Goal: Task Accomplishment & Management: Complete application form

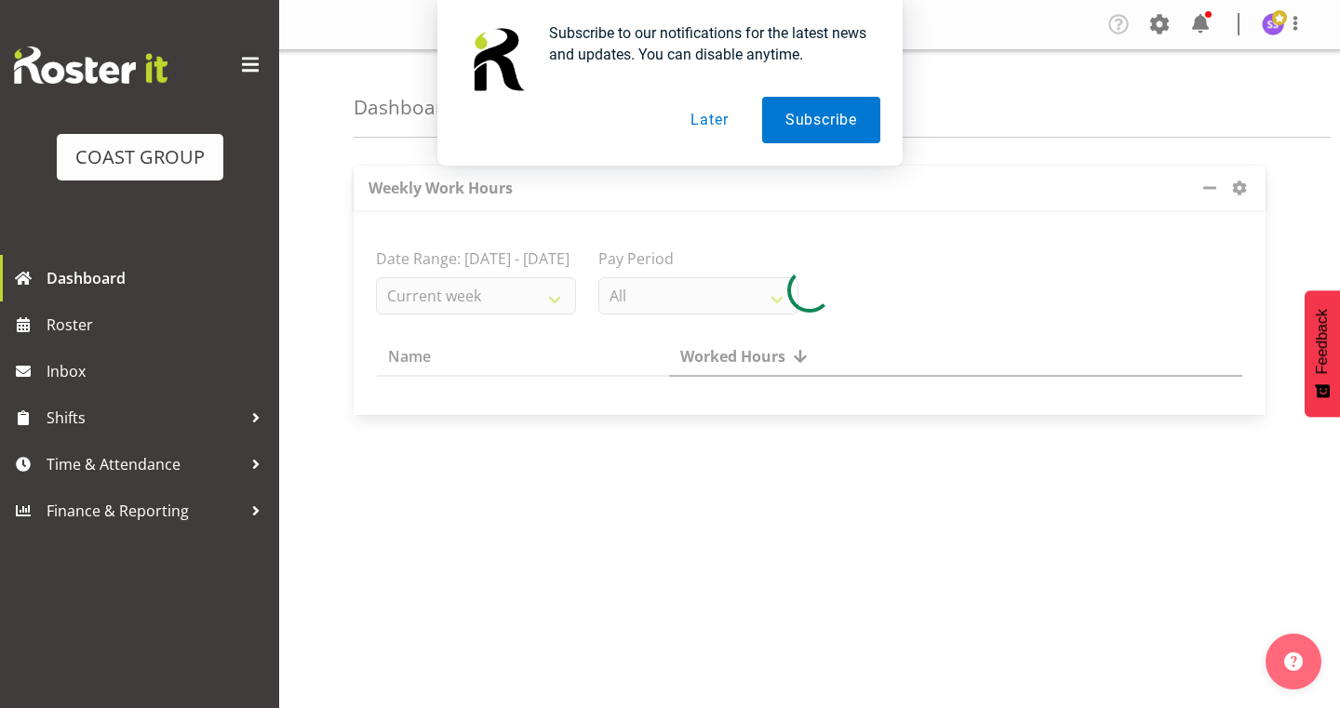
click at [720, 123] on button "Later" at bounding box center [709, 120] width 84 height 47
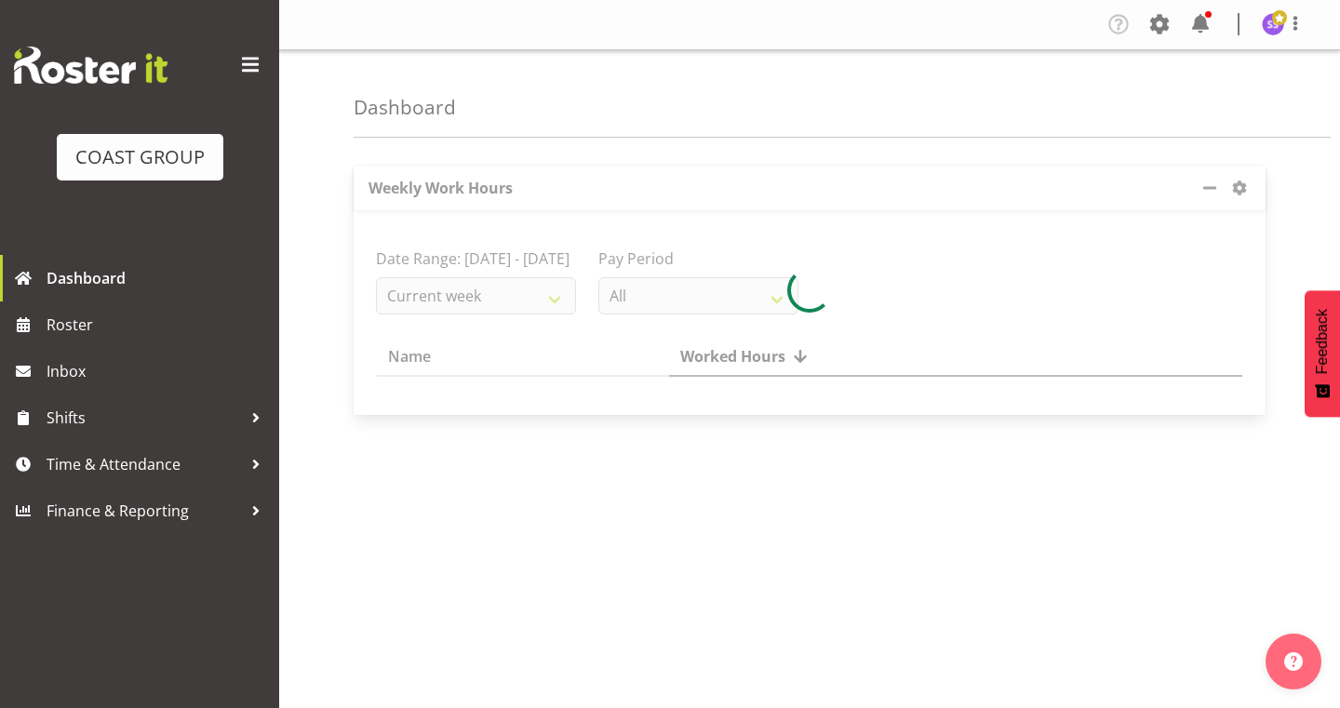
click at [253, 71] on span at bounding box center [250, 65] width 30 height 30
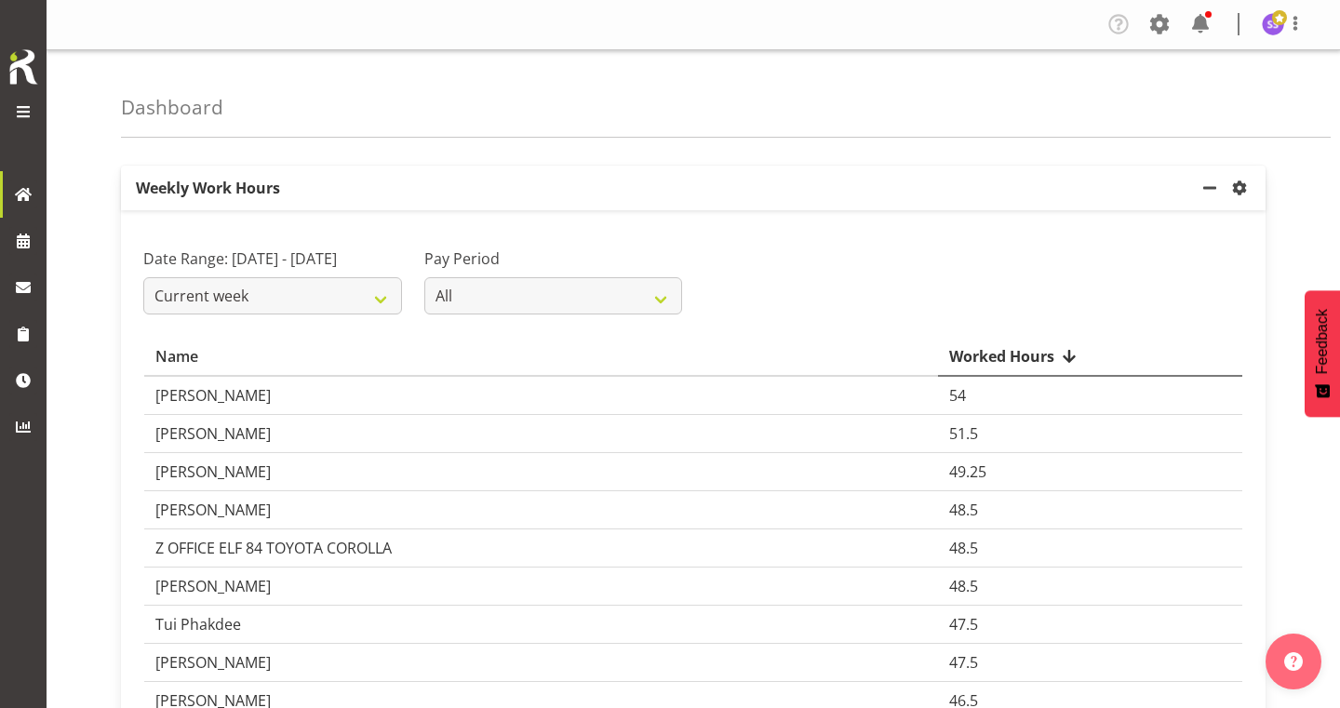
click at [27, 112] on span at bounding box center [23, 112] width 22 height 22
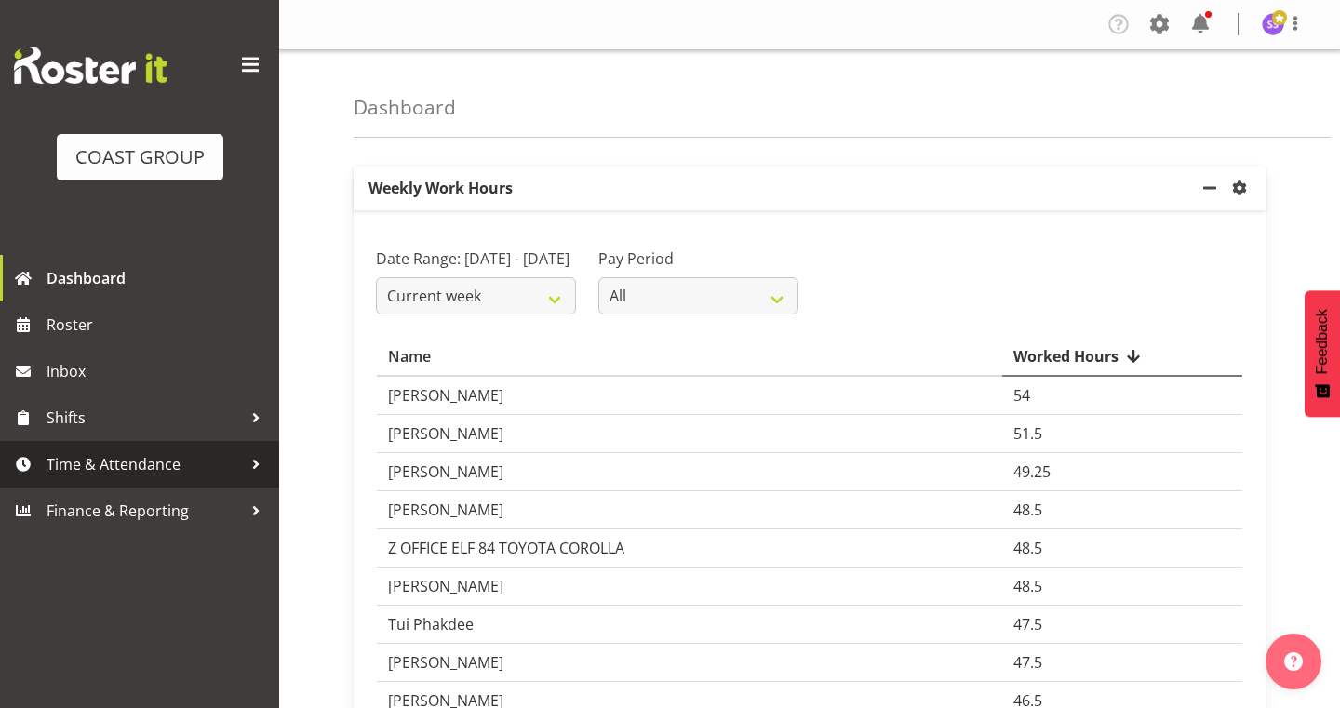
click at [152, 466] on span "Time & Attendance" at bounding box center [144, 464] width 195 height 28
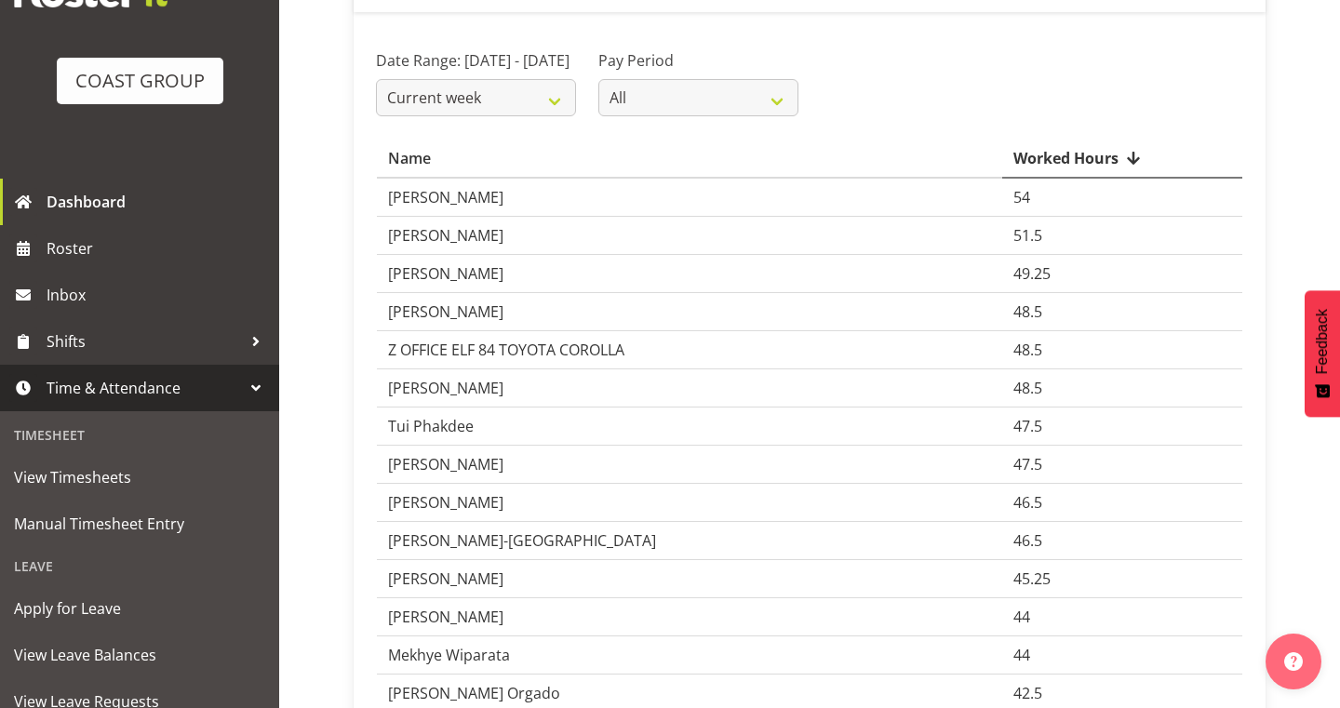
scroll to position [204, 0]
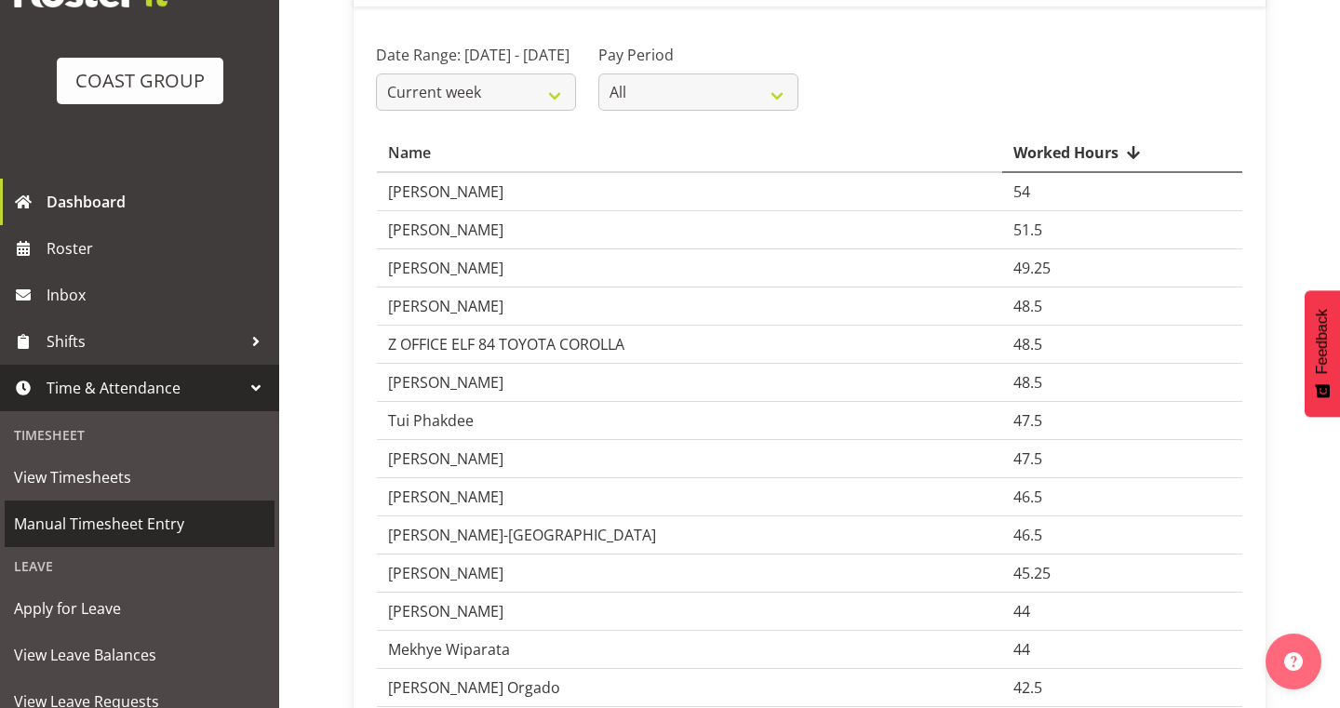
click at [181, 530] on span "Manual Timesheet Entry" at bounding box center [139, 524] width 251 height 28
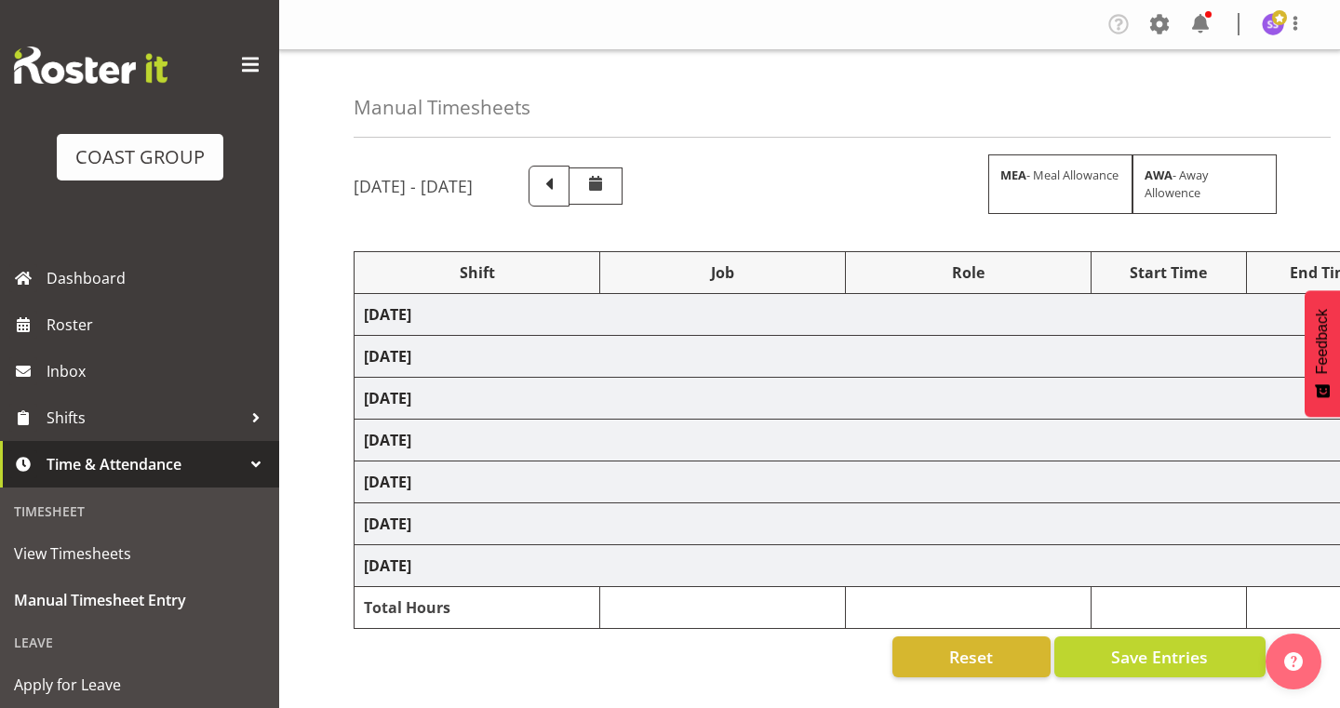
click at [247, 64] on span at bounding box center [250, 65] width 30 height 30
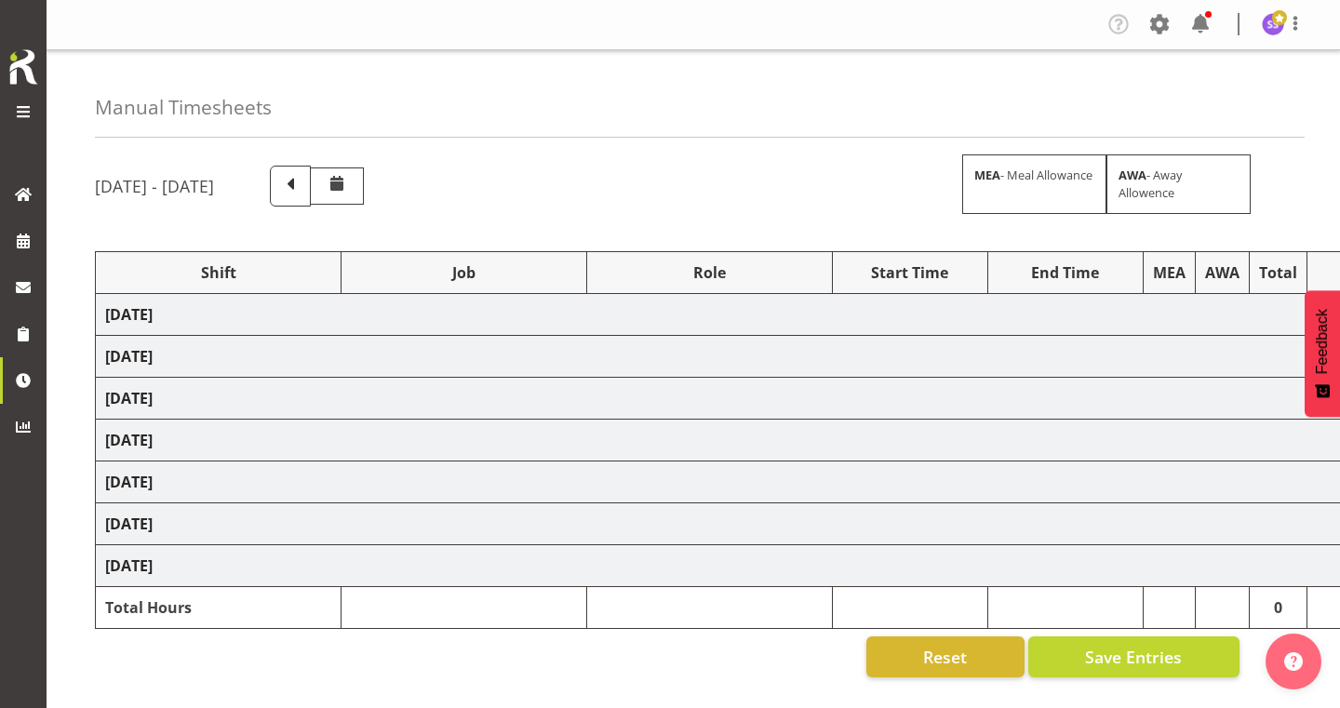
scroll to position [141, 0]
select select "1352"
select select "69"
select select "4"
select select "1352"
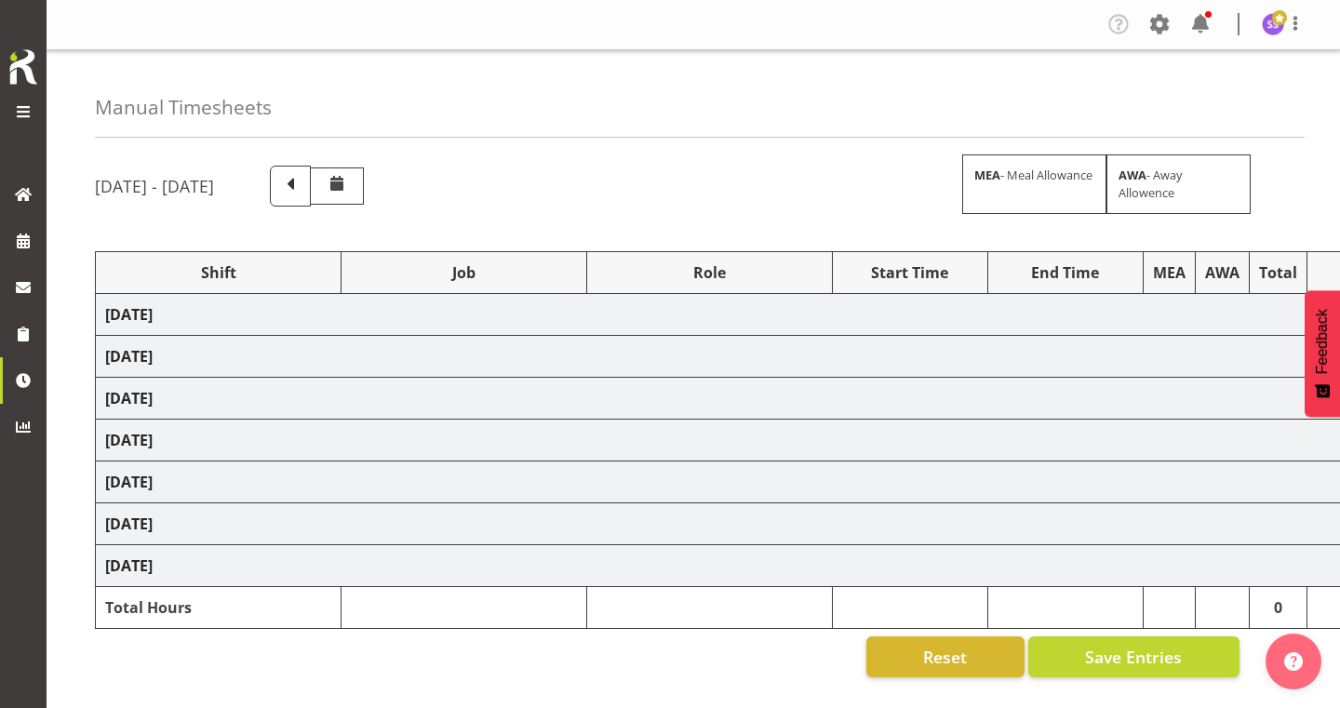
select select "69"
select select "1352"
select select "69"
select select "1352"
select select "69"
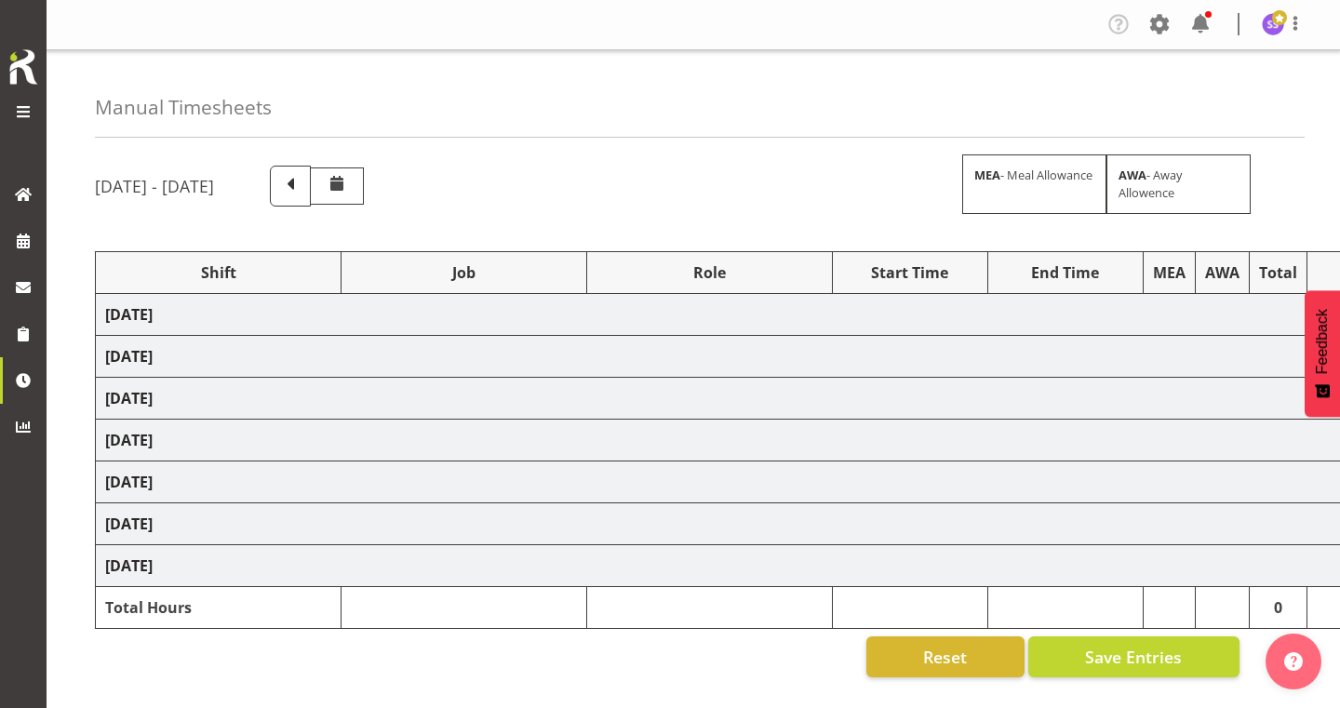
select select "1352"
select select "69"
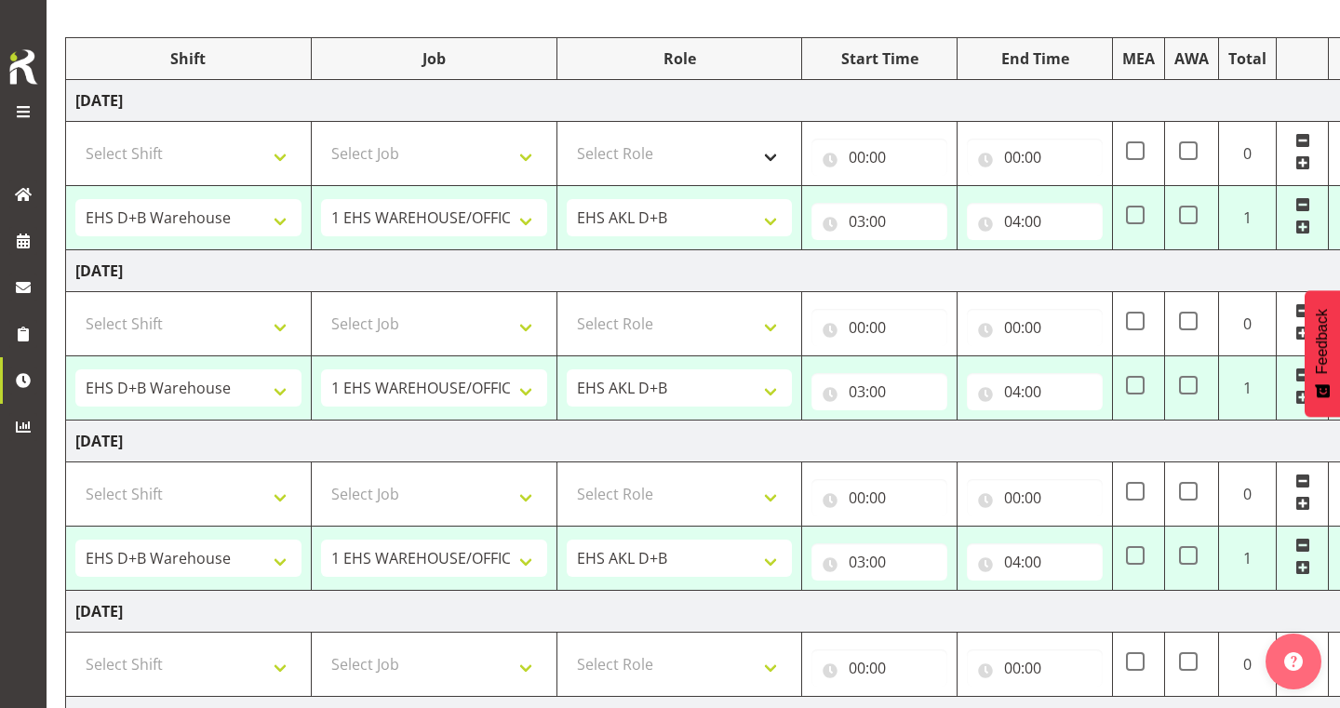
scroll to position [235, 0]
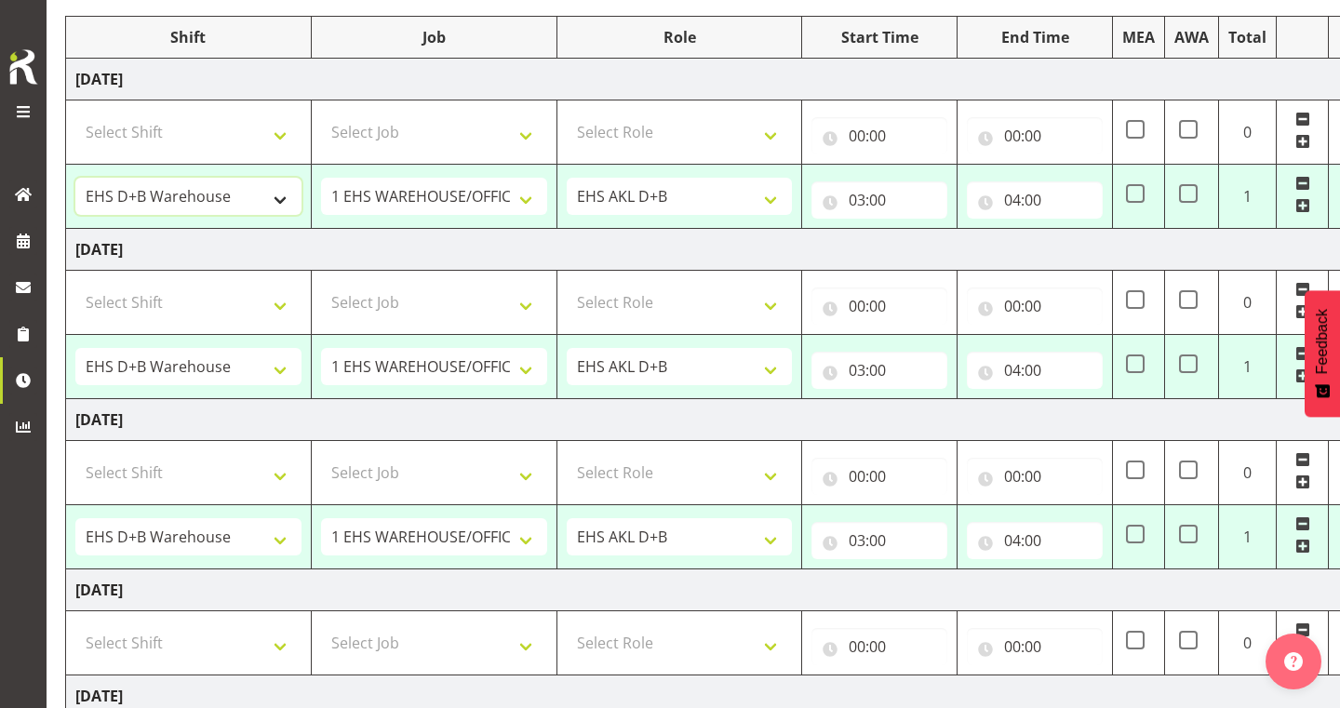
click at [286, 200] on select "# Fieldays--[GEOGRAPHIC_DATA]. # Install Hutchwilco Boat Show at [GEOGRAPHIC_DA…" at bounding box center [188, 196] width 226 height 37
select select "24997"
click at [870, 199] on input "03:00" at bounding box center [880, 199] width 136 height 37
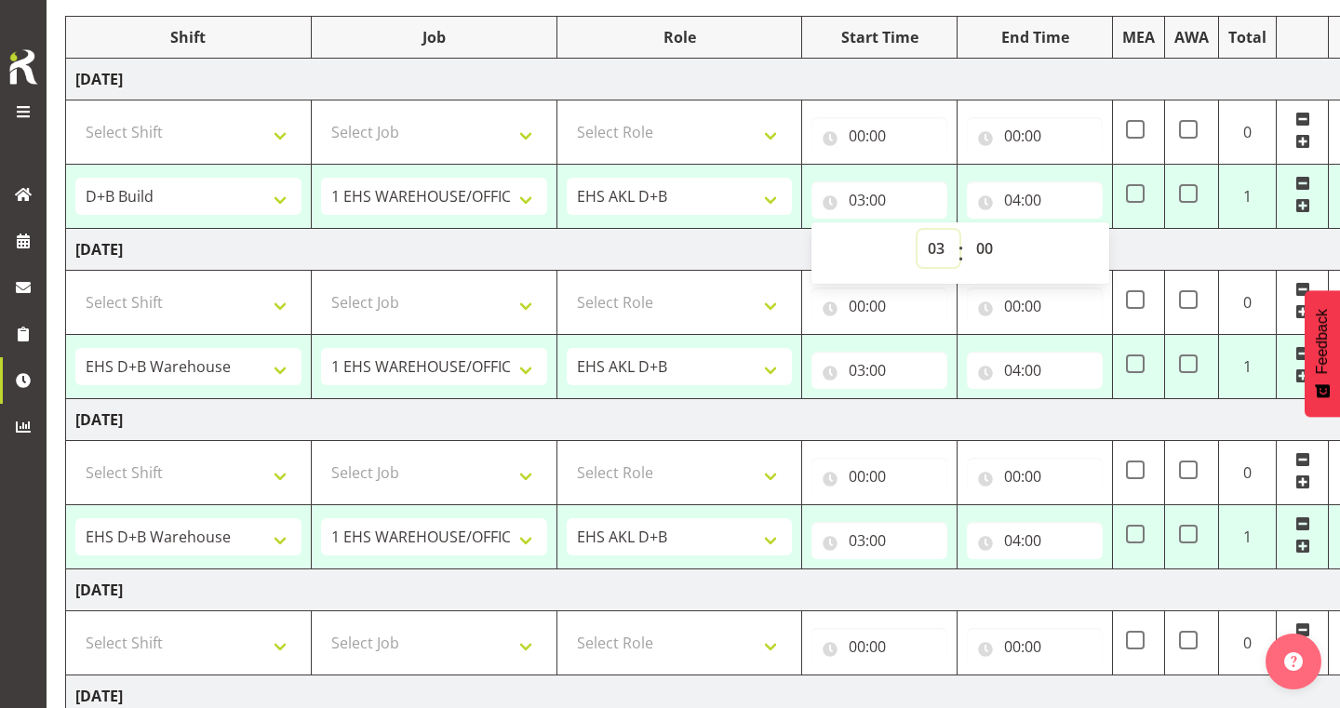
click at [936, 240] on select "00 01 02 03 04 05 06 07 08 09 10 11 12 13 14 15 16 17 18 19 20 21 22 23" at bounding box center [939, 248] width 42 height 37
select select "5"
type input "05:00"
click at [989, 245] on select "00 01 02 03 04 05 06 07 08 09 10 11 12 13 14 15 16 17 18 19 20 21 22 23 24 25 2…" at bounding box center [987, 248] width 42 height 37
select select "30"
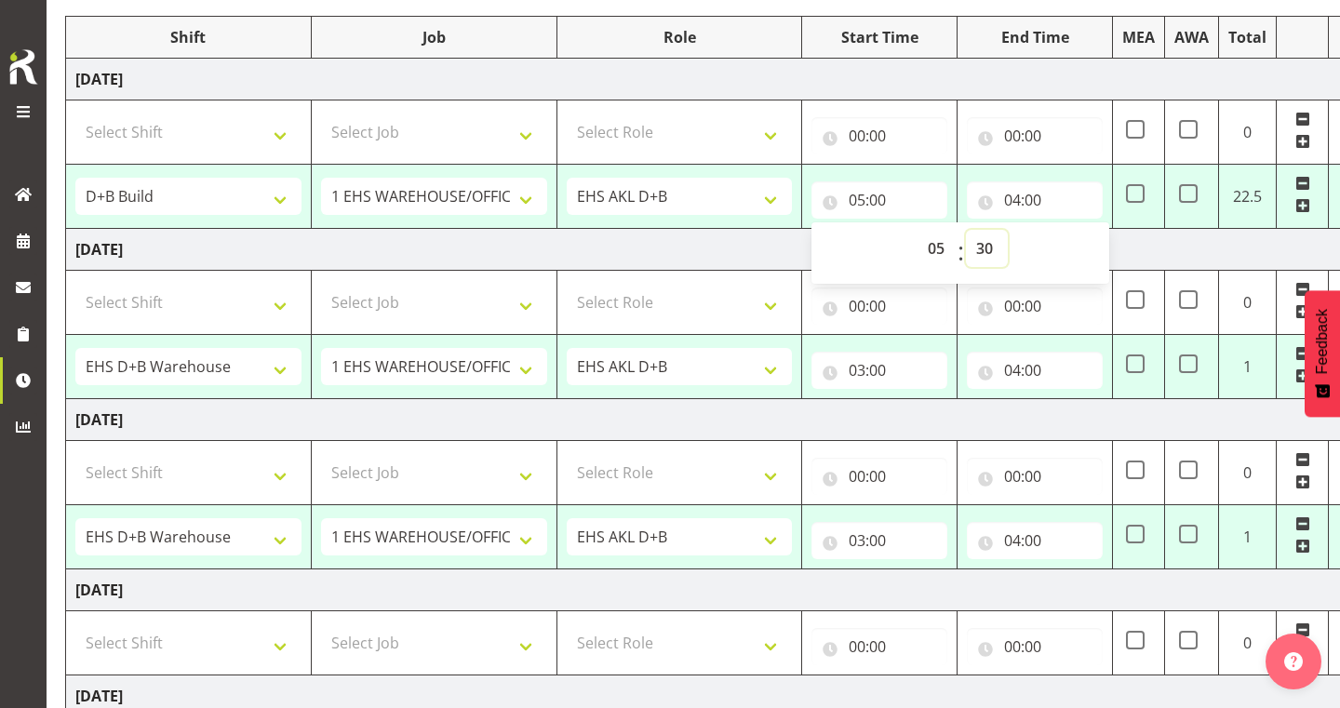
type input "05:30"
click at [1017, 203] on input "04:00" at bounding box center [1035, 199] width 136 height 37
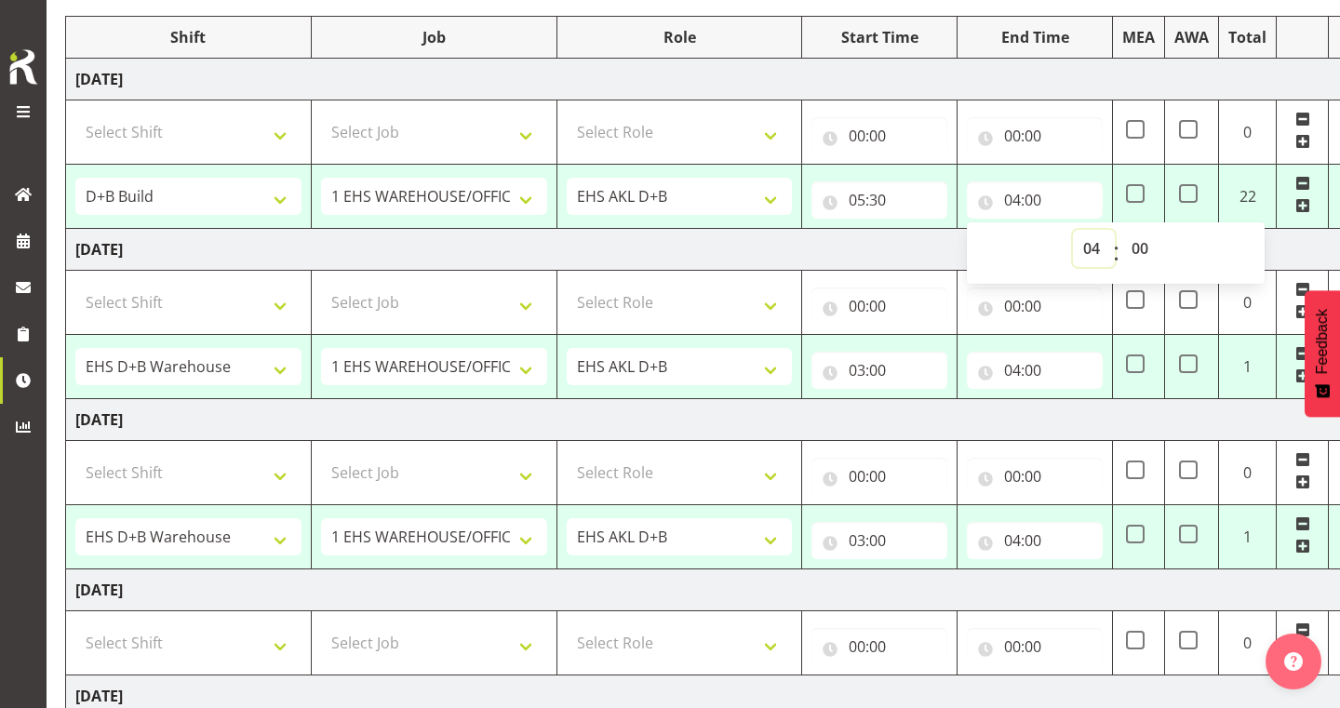
click at [1093, 251] on select "00 01 02 03 04 05 06 07 08 09 10 11 12 13 14 15 16 17 18 19 20 21 22 23" at bounding box center [1094, 248] width 42 height 37
select select "15"
type input "15:00"
click at [1139, 240] on select "00 01 02 03 04 05 06 07 08 09 10 11 12 13 14 15 16 17 18 19 20 21 22 23 24 25 2…" at bounding box center [1142, 248] width 42 height 37
select select "30"
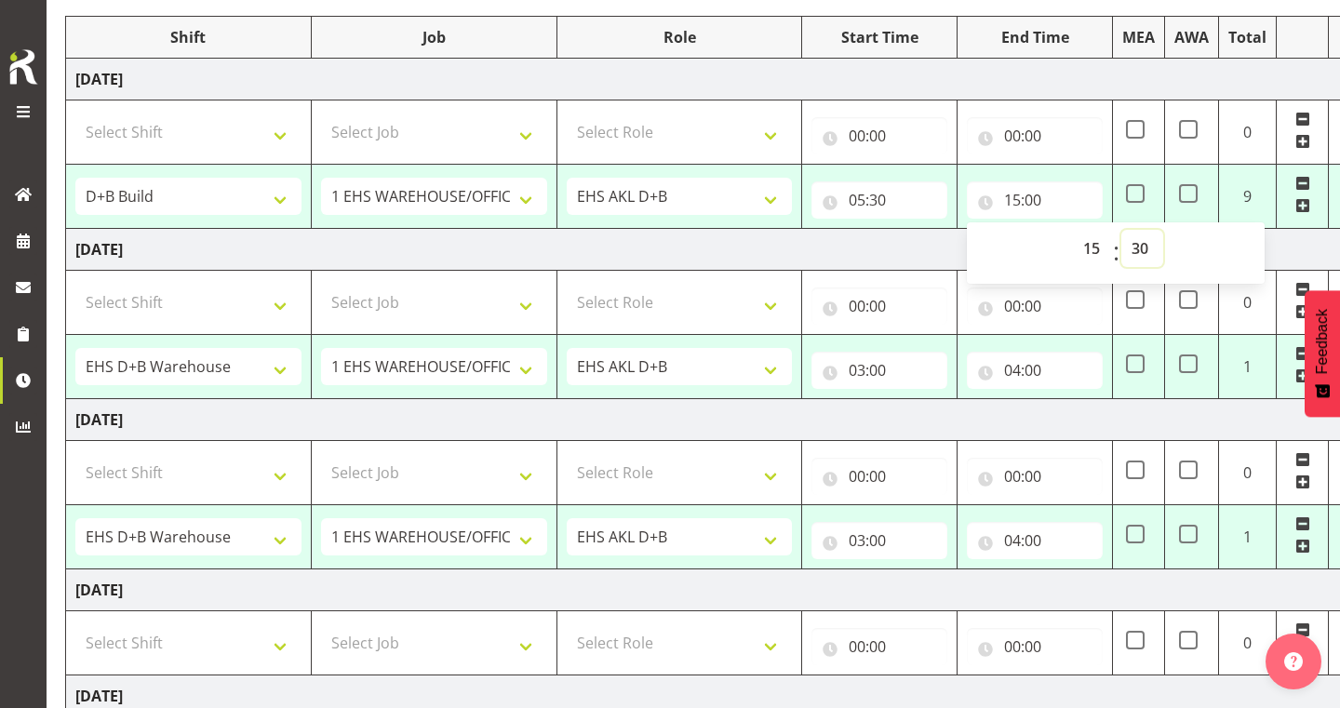
type input "15:30"
click at [896, 248] on td "[DATE]" at bounding box center [717, 250] width 1302 height 42
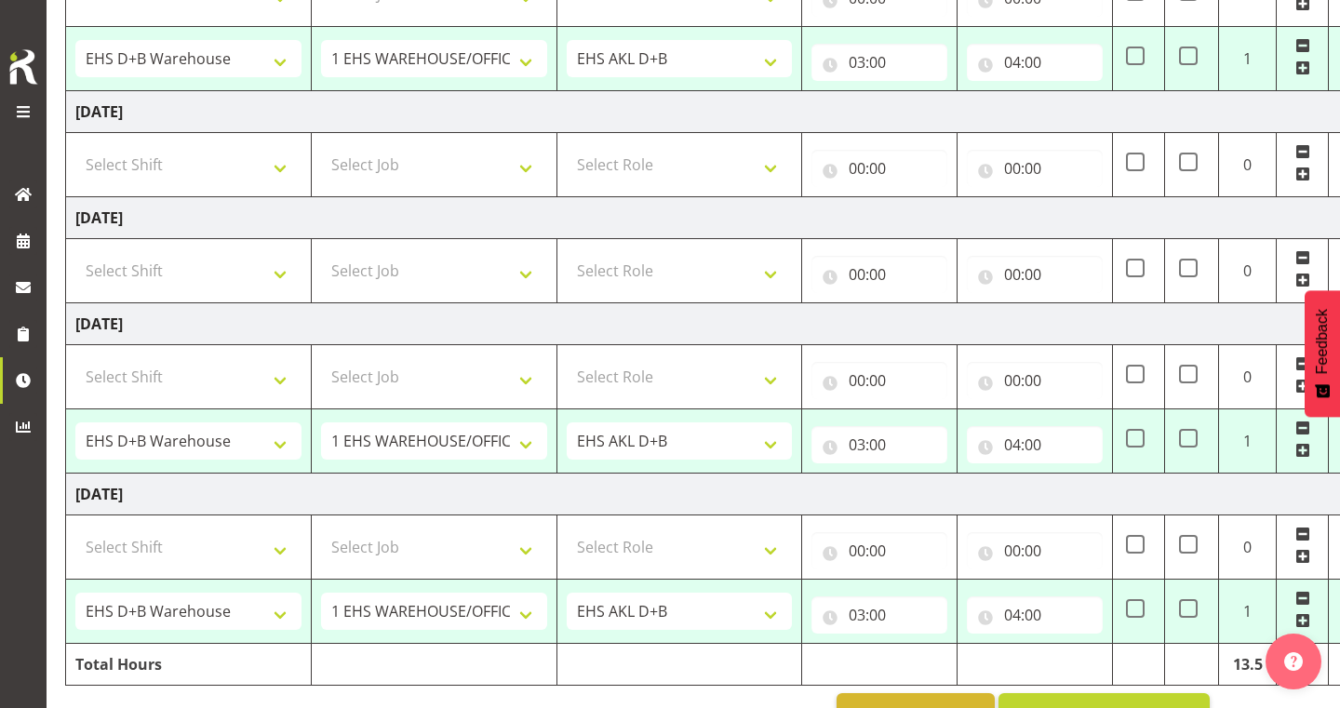
scroll to position [754, 0]
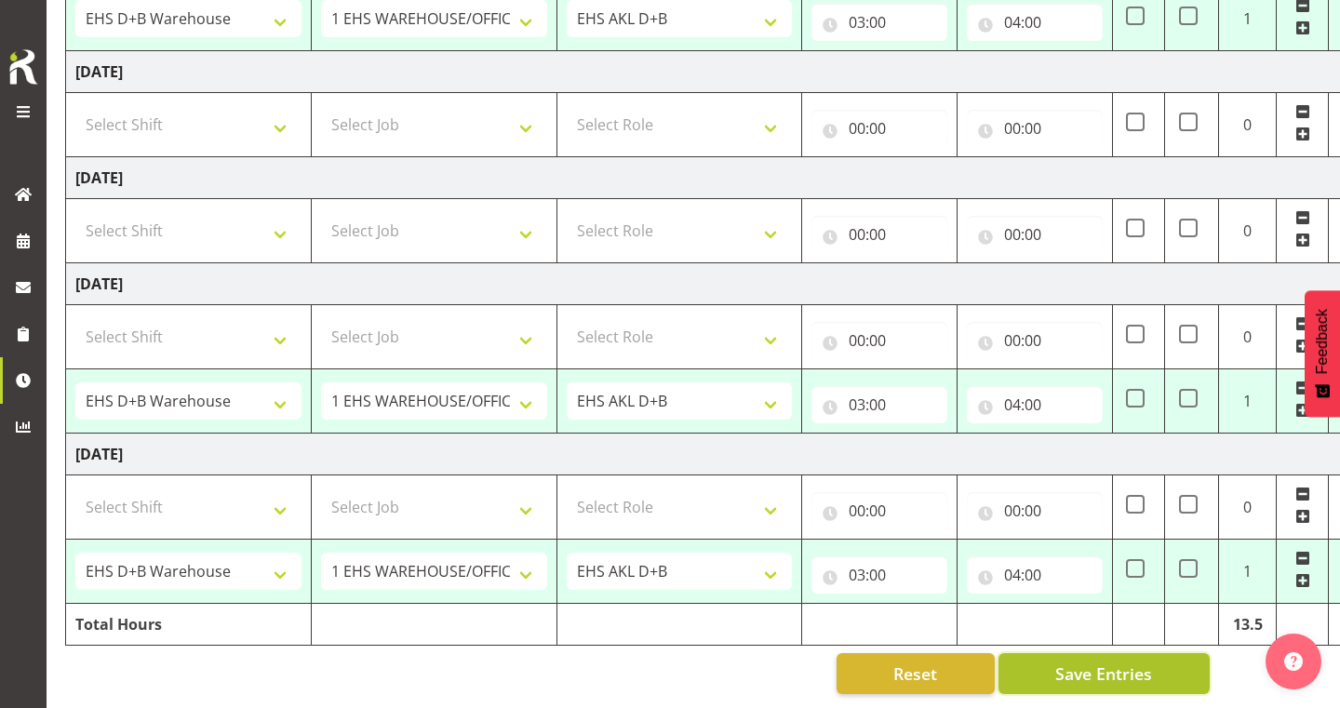
click at [1056, 662] on span "Save Entries" at bounding box center [1103, 674] width 97 height 24
select select "24997"
select select "69"
type input "05:30"
type input "15:30"
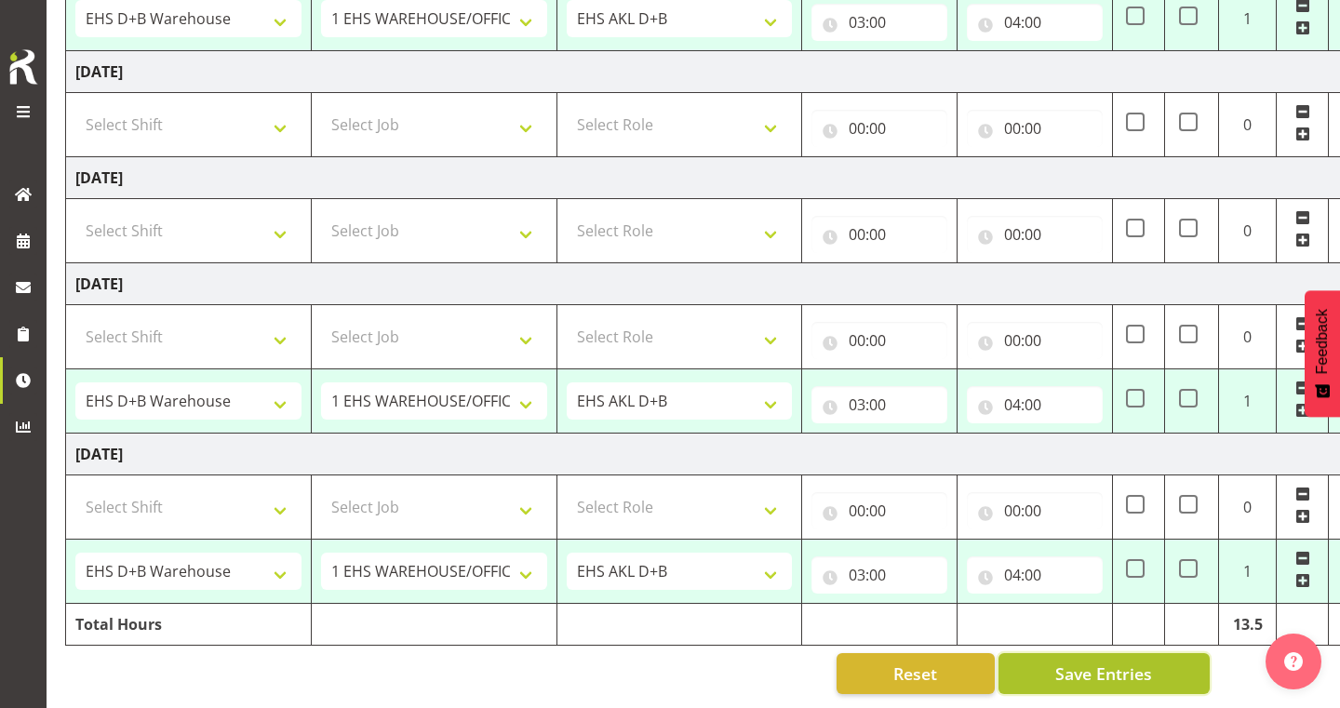
select select "1352"
select select "69"
type input "03:00"
type input "04:00"
select select "1352"
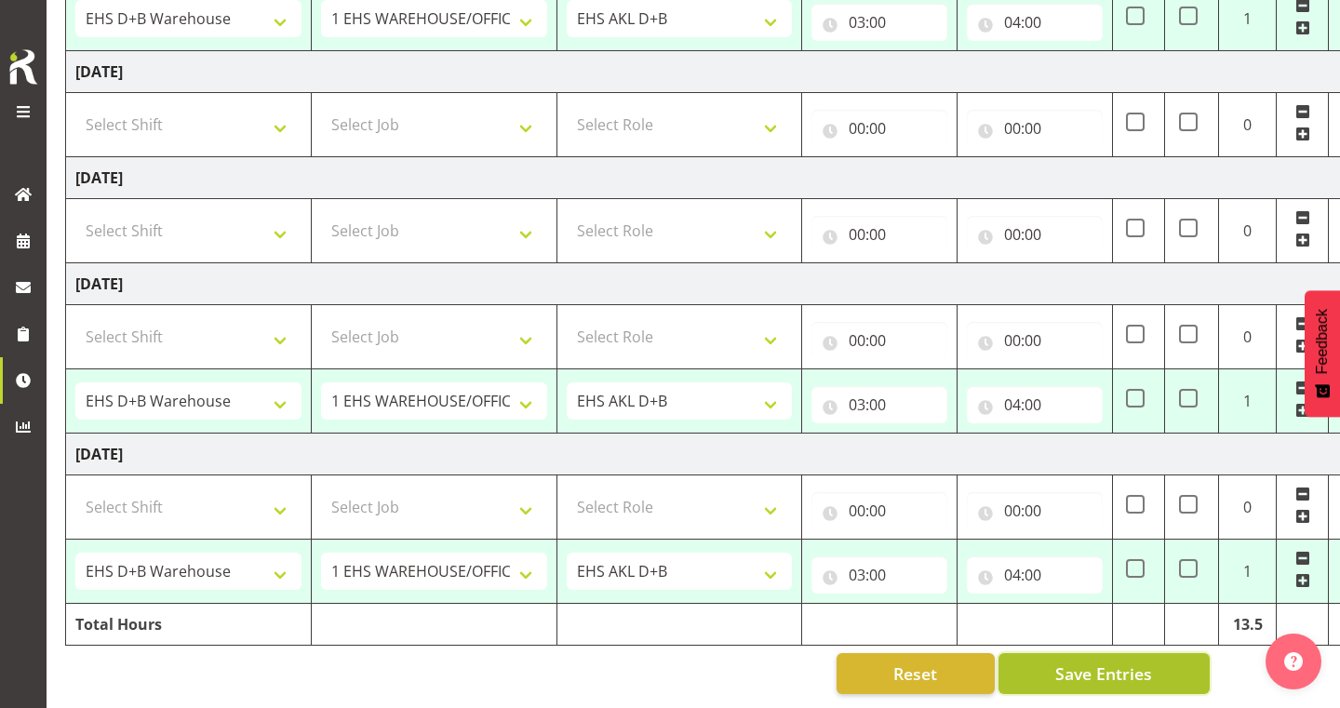
select select "69"
type input "03:00"
type input "04:00"
select select "1352"
select select "69"
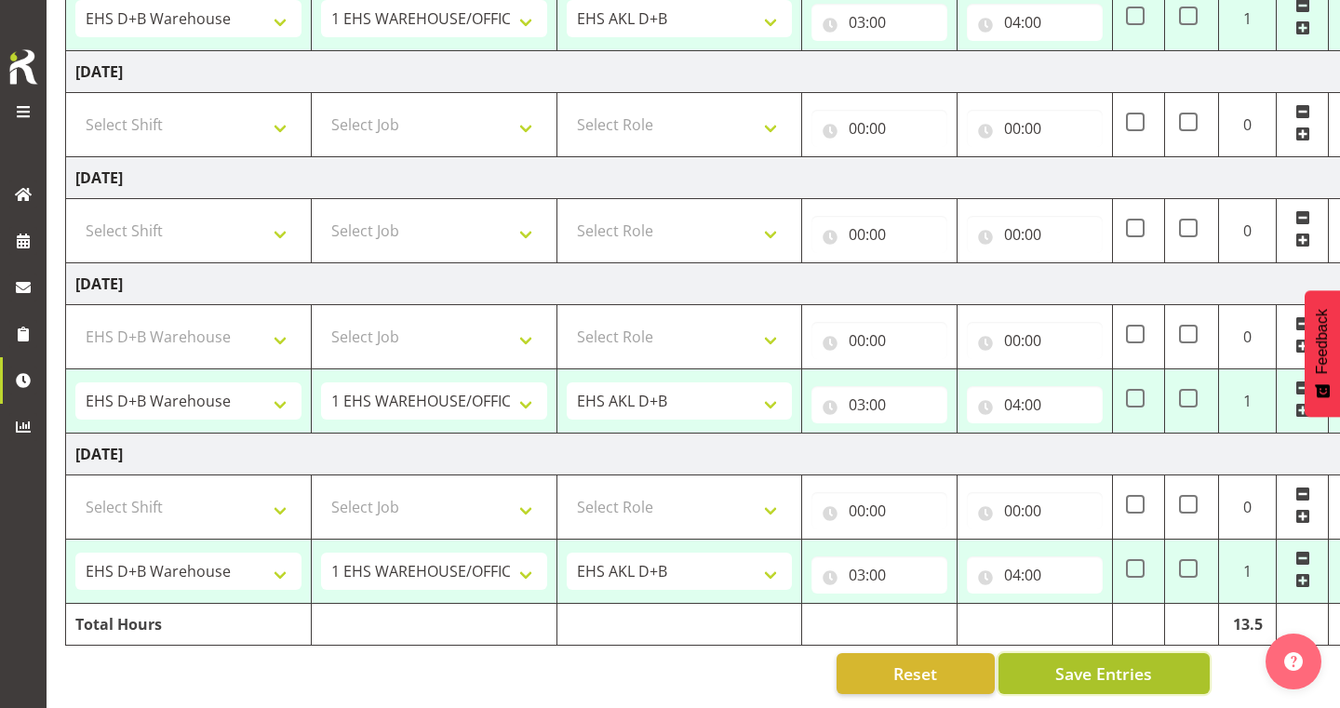
type input "03:00"
type input "04:00"
select select "1352"
select select "69"
type input "03:00"
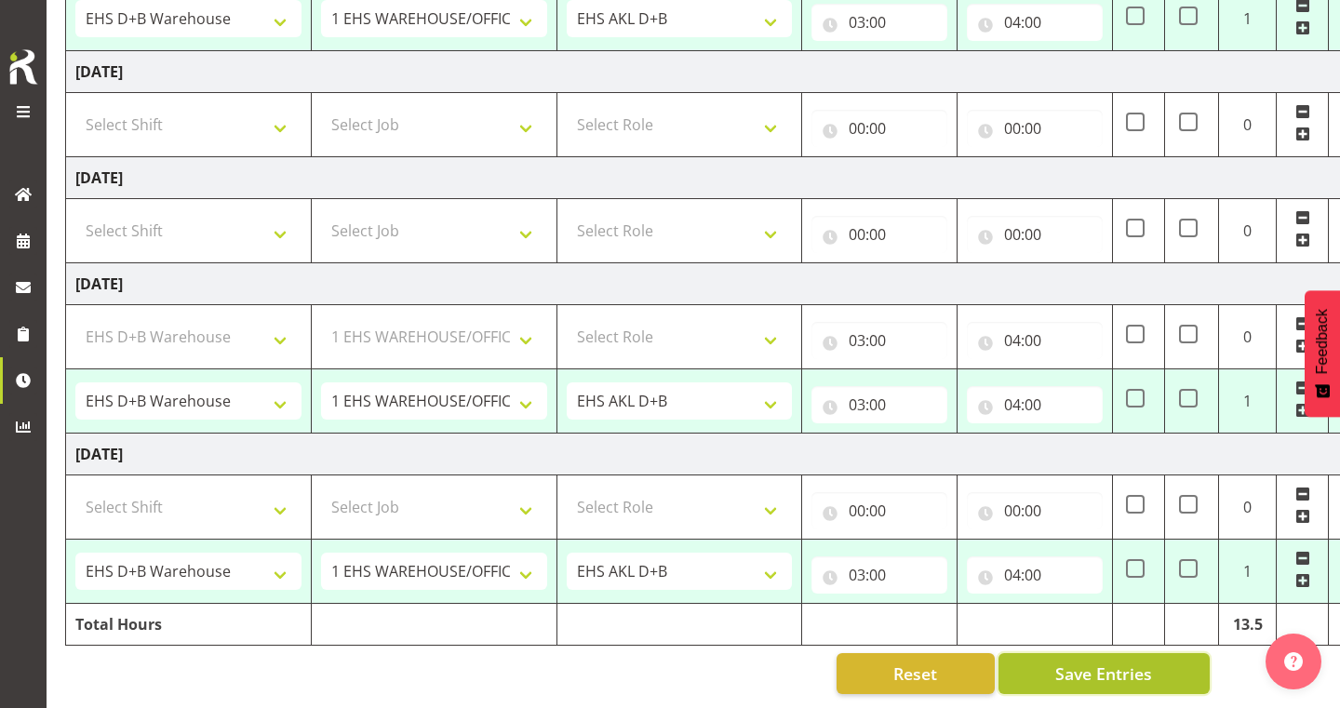
type input "04:00"
select select "1352"
select select "69"
select select "3"
select select "1352"
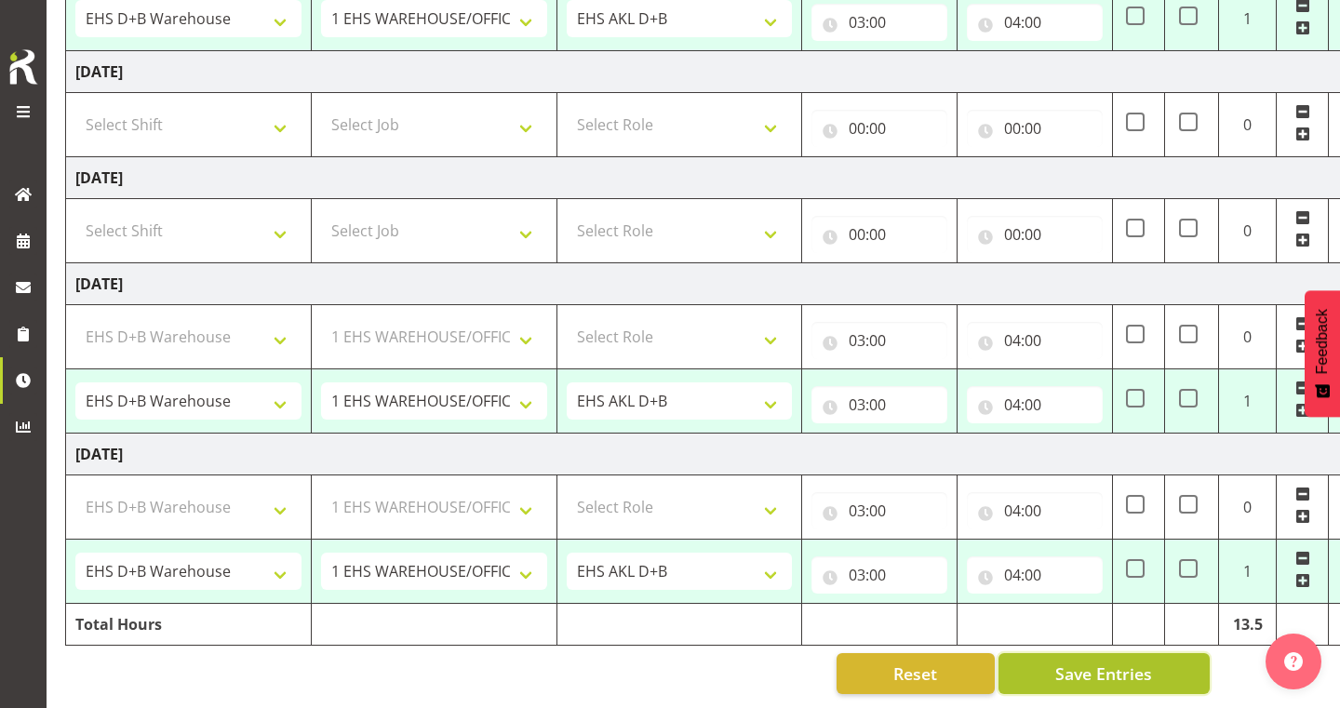
select select "69"
select select "1352"
select select "69"
select select "1352"
select select "69"
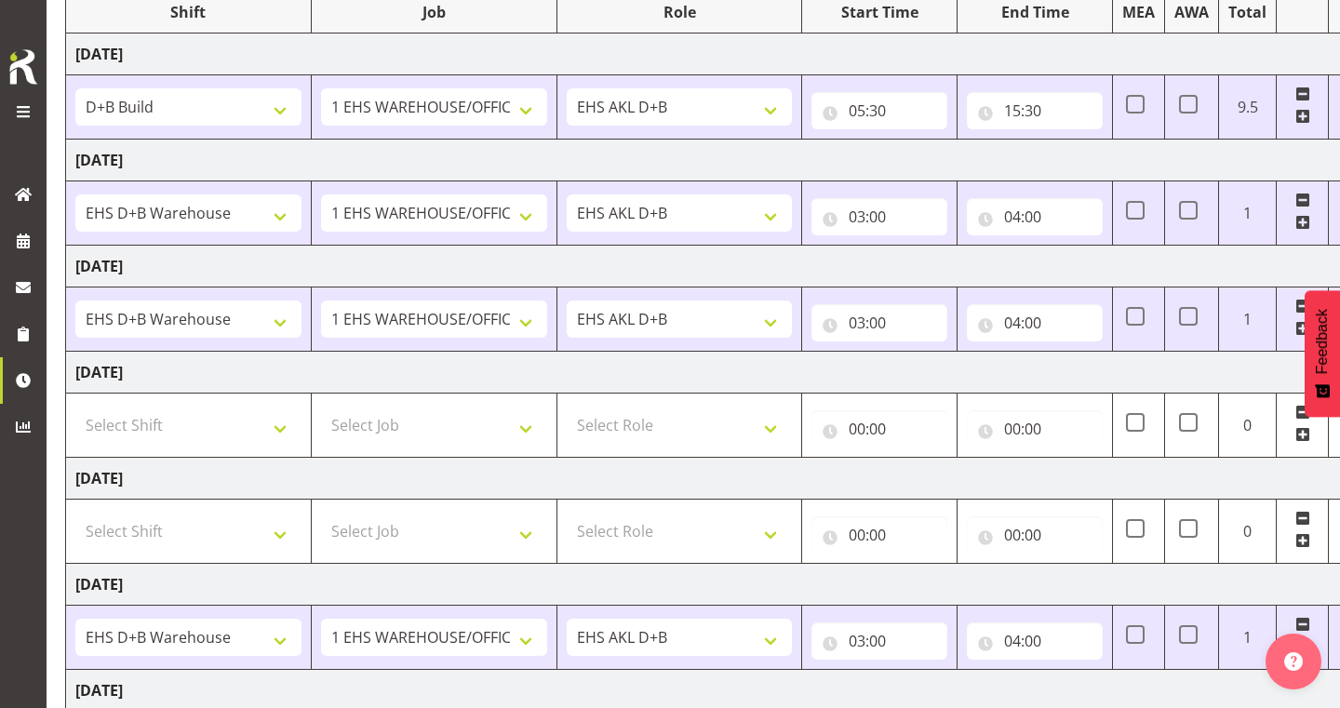
scroll to position [234, 0]
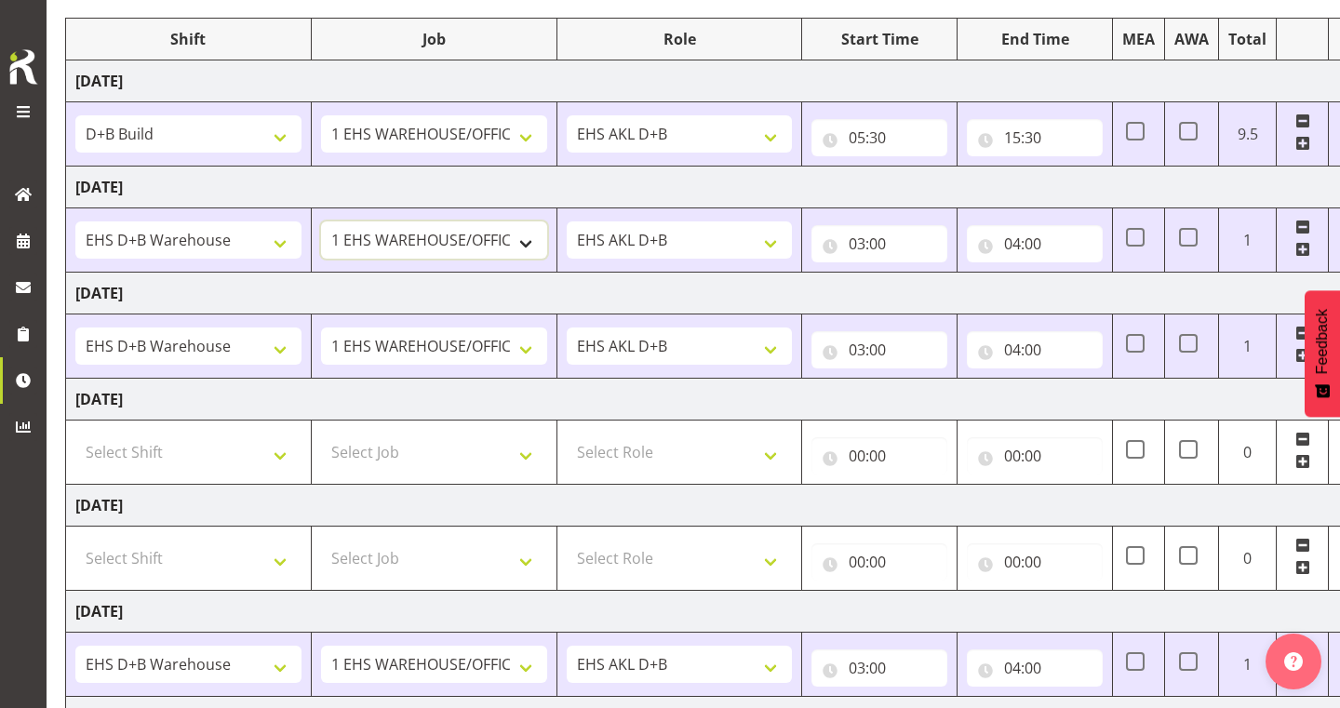
click at [497, 244] on select "1 Carlton Events 1 [PERSON_NAME] 1 [PERSON_NAME][GEOGRAPHIC_DATA] 1 EHS WAREHOU…" at bounding box center [434, 239] width 226 height 37
select select "8963"
click at [868, 240] on input "03:00" at bounding box center [880, 243] width 136 height 37
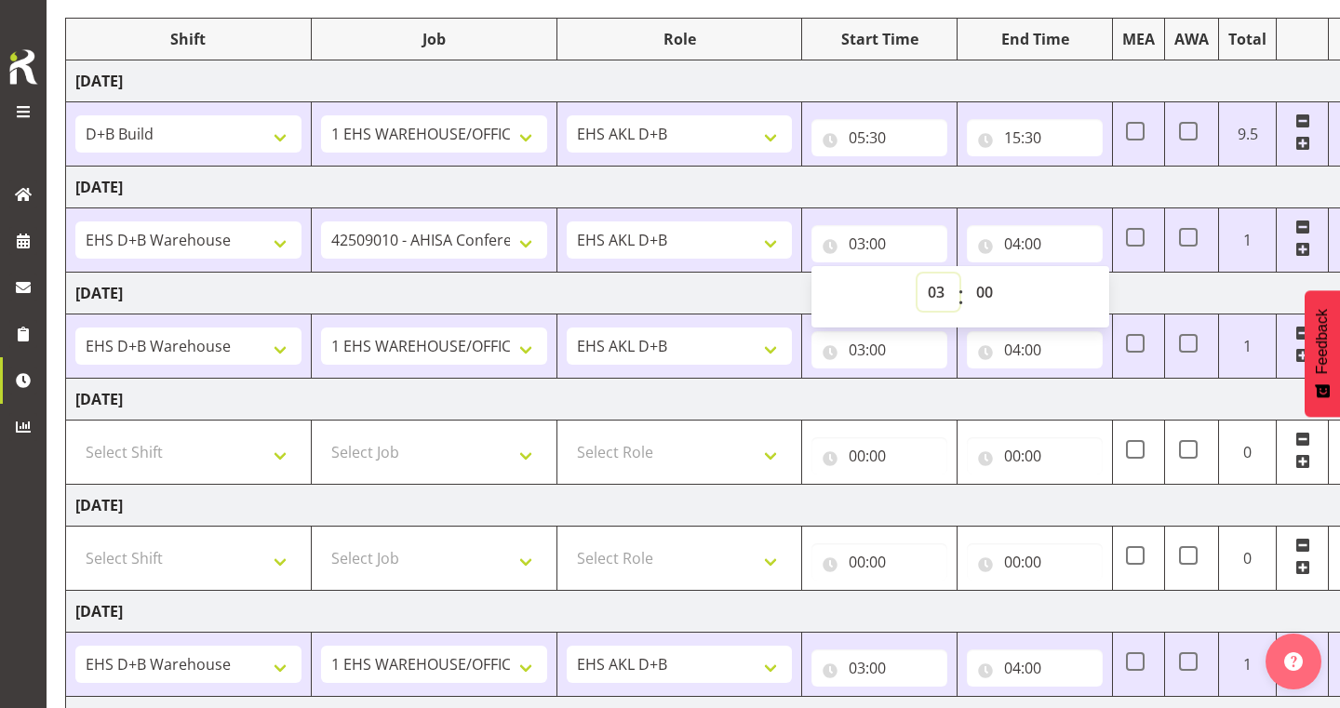
click at [933, 290] on select "00 01 02 03 04 05 06 07 08 09 10 11 12 13 14 15 16 17 18 19 20 21 22 23" at bounding box center [939, 292] width 42 height 37
select select "5"
type input "05:00"
click at [990, 293] on select "00 01 02 03 04 05 06 07 08 09 10 11 12 13 14 15 16 17 18 19 20 21 22 23 24 25 2…" at bounding box center [987, 292] width 42 height 37
select select "30"
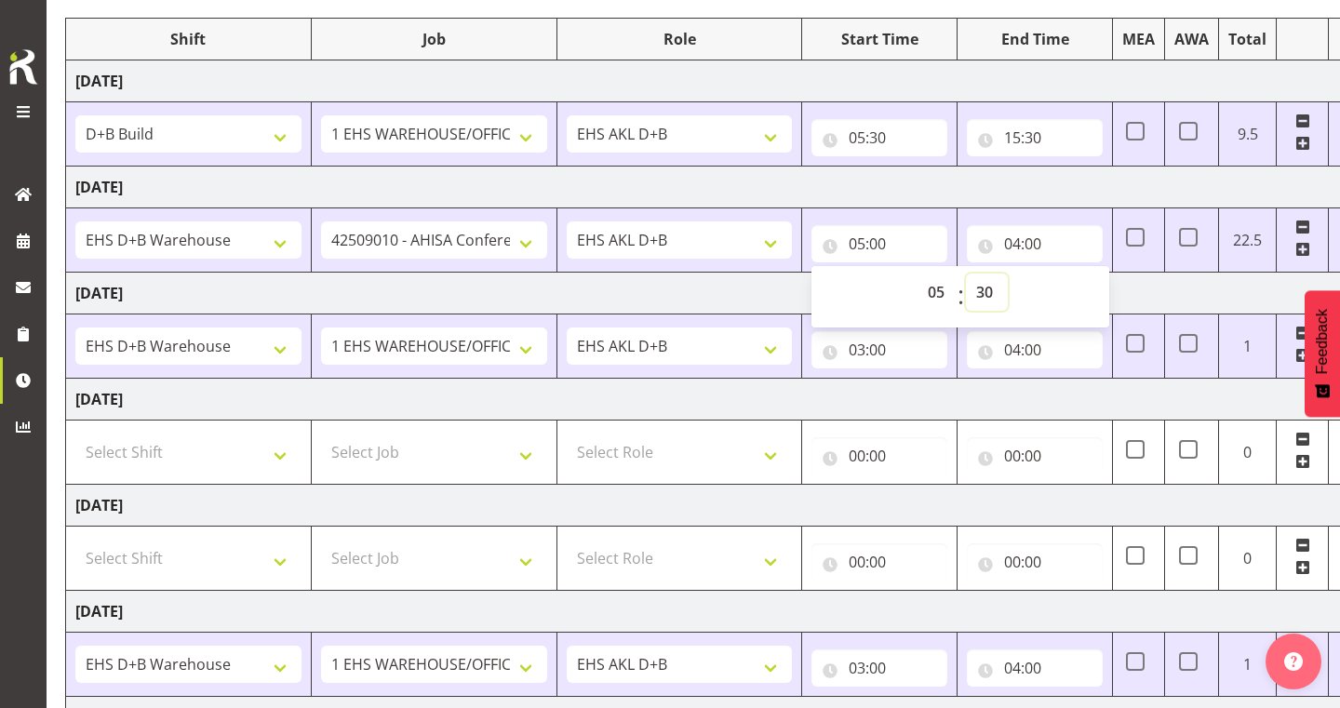
type input "05:30"
click at [1019, 243] on input "04:00" at bounding box center [1035, 243] width 136 height 37
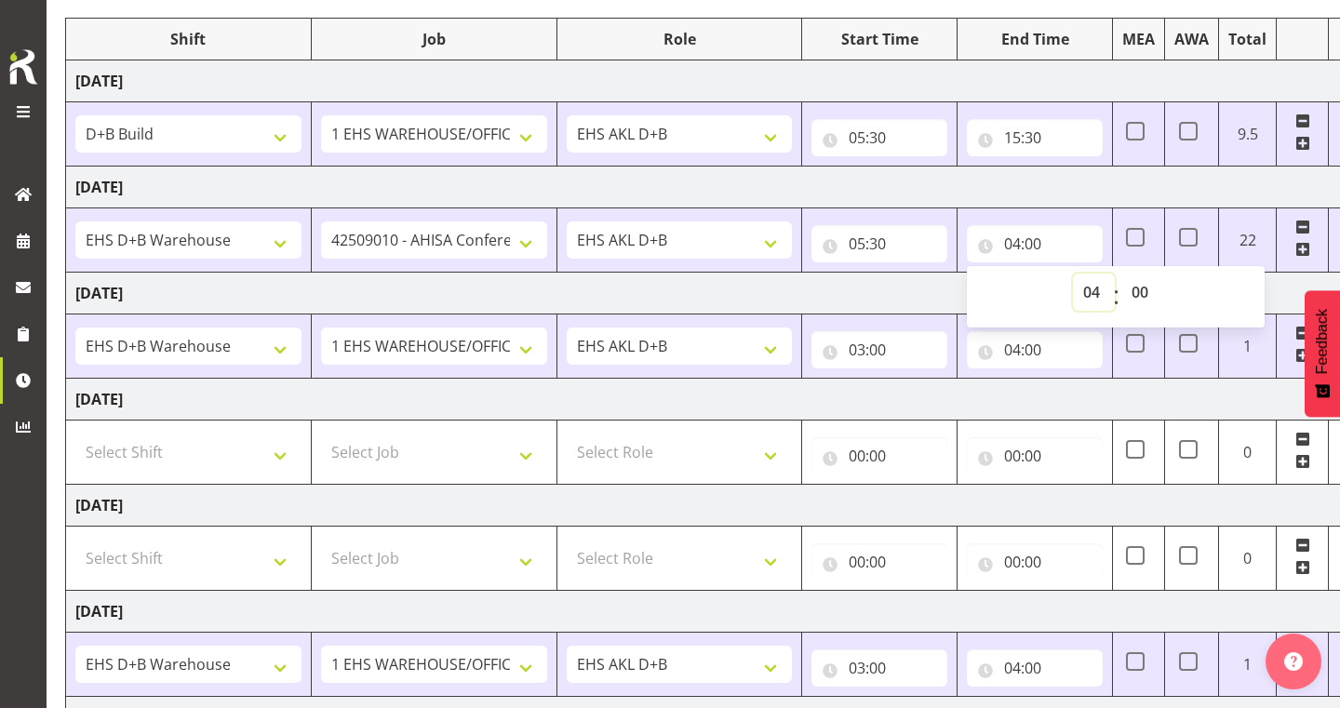
click at [1088, 289] on select "00 01 02 03 04 05 06 07 08 09 10 11 12 13 14 15 16 17 18 19 20 21 22 23" at bounding box center [1094, 292] width 42 height 37
select select "9"
type input "09:00"
click at [1307, 255] on span at bounding box center [1302, 249] width 15 height 15
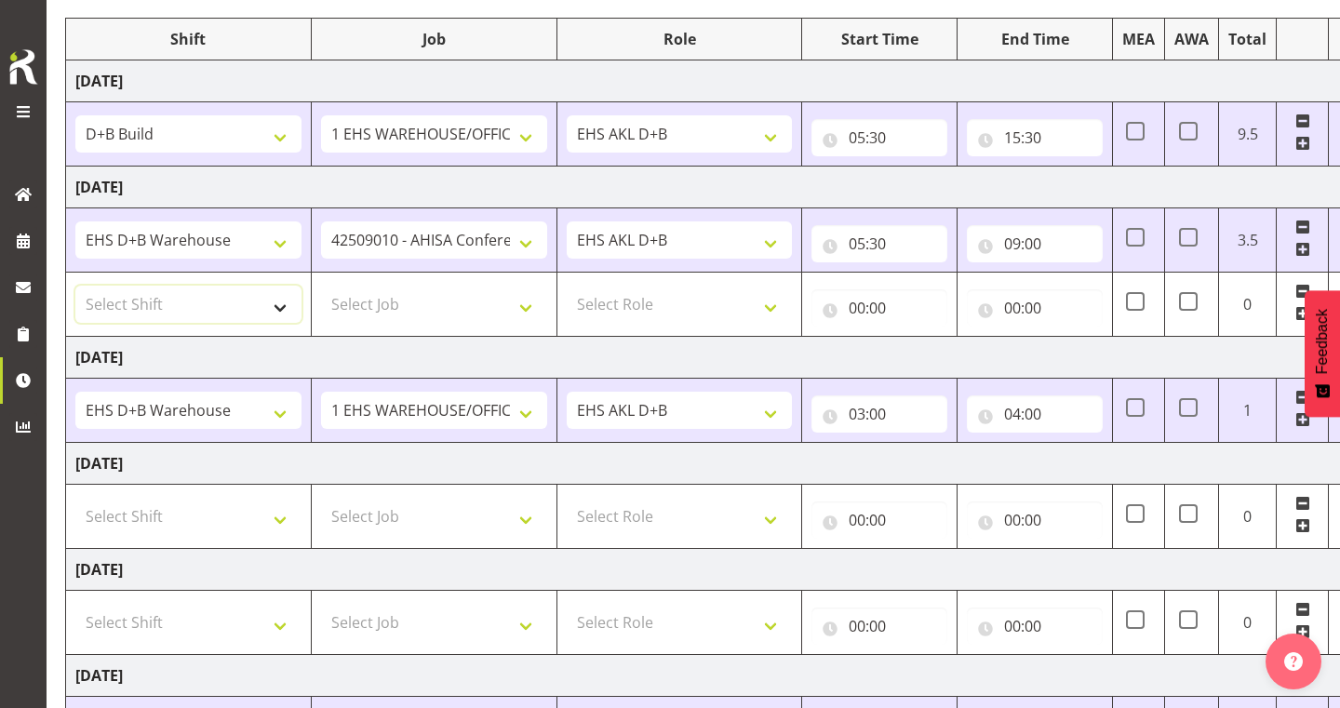
click at [154, 308] on select "Select Shift # Fieldays--[GEOGRAPHIC_DATA]. # Install Hutchwilco Boat Show at […" at bounding box center [188, 304] width 226 height 37
select select "1352"
click at [427, 298] on select "Select Job 1 Carlton Events 1 [PERSON_NAME][GEOGRAPHIC_DATA] 1 [PERSON_NAME][GE…" at bounding box center [434, 304] width 226 height 37
select select "9028"
click at [597, 303] on select "Select Role EHS AKL D+B" at bounding box center [680, 304] width 226 height 37
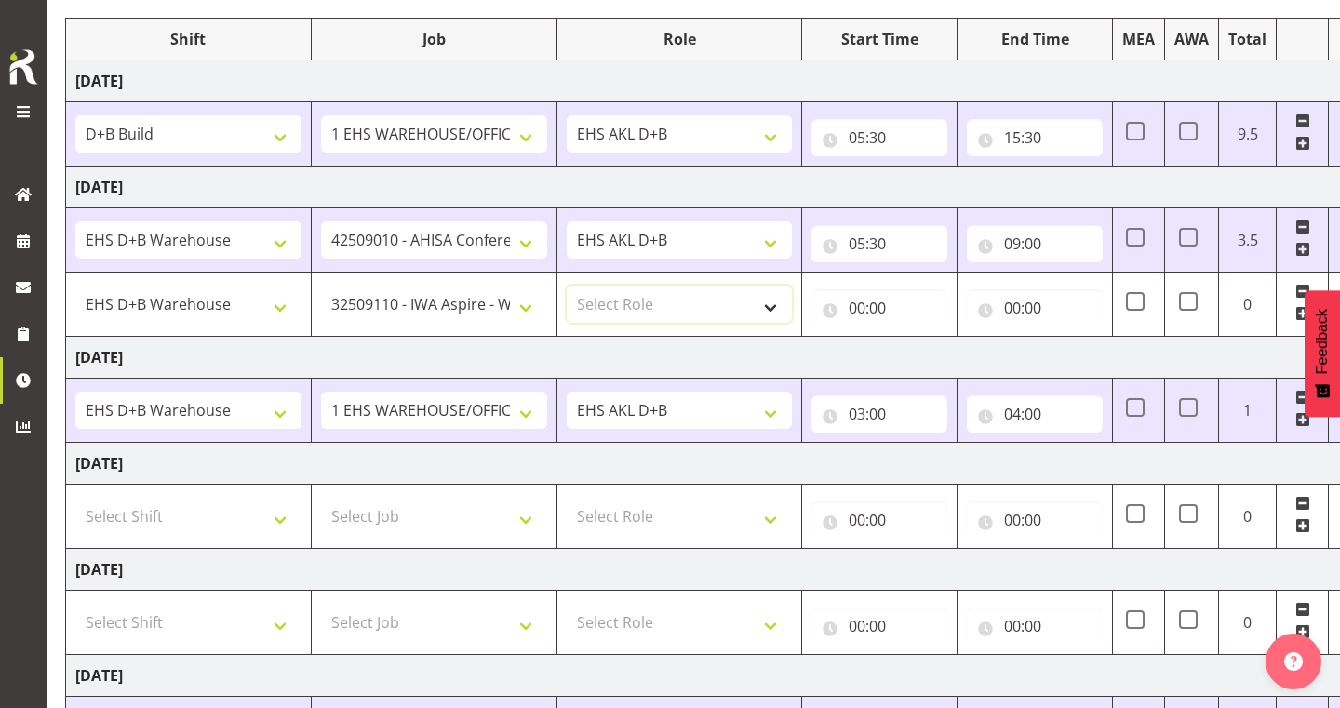
select select "194"
click at [865, 304] on input "00:00" at bounding box center [880, 307] width 136 height 37
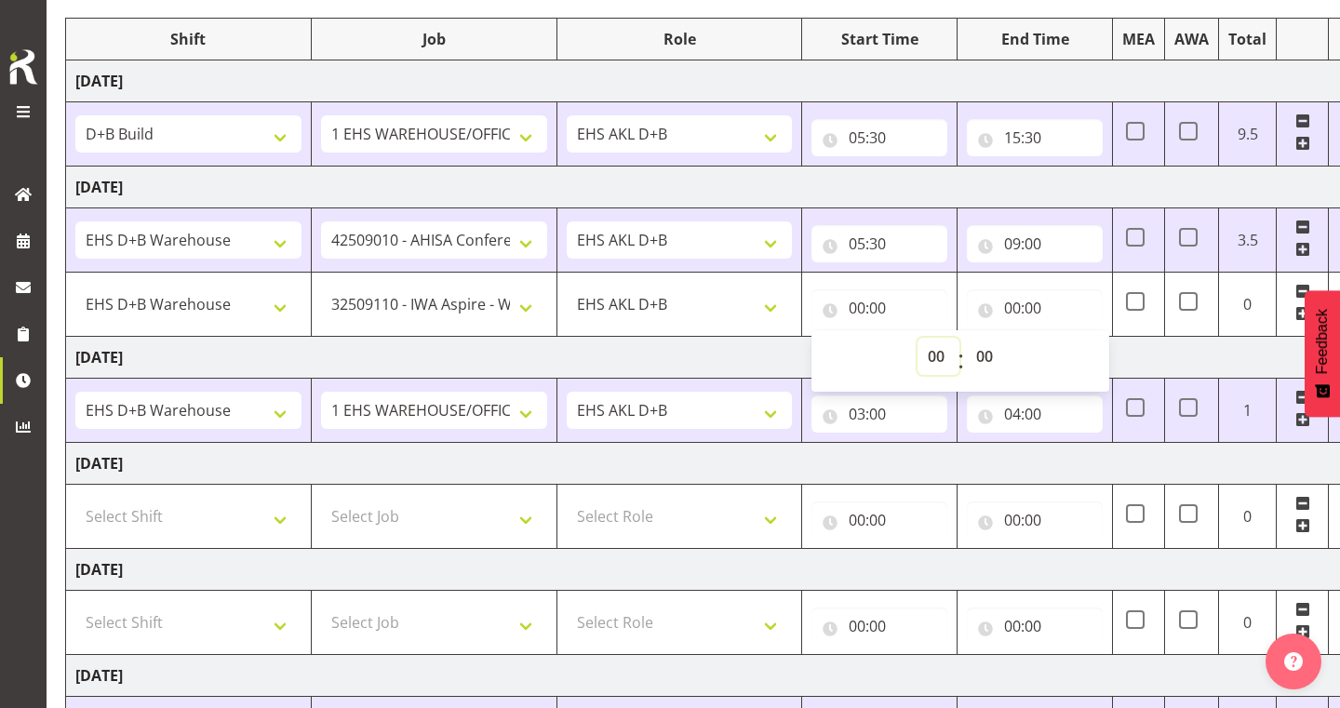
click at [938, 358] on select "00 01 02 03 04 05 06 07 08 09 10 11 12 13 14 15 16 17 18 19 20 21 22 23" at bounding box center [939, 356] width 42 height 37
select select "9"
type input "09:00"
click at [1016, 307] on input "00:00" at bounding box center [1035, 307] width 136 height 37
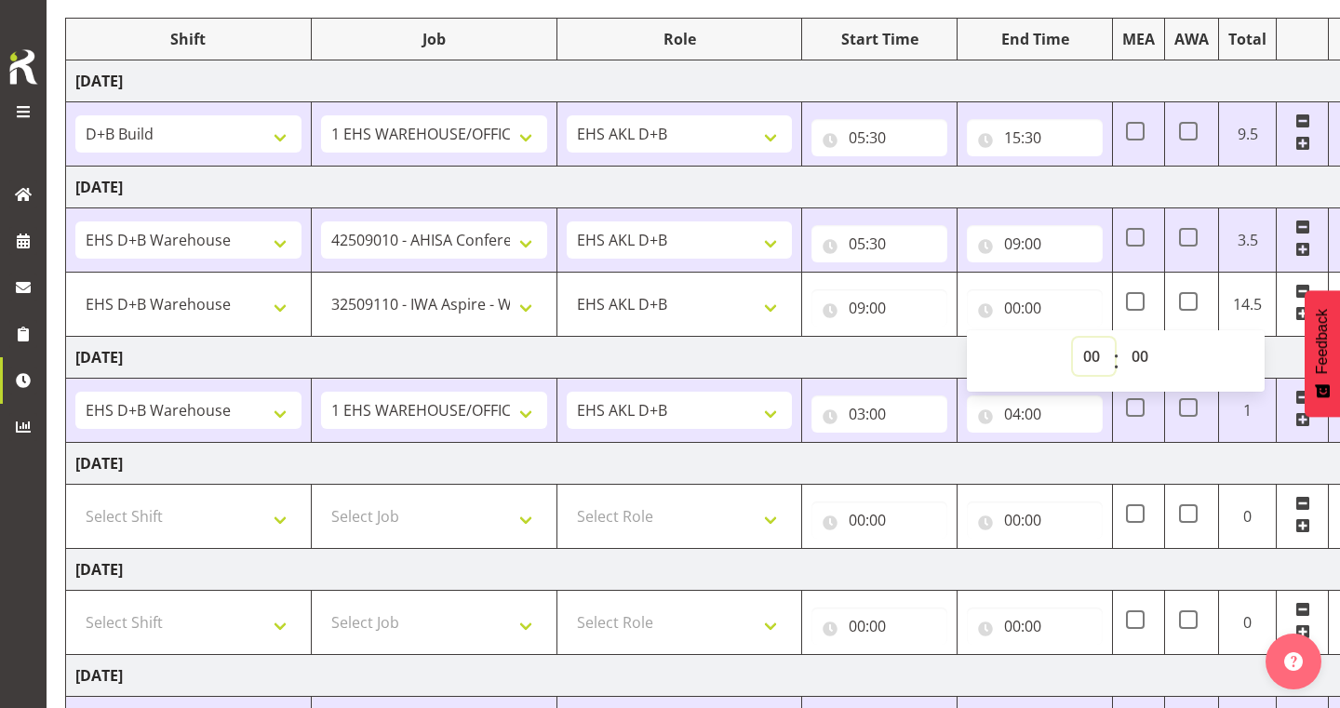
click at [1081, 361] on select "00 01 02 03 04 05 06 07 08 09 10 11 12 13 14 15 16 17 18 19 20 21 22 23" at bounding box center [1094, 356] width 42 height 37
select select "12"
type input "12:00"
click at [857, 352] on td "[DATE]" at bounding box center [717, 358] width 1302 height 42
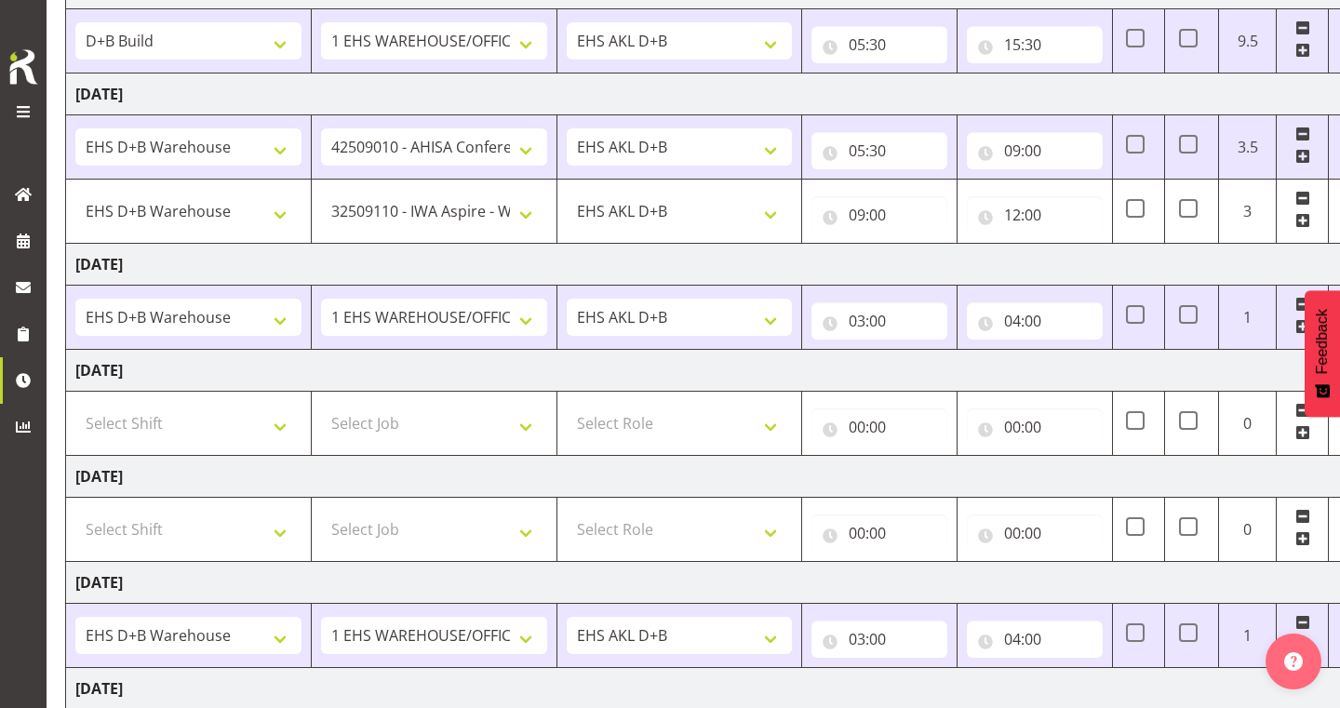
scroll to position [497, 0]
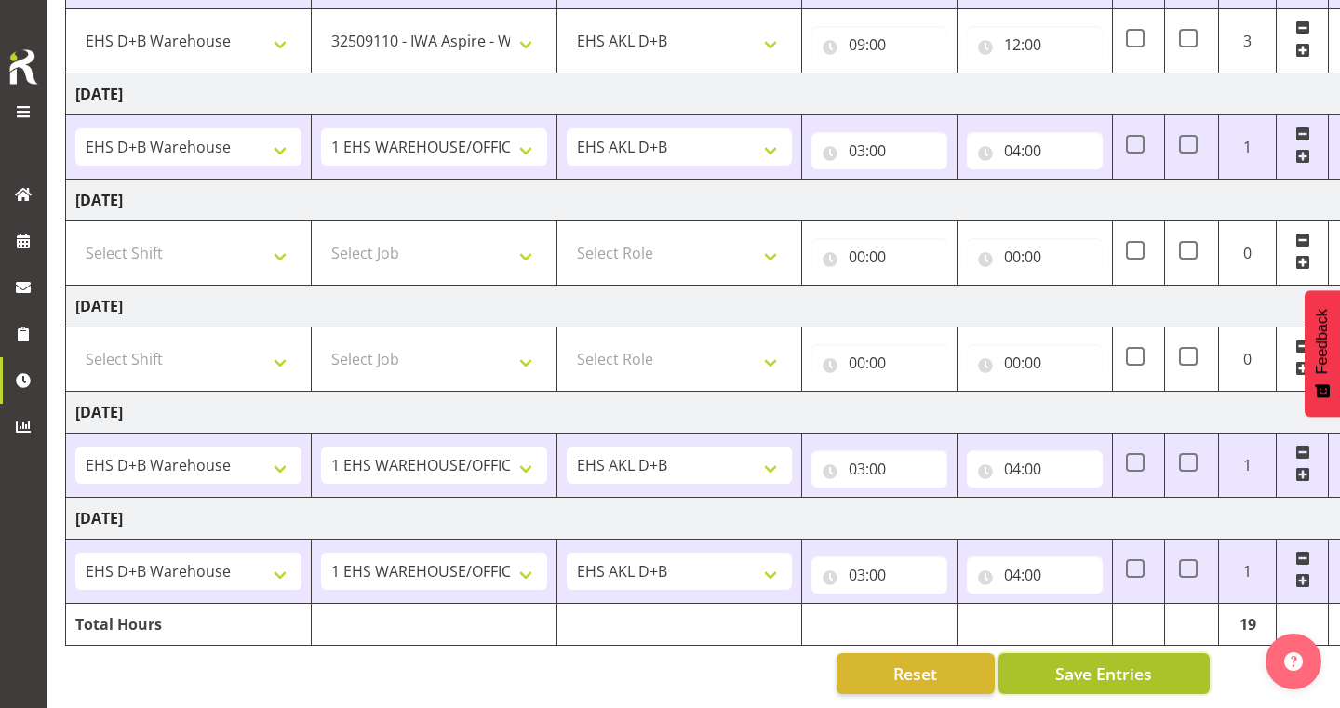
click at [1049, 669] on button "Save Entries" at bounding box center [1104, 673] width 211 height 41
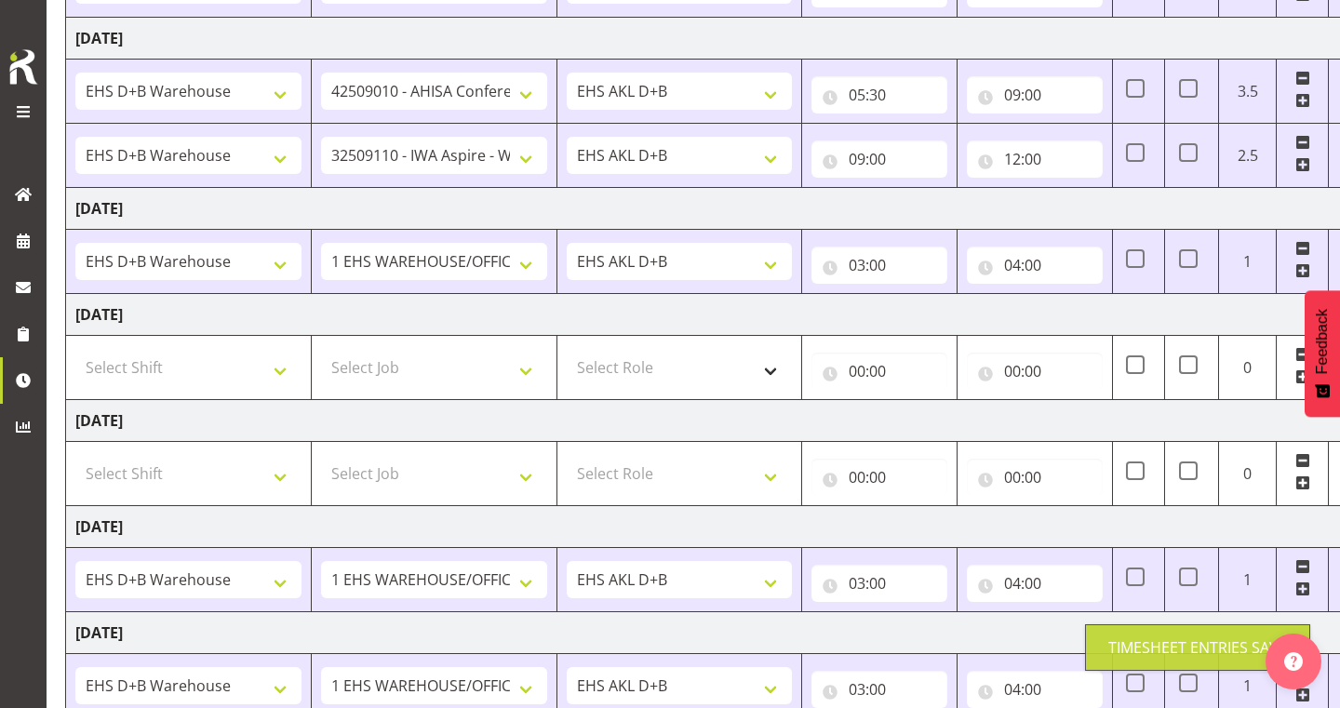
scroll to position [383, 0]
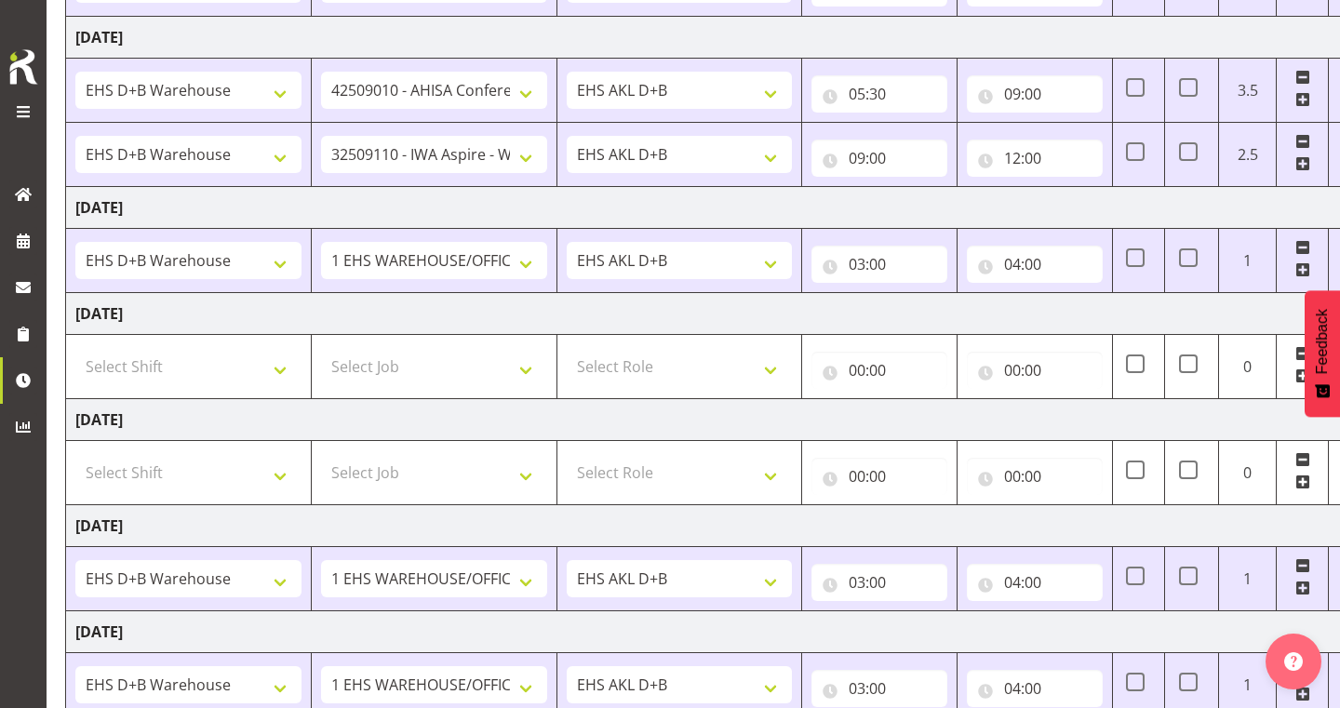
click at [1299, 163] on span at bounding box center [1302, 163] width 15 height 15
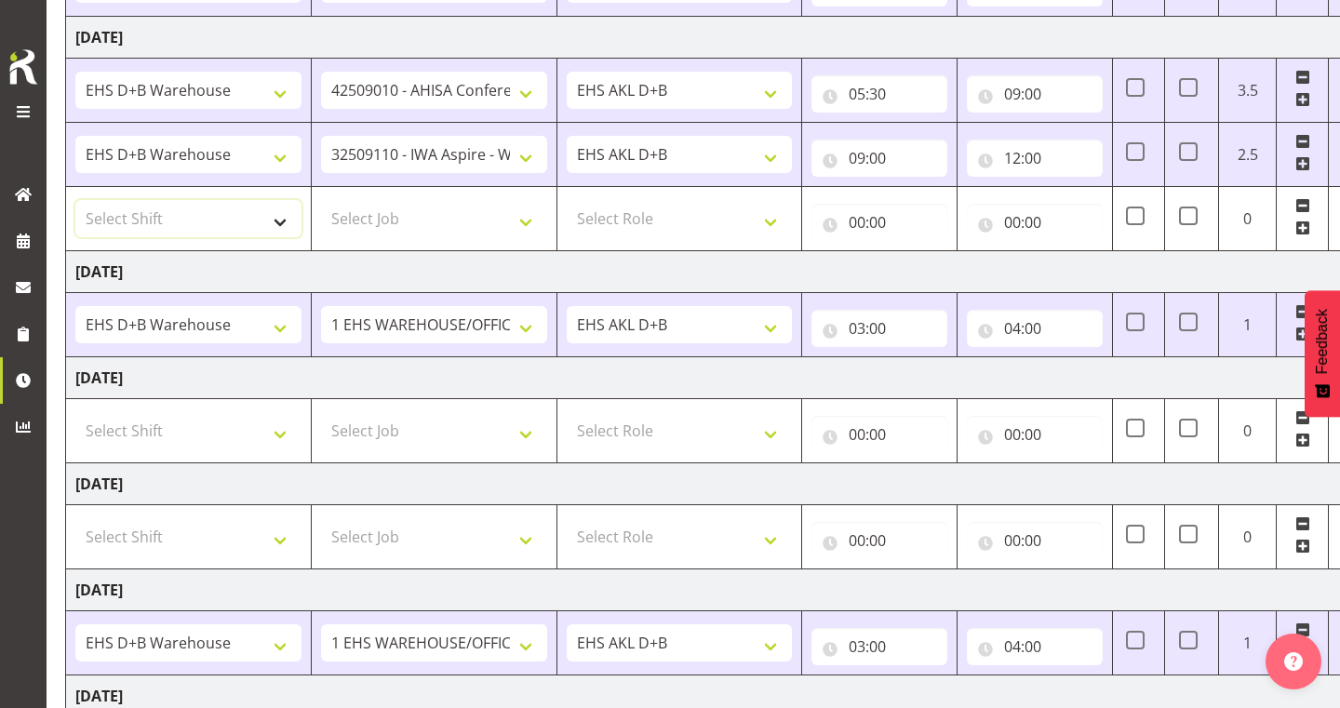
click at [192, 217] on select "Select Shift # Fieldays--[GEOGRAPHIC_DATA]. # Install Hutchwilco Boat Show at […" at bounding box center [188, 218] width 226 height 37
select select "1352"
click at [396, 215] on select "Select Job 1 Carlton Events 1 [PERSON_NAME][GEOGRAPHIC_DATA] 1 [PERSON_NAME][GE…" at bounding box center [434, 218] width 226 height 37
select select "10497"
click at [624, 218] on select "Select Role EHS AKL D+B" at bounding box center [680, 218] width 226 height 37
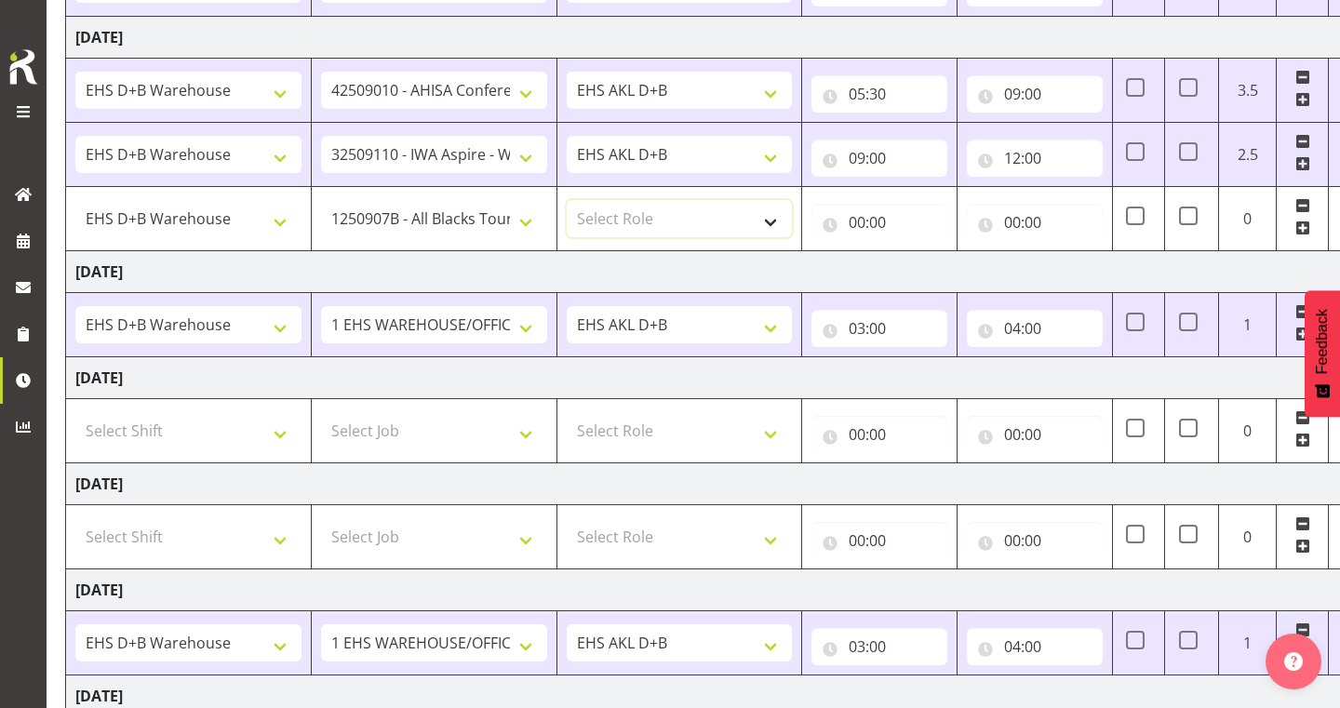
select select "194"
click at [860, 221] on input "00:00" at bounding box center [880, 222] width 136 height 37
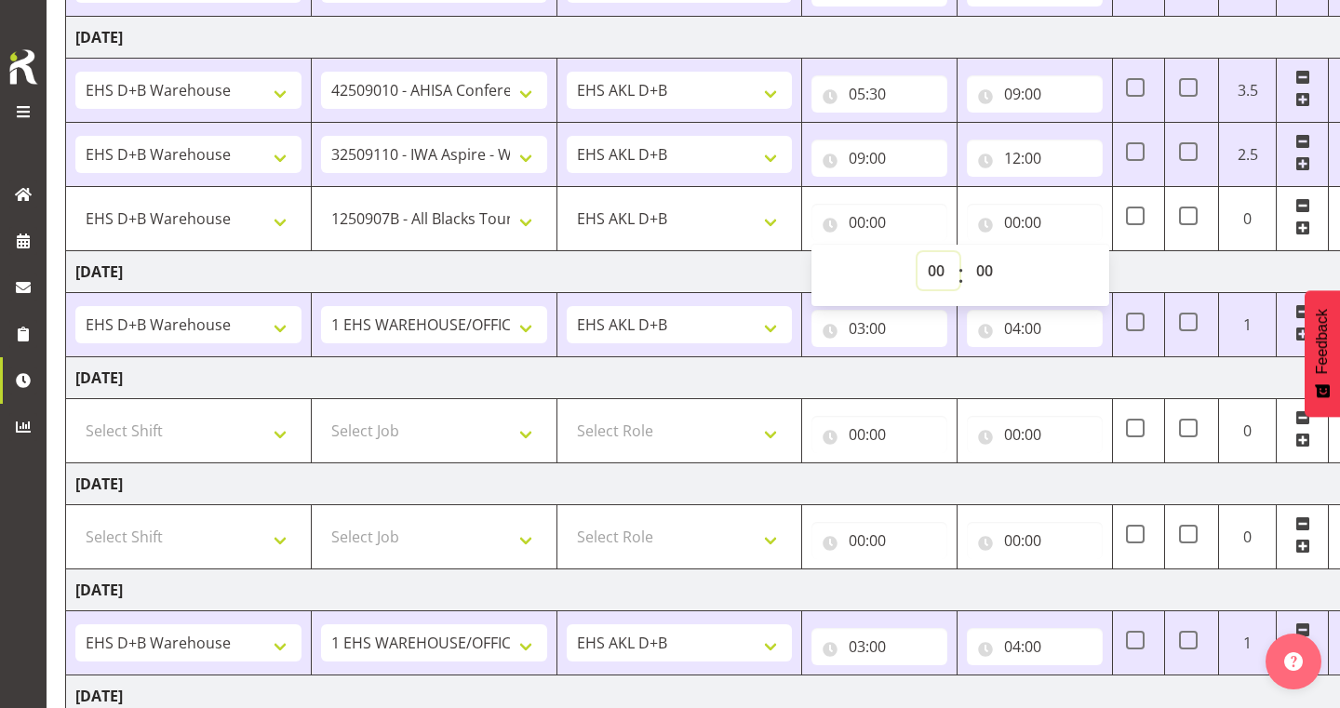
click at [939, 272] on select "00 01 02 03 04 05 06 07 08 09 10 11 12 13 14 15 16 17 18 19 20 21 22 23" at bounding box center [939, 270] width 42 height 37
select select "12"
type input "12:00"
click at [1014, 222] on input "00:00" at bounding box center [1035, 222] width 136 height 37
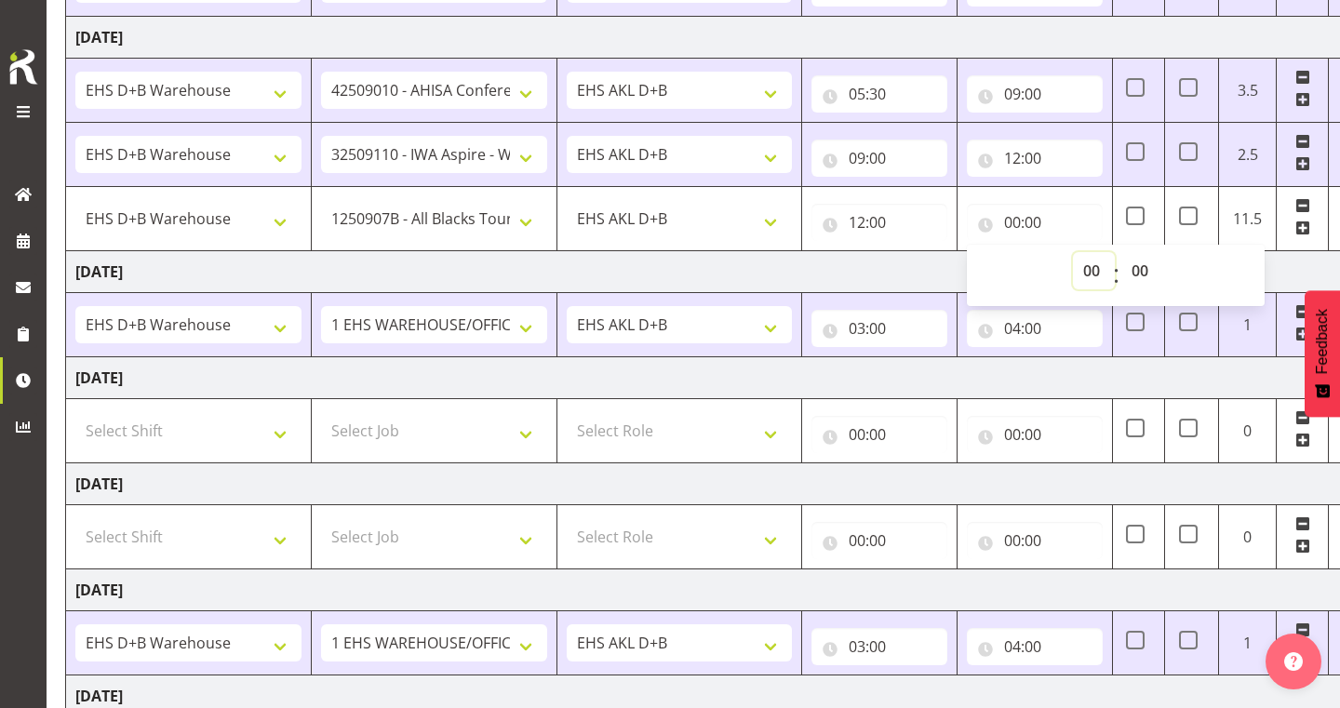
click at [1081, 264] on select "00 01 02 03 04 05 06 07 08 09 10 11 12 13 14 15 16 17 18 19 20 21 22 23" at bounding box center [1094, 270] width 42 height 37
select select "15"
type input "15:00"
click at [924, 345] on input "03:00" at bounding box center [880, 328] width 136 height 37
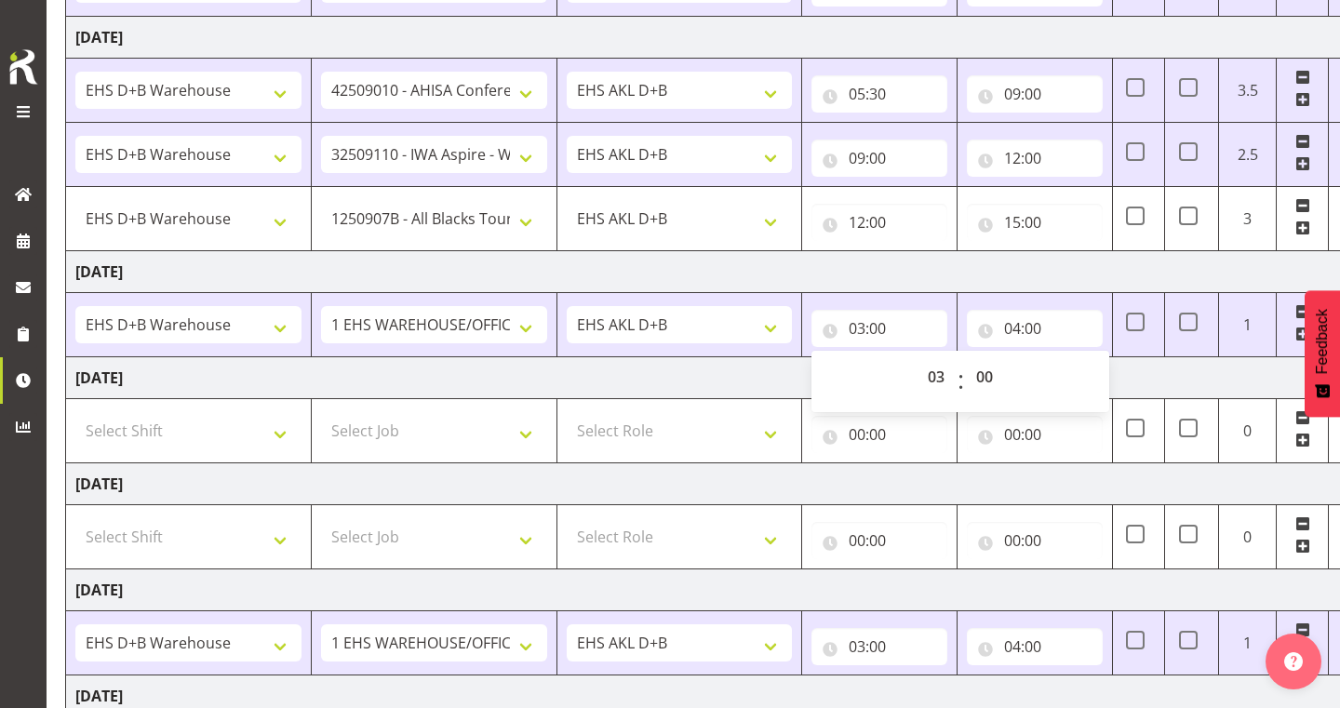
click at [691, 375] on td "[DATE]" at bounding box center [717, 378] width 1302 height 42
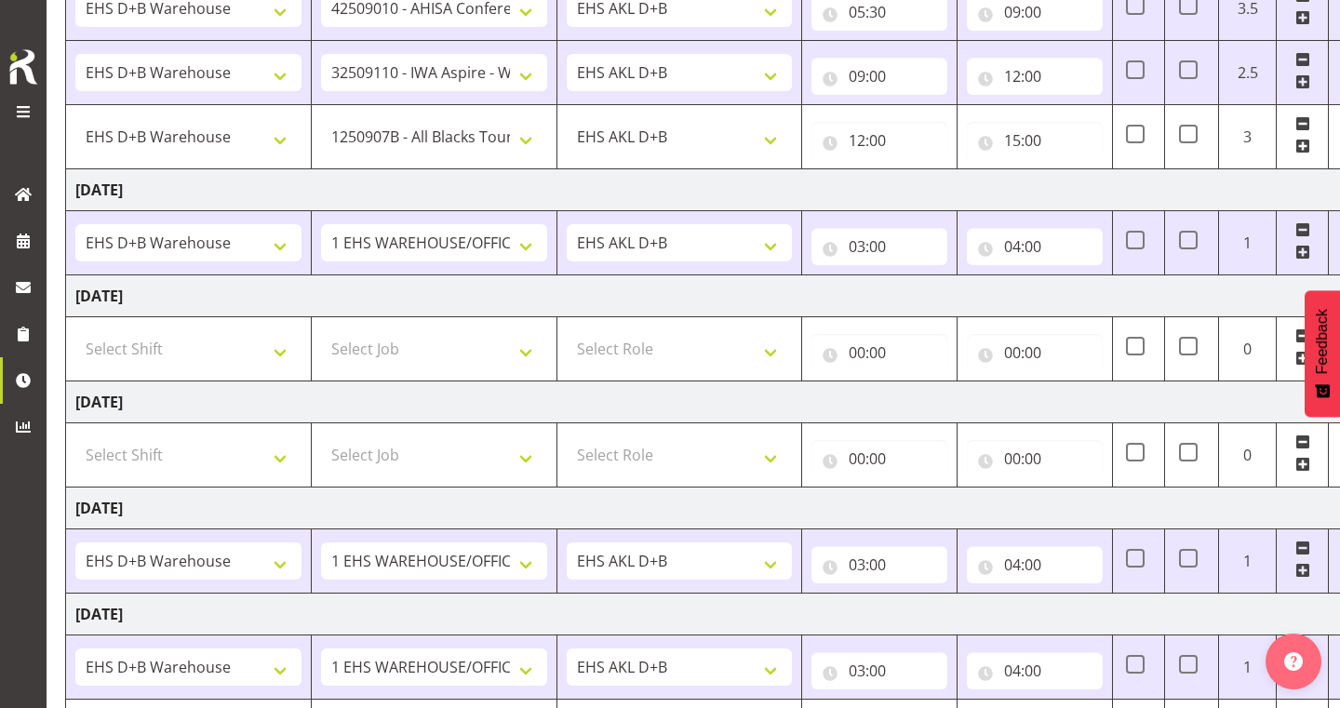
scroll to position [561, 0]
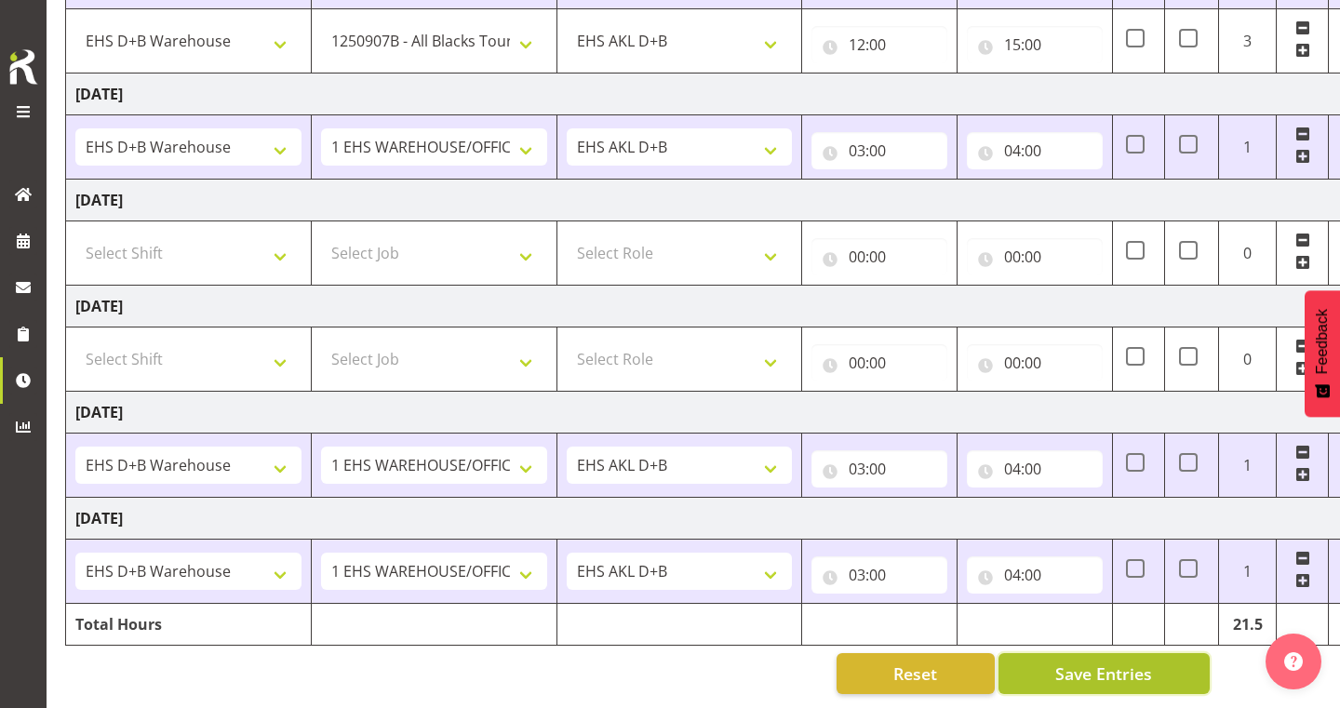
click at [1025, 664] on button "Save Entries" at bounding box center [1104, 673] width 211 height 41
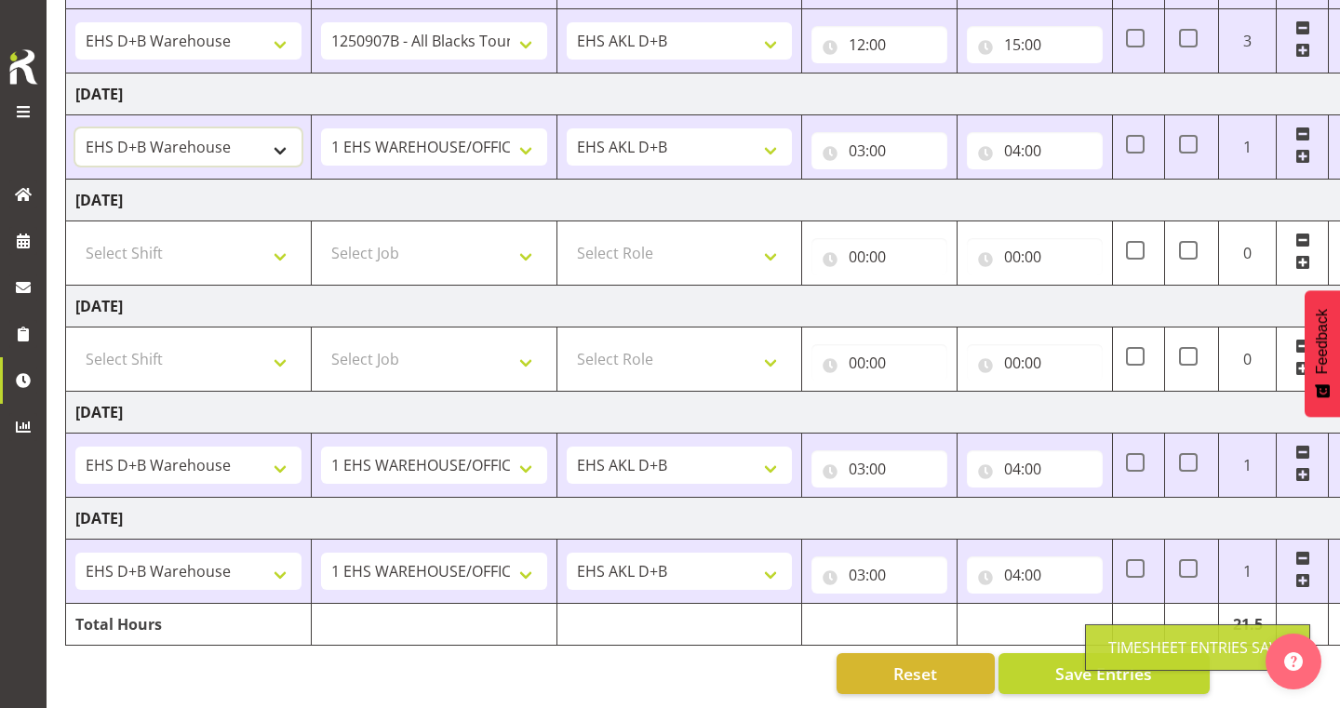
click at [270, 154] on select "# Fieldays--[GEOGRAPHIC_DATA]. # Install Hutchwilco Boat Show at [GEOGRAPHIC_DA…" at bounding box center [188, 146] width 226 height 37
select select "40079"
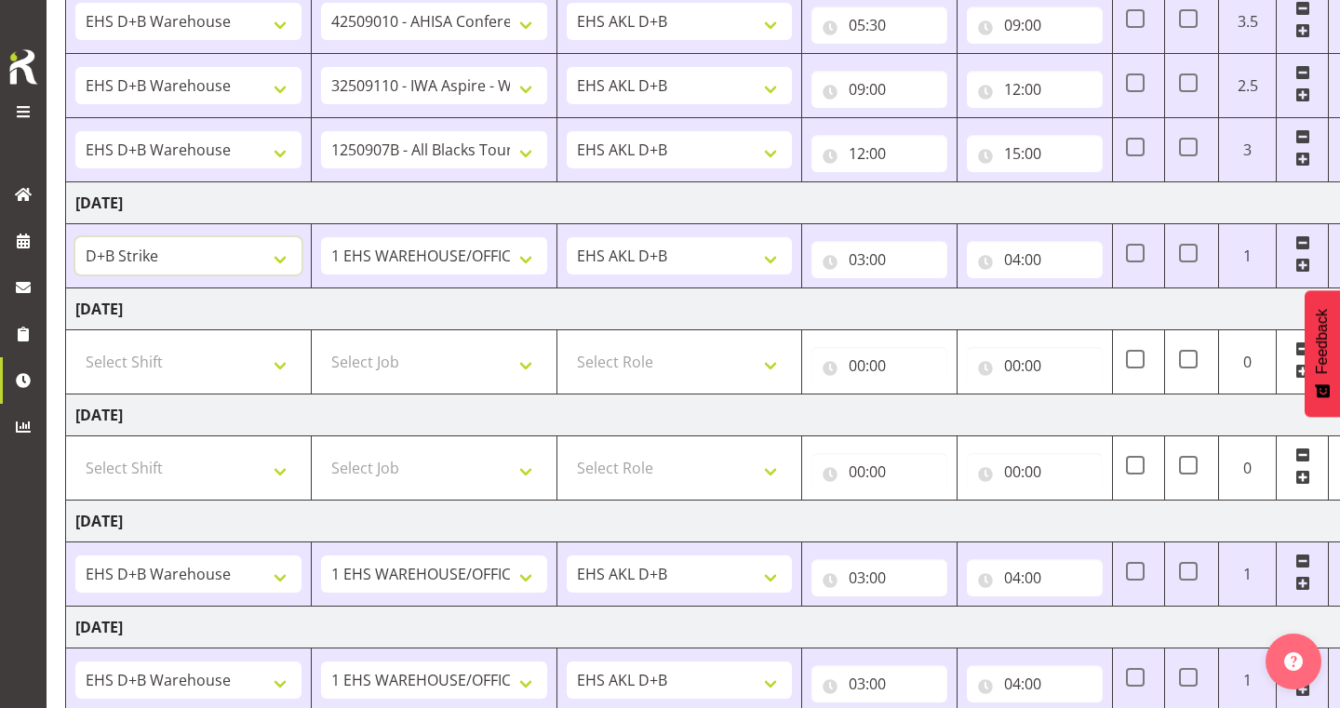
scroll to position [395, 0]
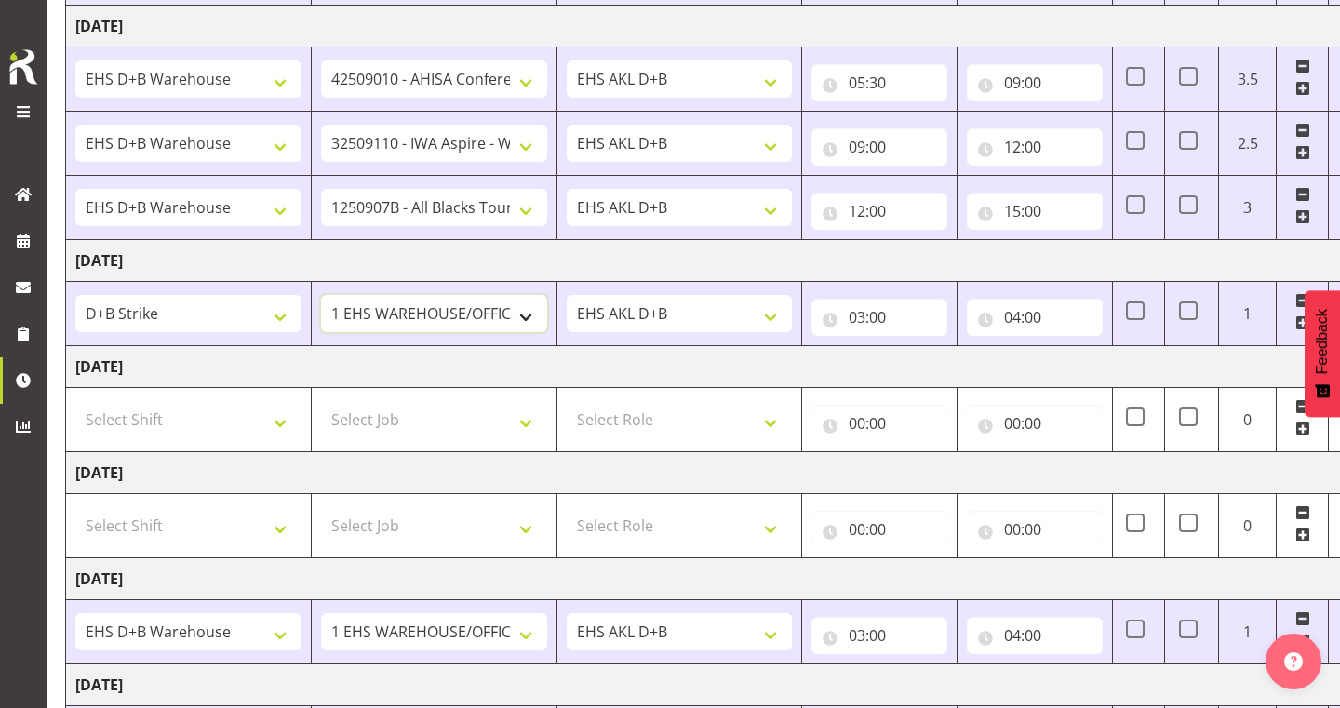
click at [455, 305] on select "1 Carlton Events 1 [PERSON_NAME] 1 [PERSON_NAME][GEOGRAPHIC_DATA] 1 EHS WAREHOU…" at bounding box center [434, 313] width 226 height 37
select select "9134"
click at [871, 316] on input "03:00" at bounding box center [880, 317] width 136 height 37
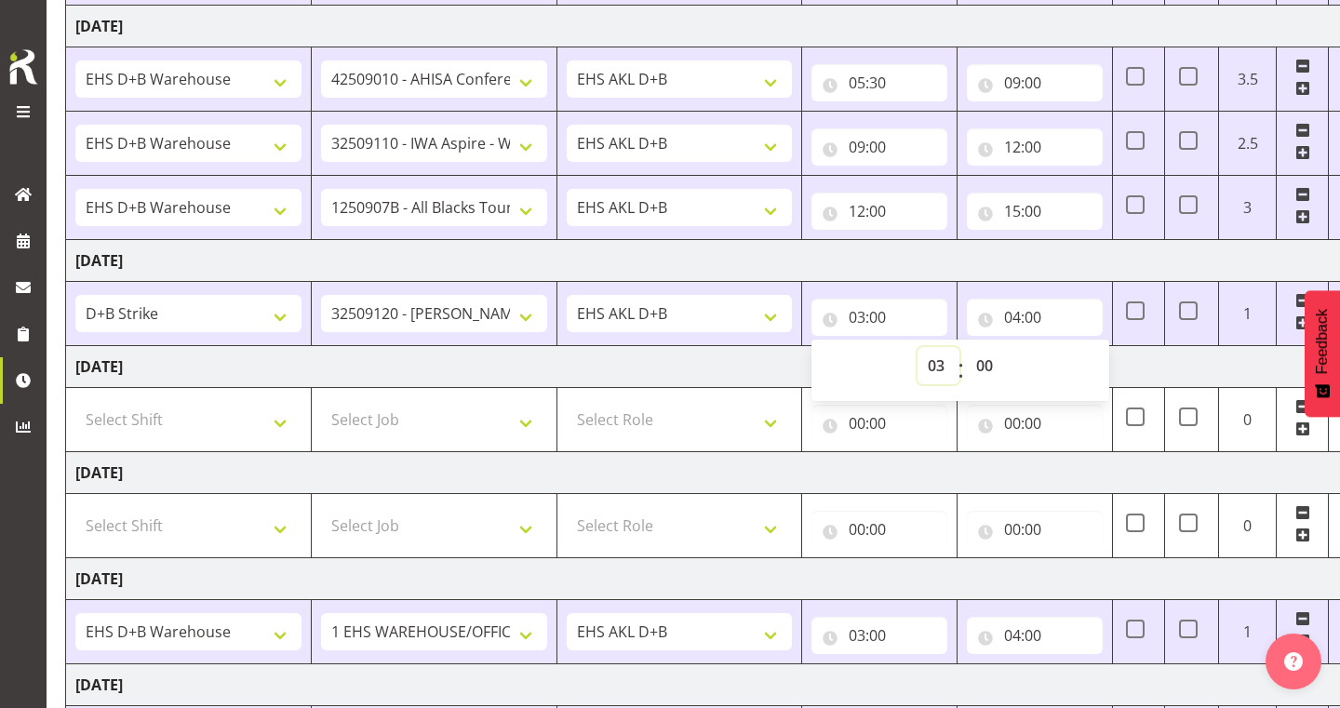
click at [941, 365] on select "00 01 02 03 04 05 06 07 08 09 10 11 12 13 14 15 16 17 18 19 20 21 22 23" at bounding box center [939, 365] width 42 height 37
select select "5"
type input "05:00"
click at [987, 369] on select "00 01 02 03 04 05 06 07 08 09 10 11 12 13 14 15 16 17 18 19 20 21 22 23 24 25 2…" at bounding box center [987, 365] width 42 height 37
select select "30"
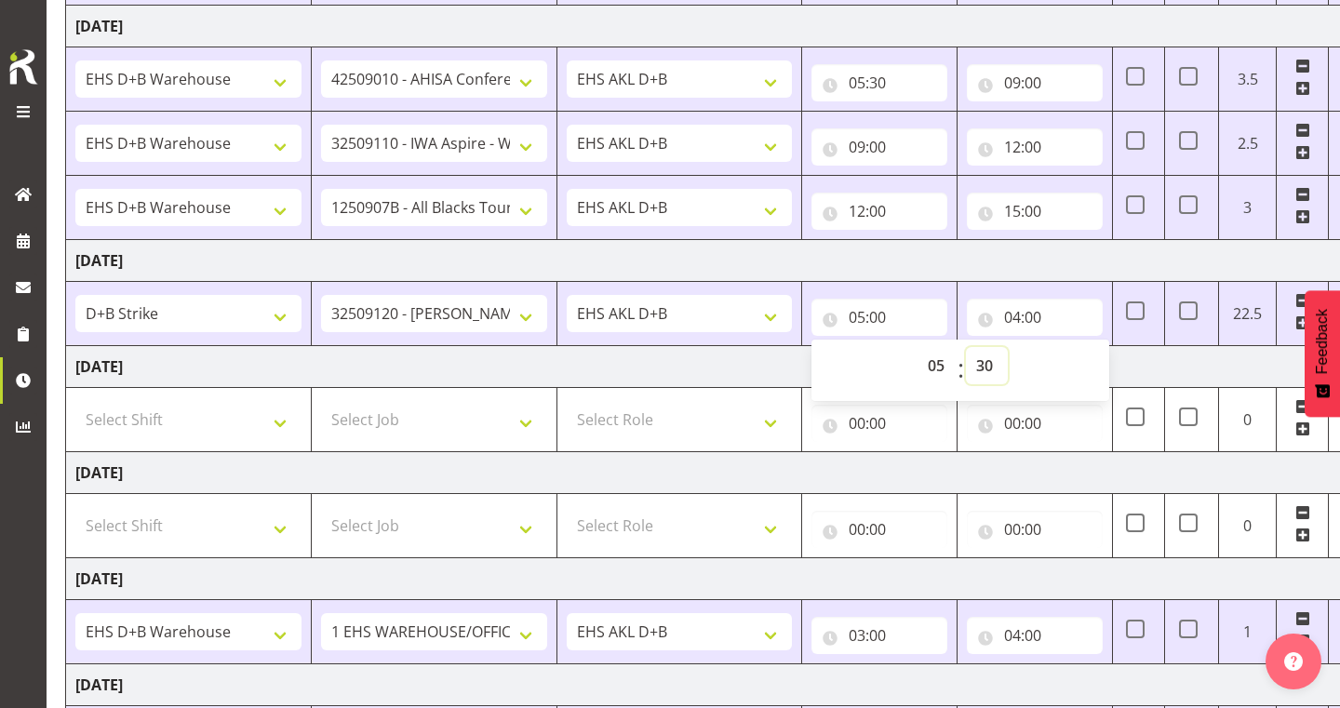
type input "05:30"
click at [1016, 317] on input "04:00" at bounding box center [1035, 317] width 136 height 37
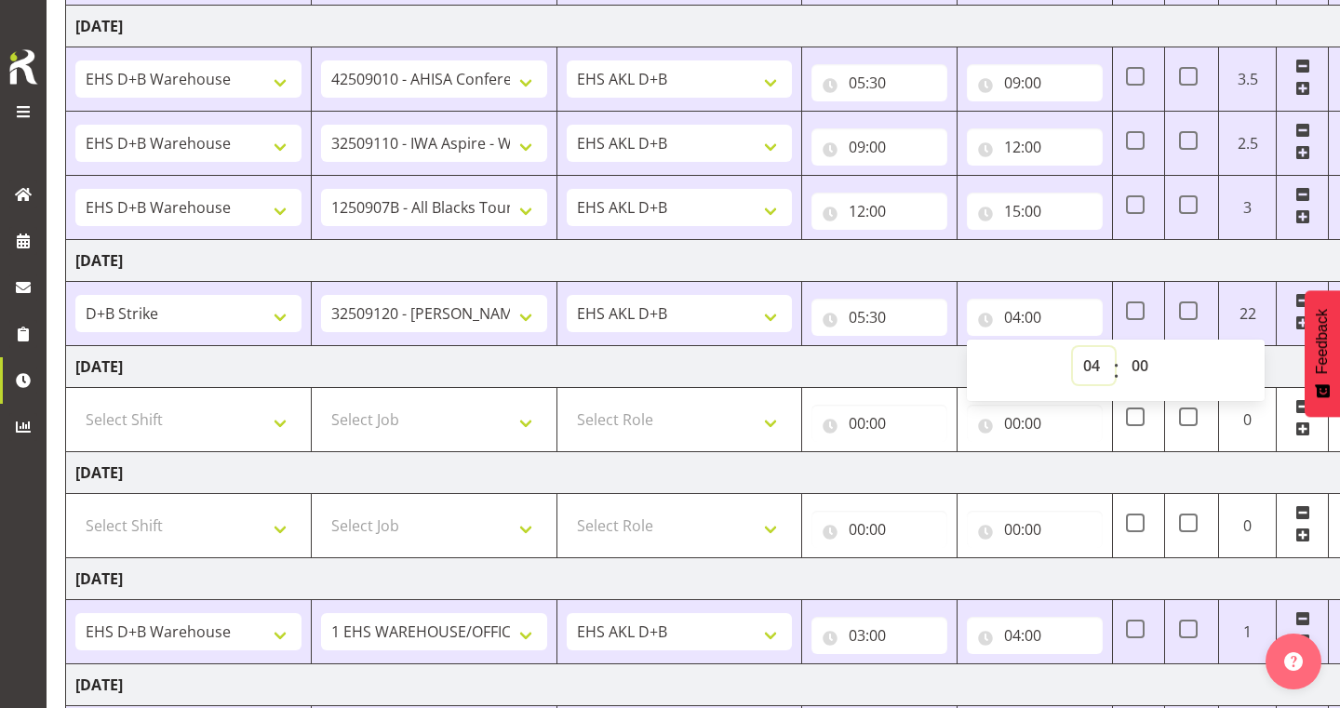
click at [1088, 366] on select "00 01 02 03 04 05 06 07 08 09 10 11 12 13 14 15 16 17 18 19 20 21 22 23" at bounding box center [1094, 365] width 42 height 37
select select "10"
type input "10:00"
click at [1069, 260] on td "[DATE]" at bounding box center [717, 261] width 1302 height 42
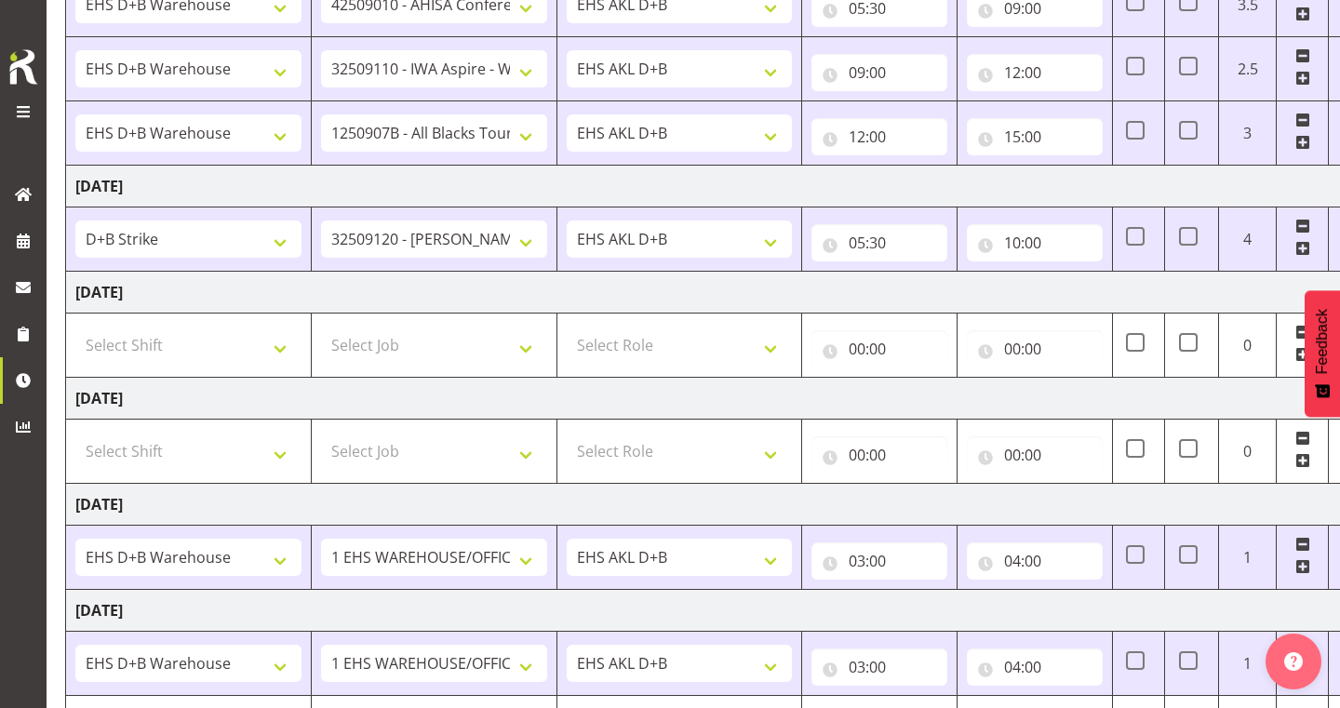
scroll to position [479, 0]
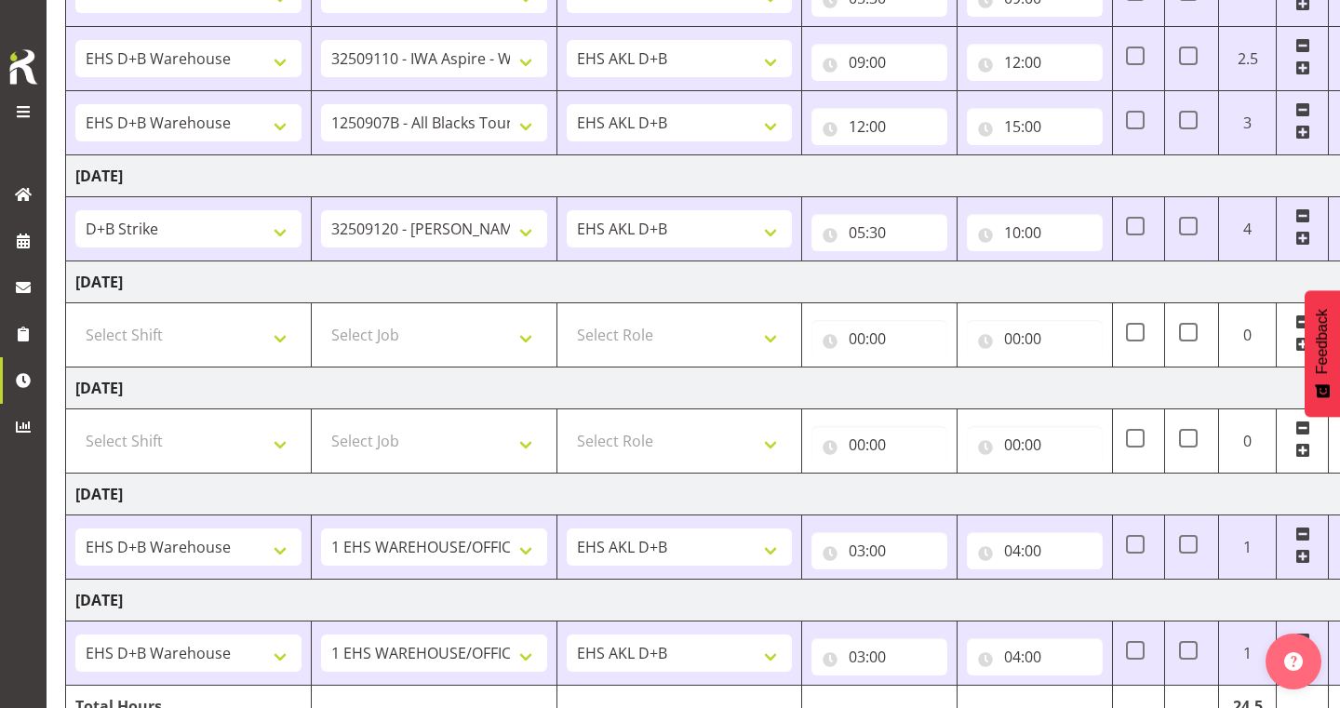
click at [1301, 241] on span at bounding box center [1302, 238] width 15 height 15
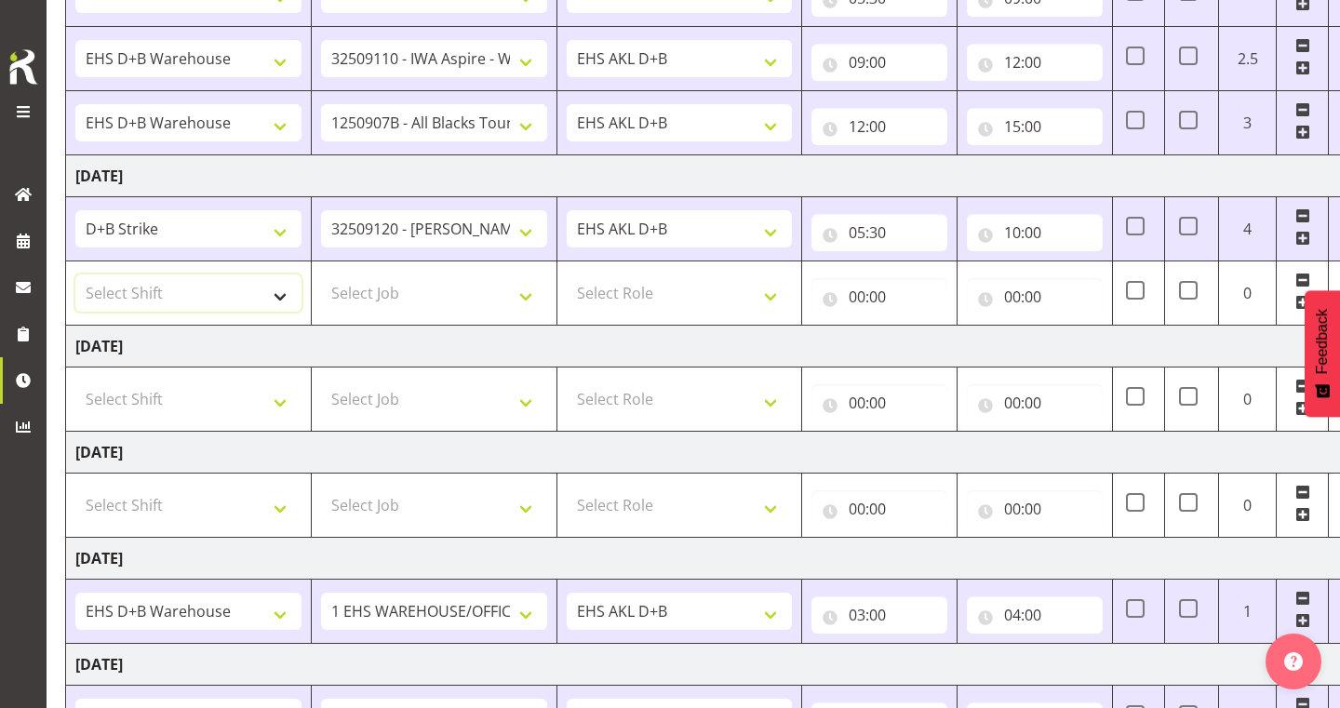
click at [256, 292] on select "Select Shift # Fieldays--[GEOGRAPHIC_DATA]. # Install Hutchwilco Boat Show at […" at bounding box center [188, 293] width 226 height 37
select select "1352"
click at [510, 288] on select "Select Job 1 Carlton Events 1 [PERSON_NAME][GEOGRAPHIC_DATA] 1 [PERSON_NAME][GE…" at bounding box center [434, 293] width 226 height 37
select select "9134"
click at [642, 308] on select "Select Role EHS AKL D+B" at bounding box center [680, 293] width 226 height 37
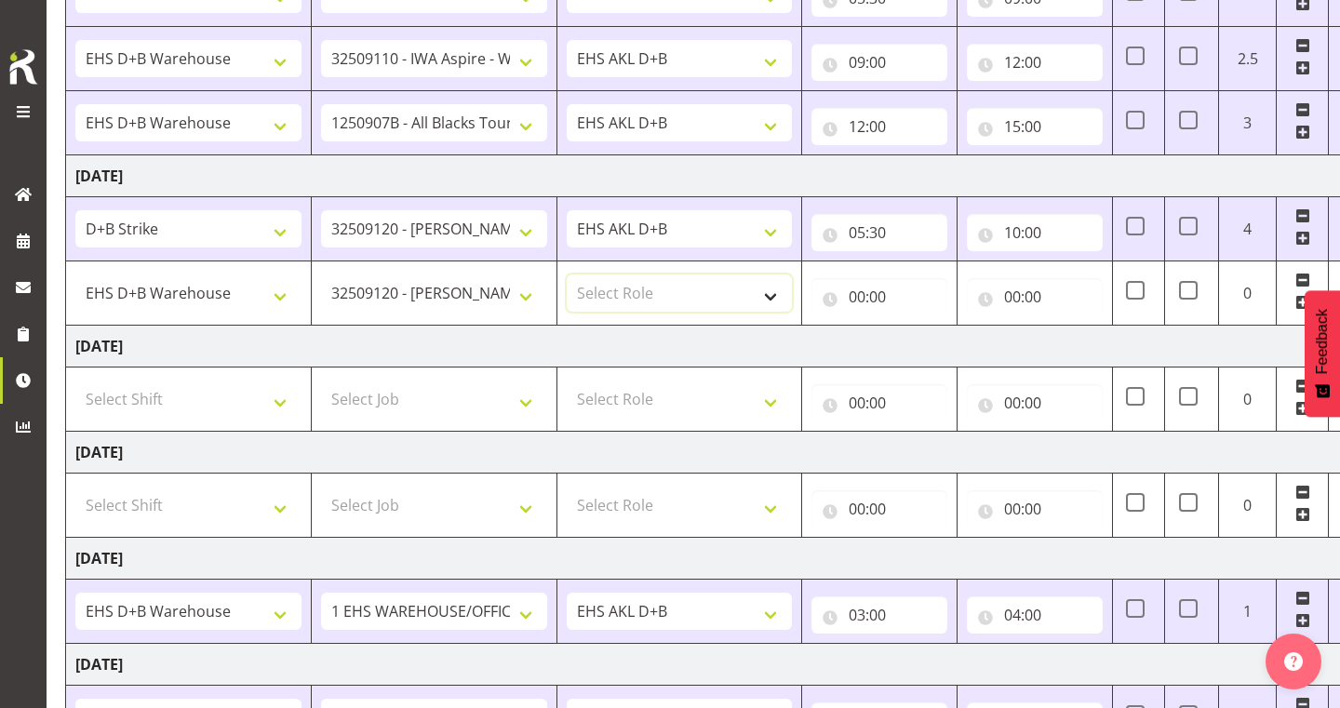
select select "194"
click at [865, 298] on input "00:00" at bounding box center [880, 296] width 136 height 37
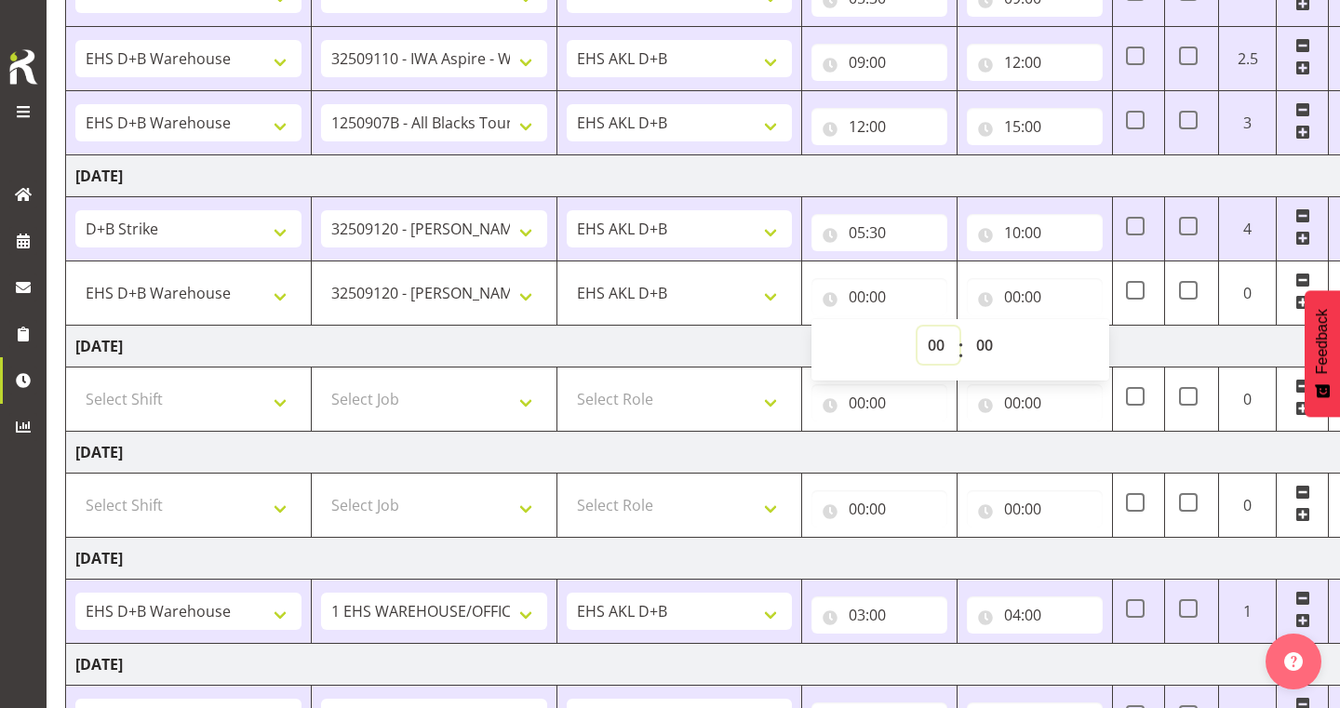
click at [937, 338] on select "00 01 02 03 04 05 06 07 08 09 10 11 12 13 14 15 16 17 18 19 20 21 22 23" at bounding box center [939, 345] width 42 height 37
select select "10"
type input "10:00"
click at [1016, 300] on input "00:00" at bounding box center [1035, 296] width 136 height 37
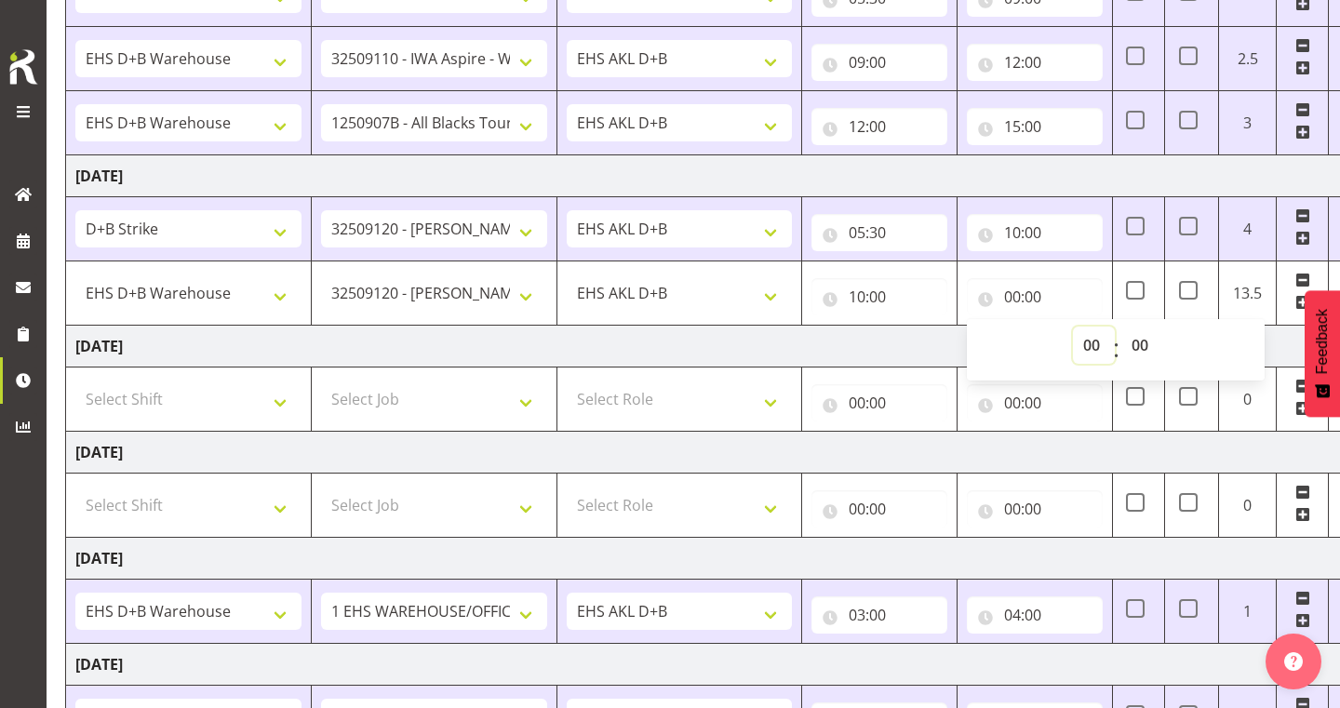
click at [1101, 353] on select "00 01 02 03 04 05 06 07 08 09 10 11 12 13 14 15 16 17 18 19 20 21 22 23" at bounding box center [1094, 345] width 42 height 37
select select "14"
type input "14:00"
click at [884, 346] on td "[DATE]" at bounding box center [717, 347] width 1302 height 42
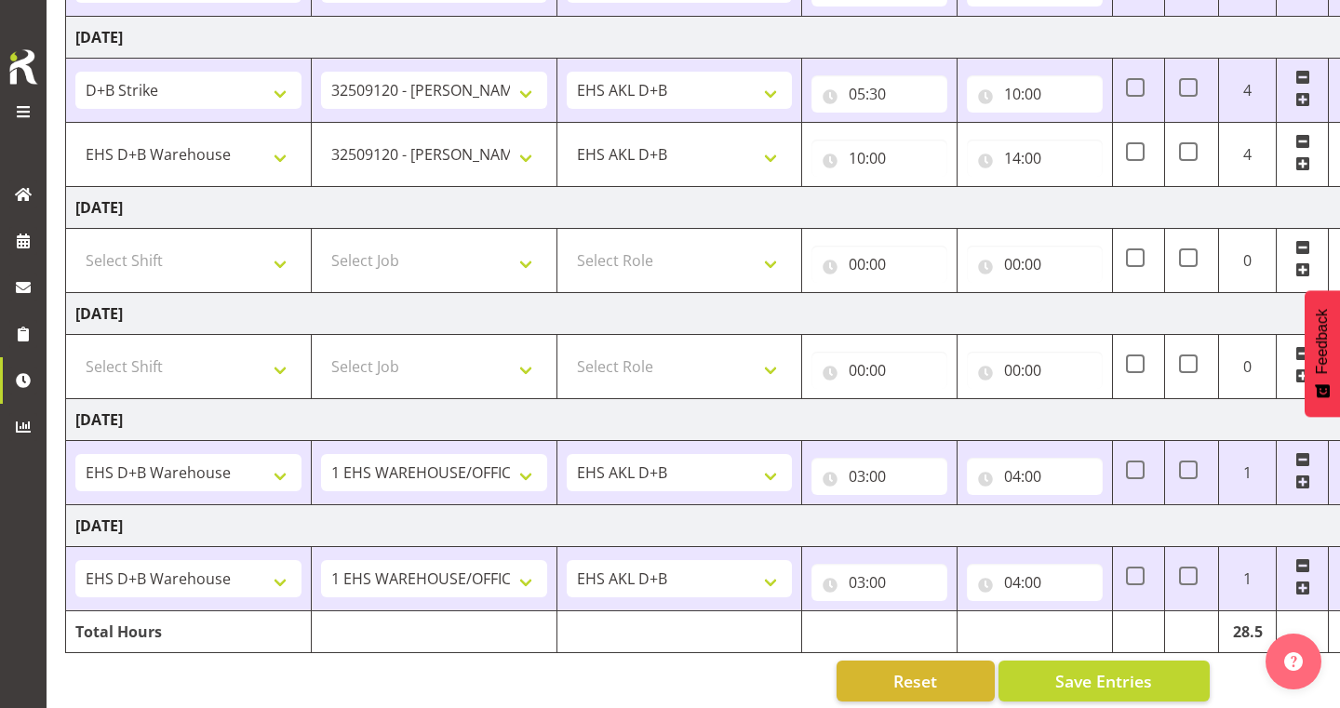
scroll to position [625, 0]
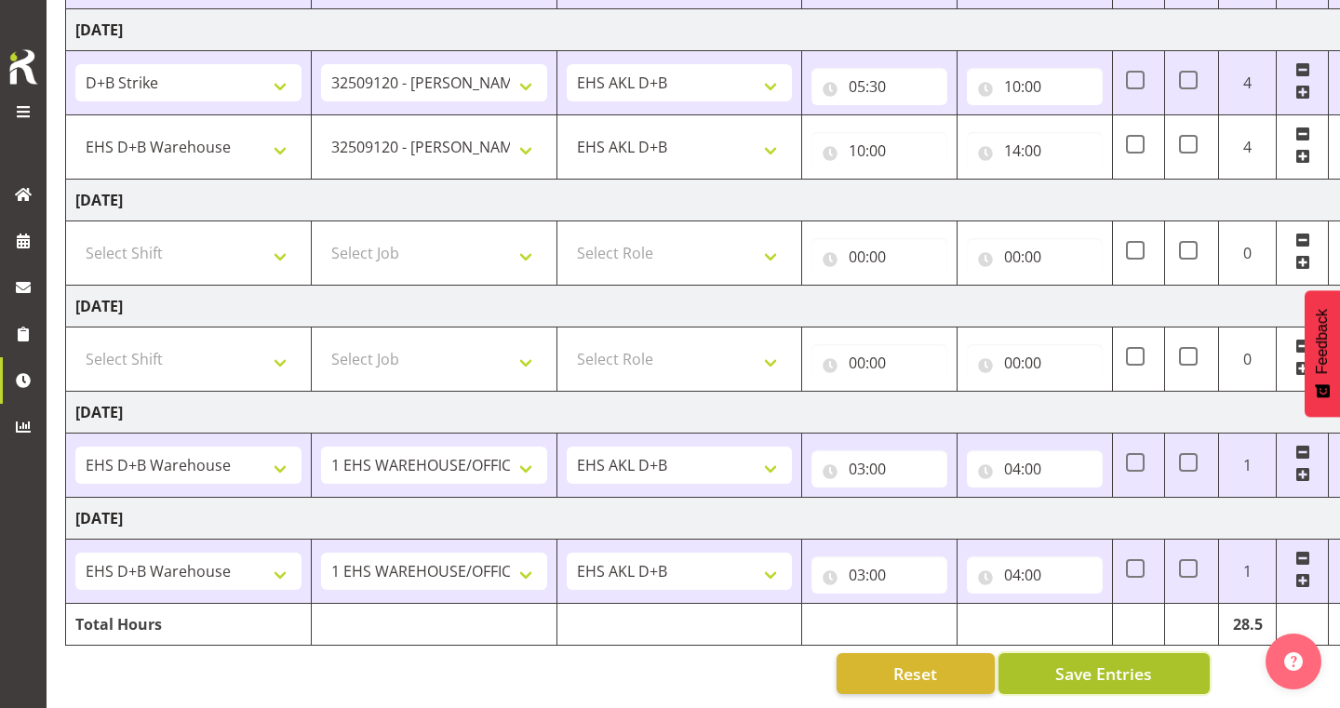
click at [1033, 662] on button "Save Entries" at bounding box center [1104, 673] width 211 height 41
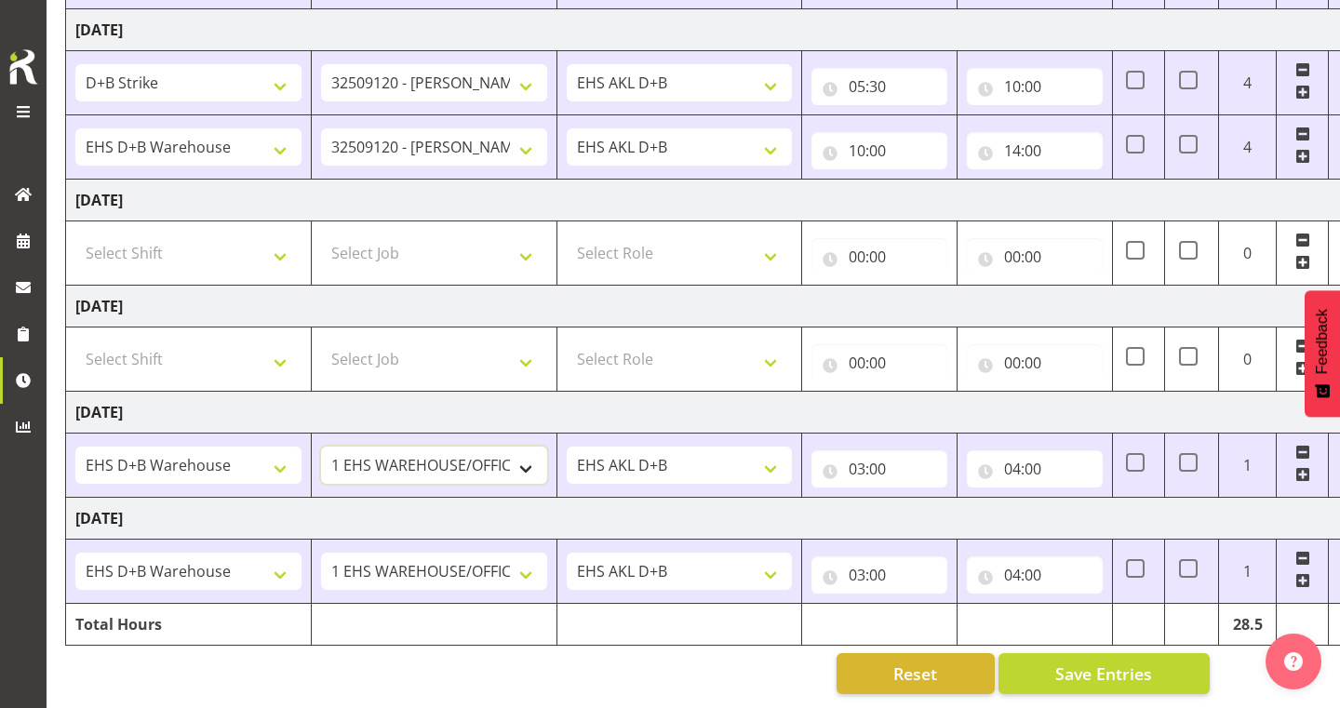
click at [516, 468] on select "1 Carlton Events 1 [PERSON_NAME] 1 [PERSON_NAME][GEOGRAPHIC_DATA] 1 EHS WAREHOU…" at bounding box center [434, 465] width 226 height 37
select select "9134"
click at [852, 467] on input "03:00" at bounding box center [880, 468] width 136 height 37
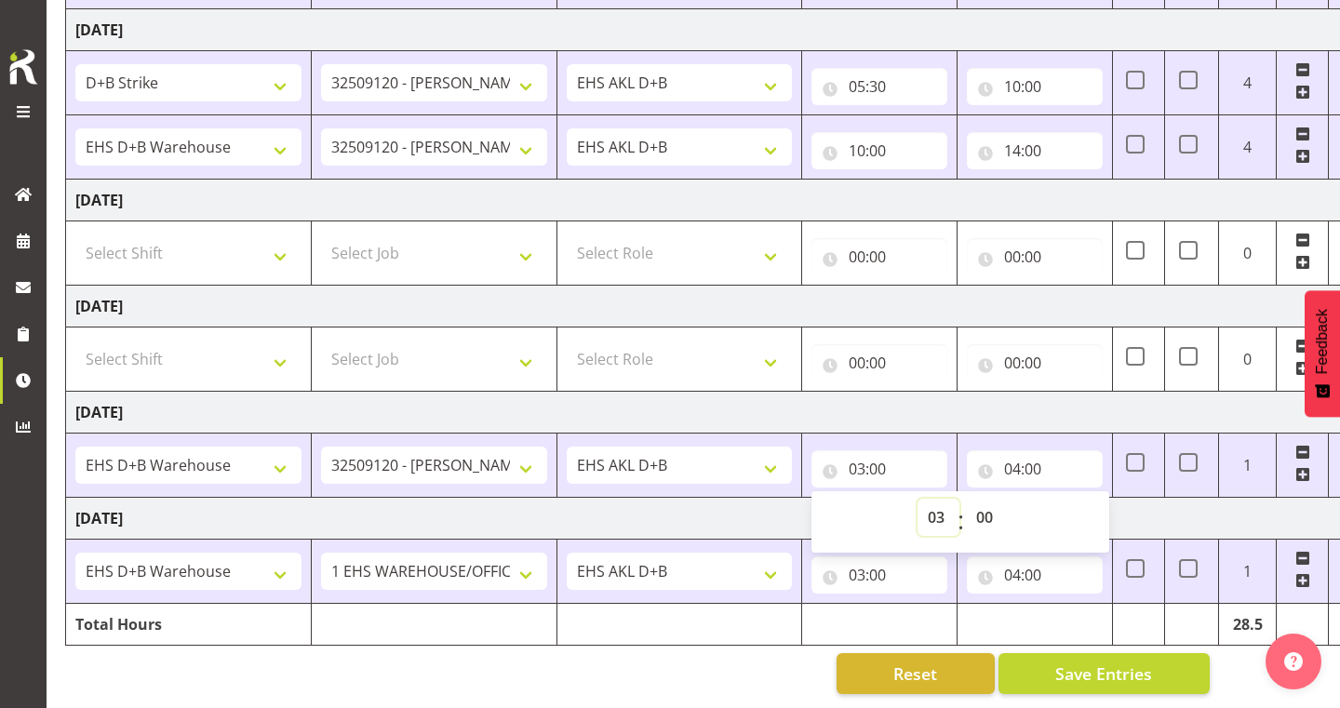
click at [934, 519] on select "00 01 02 03 04 05 06 07 08 09 10 11 12 13 14 15 16 17 18 19 20 21 22 23" at bounding box center [939, 517] width 42 height 37
select select "5"
type input "05:00"
click at [983, 513] on select "00 01 02 03 04 05 06 07 08 09 10 11 12 13 14 15 16 17 18 19 20 21 22 23 24 25 2…" at bounding box center [987, 517] width 42 height 37
select select "30"
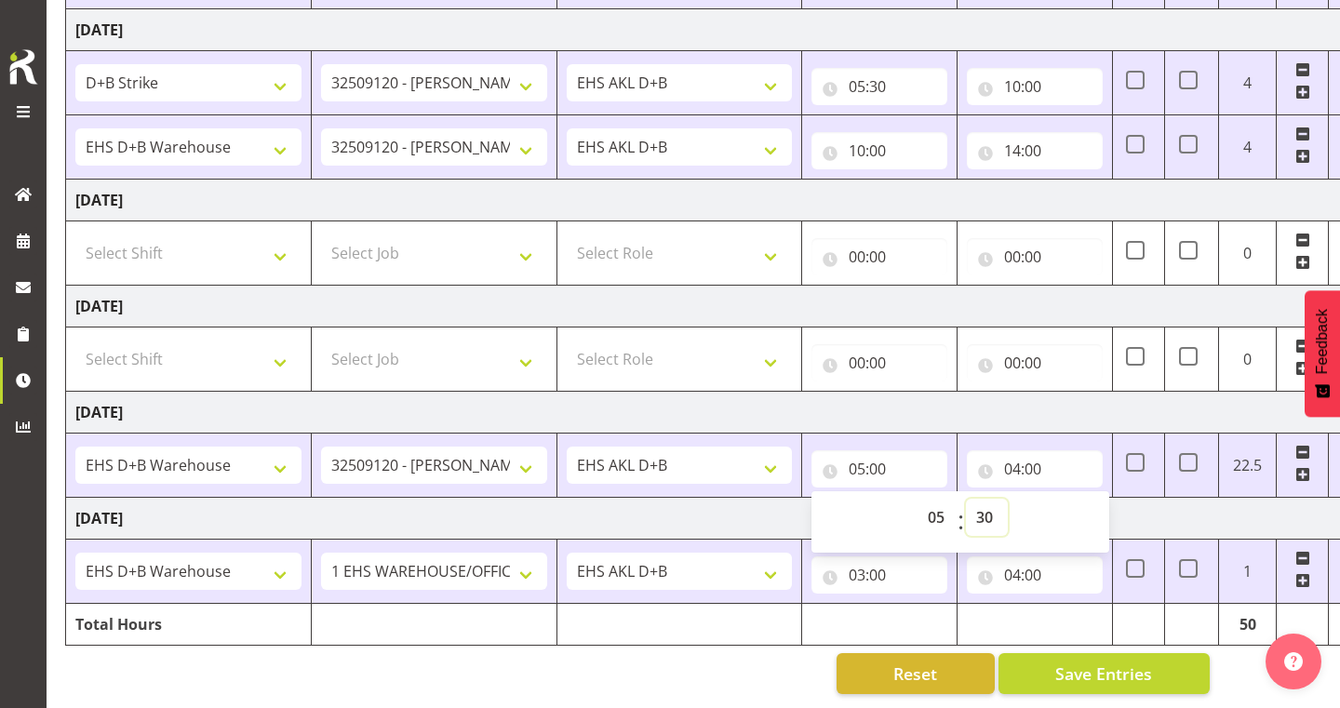
type input "05:30"
click at [1015, 469] on input "04:00" at bounding box center [1035, 468] width 136 height 37
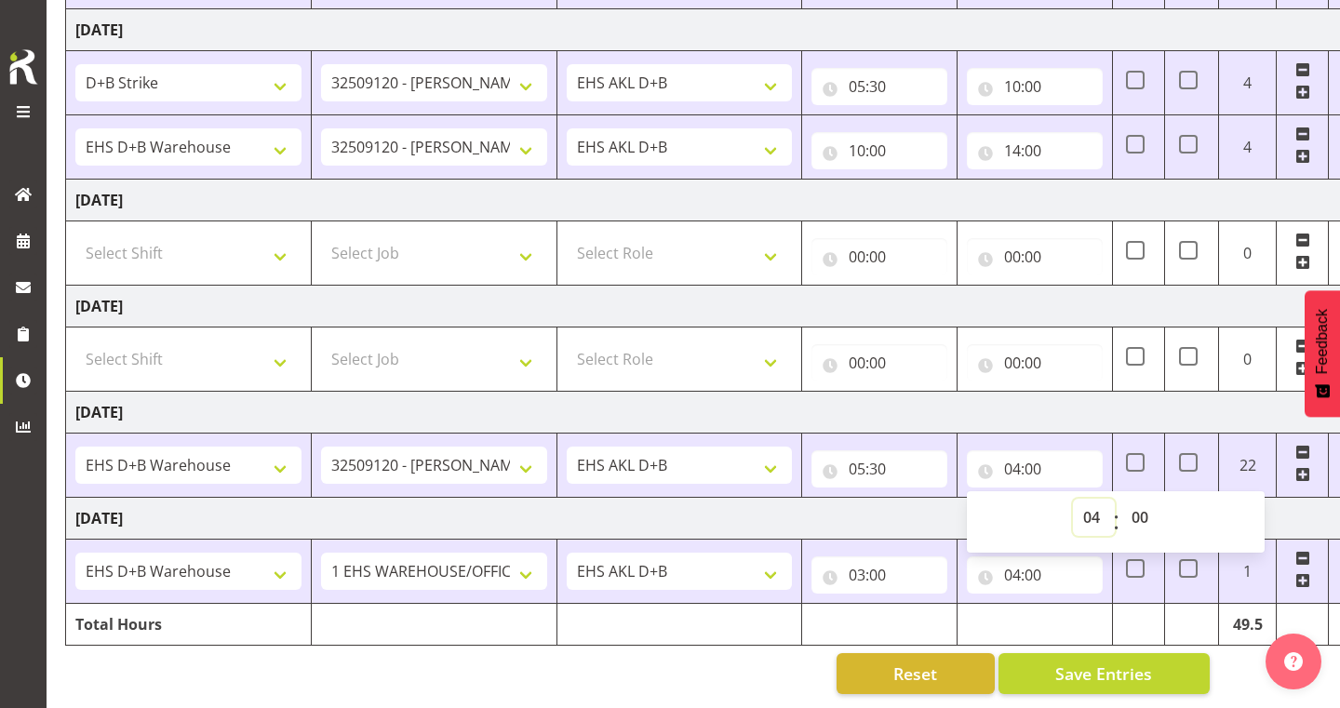
click at [1092, 512] on select "00 01 02 03 04 05 06 07 08 09 10 11 12 13 14 15 16 17 18 19 20 21 22 23" at bounding box center [1094, 517] width 42 height 37
select select "9"
type input "09:00"
click at [959, 416] on td "[DATE]" at bounding box center [717, 413] width 1302 height 42
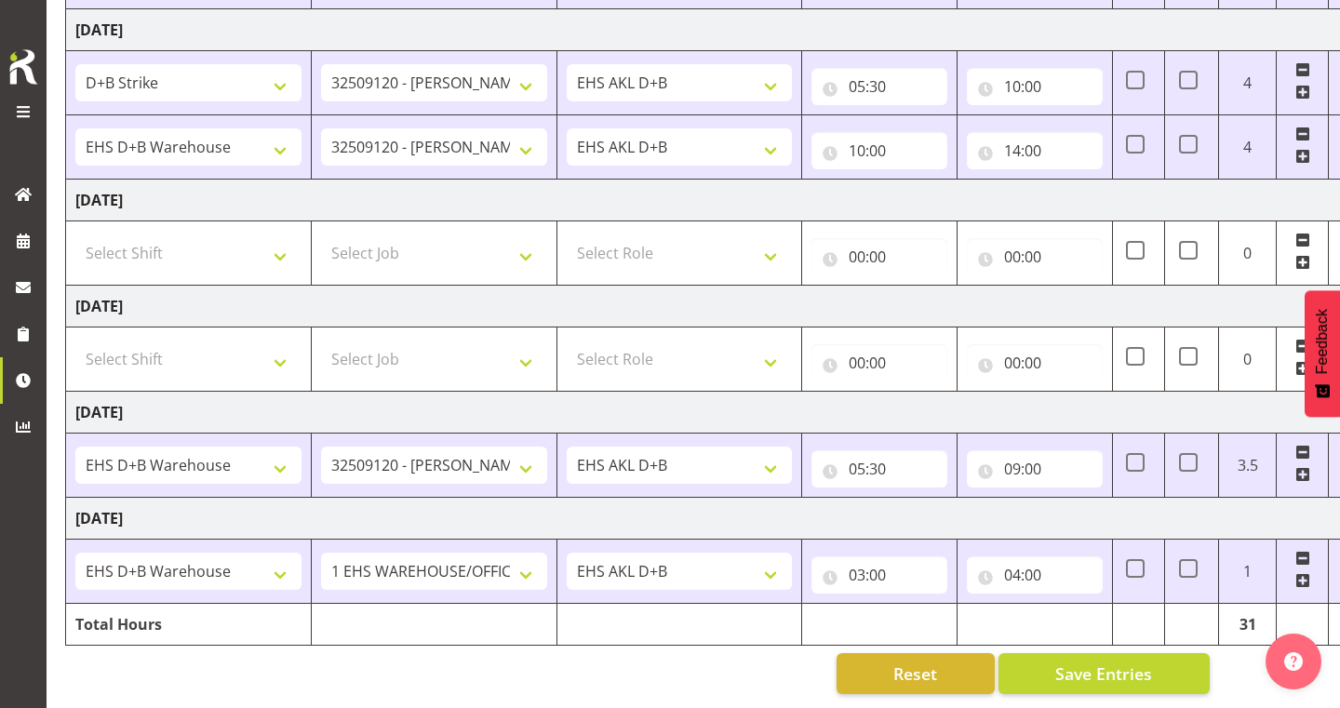
click at [1301, 476] on span at bounding box center [1302, 474] width 15 height 15
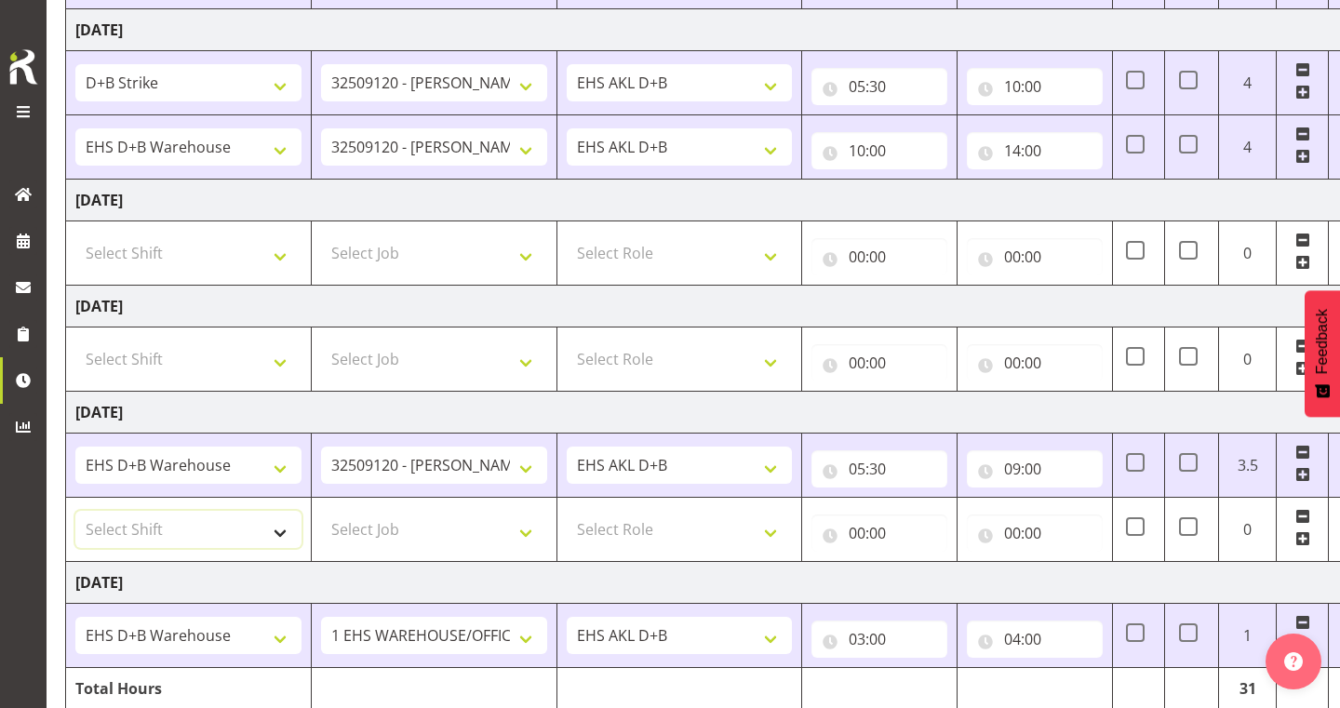
click at [239, 543] on select "Select Shift # Fieldays--[GEOGRAPHIC_DATA]. # Install Hutchwilco Boat Show at […" at bounding box center [188, 529] width 226 height 37
select select "1352"
click at [497, 520] on select "Select Job 1 Carlton Events 1 [PERSON_NAME][GEOGRAPHIC_DATA] 1 [PERSON_NAME][GE…" at bounding box center [434, 529] width 226 height 37
select select "9028"
click at [736, 515] on select "Select Role EHS AKL D+B" at bounding box center [680, 529] width 226 height 37
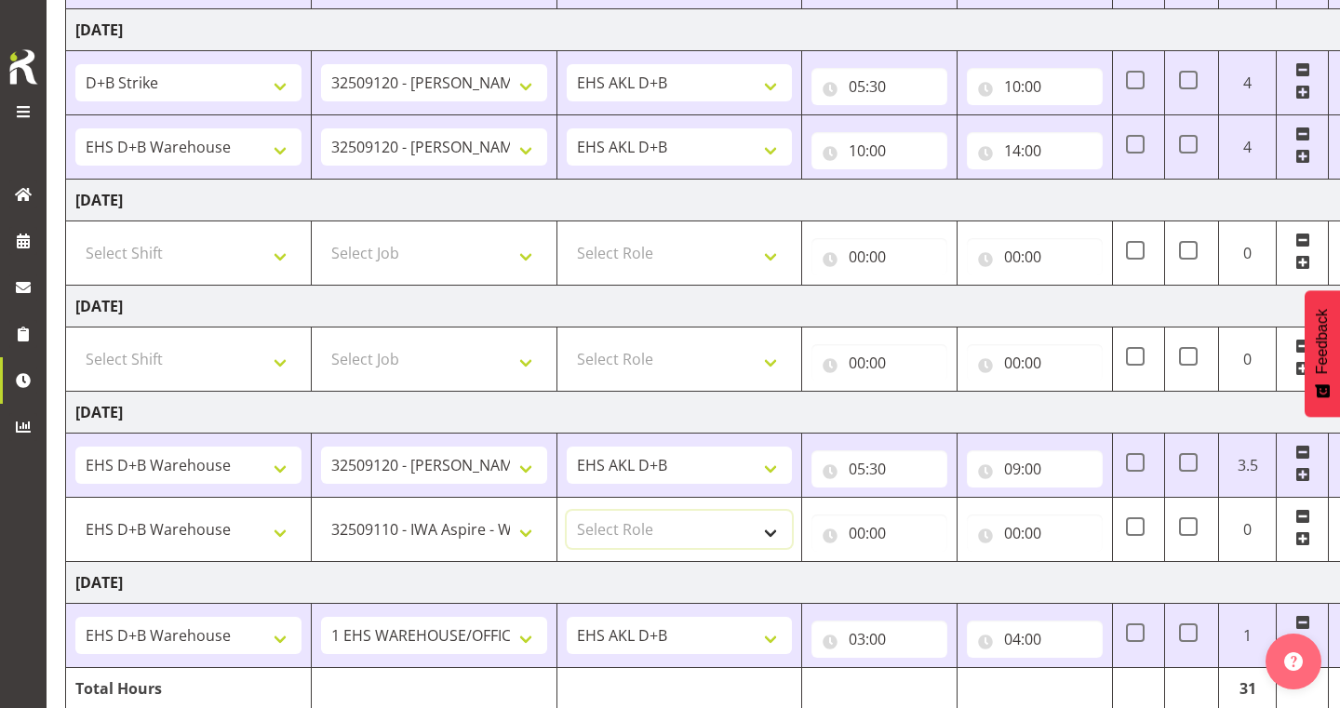
select select "194"
click at [872, 539] on input "00:00" at bounding box center [880, 533] width 136 height 37
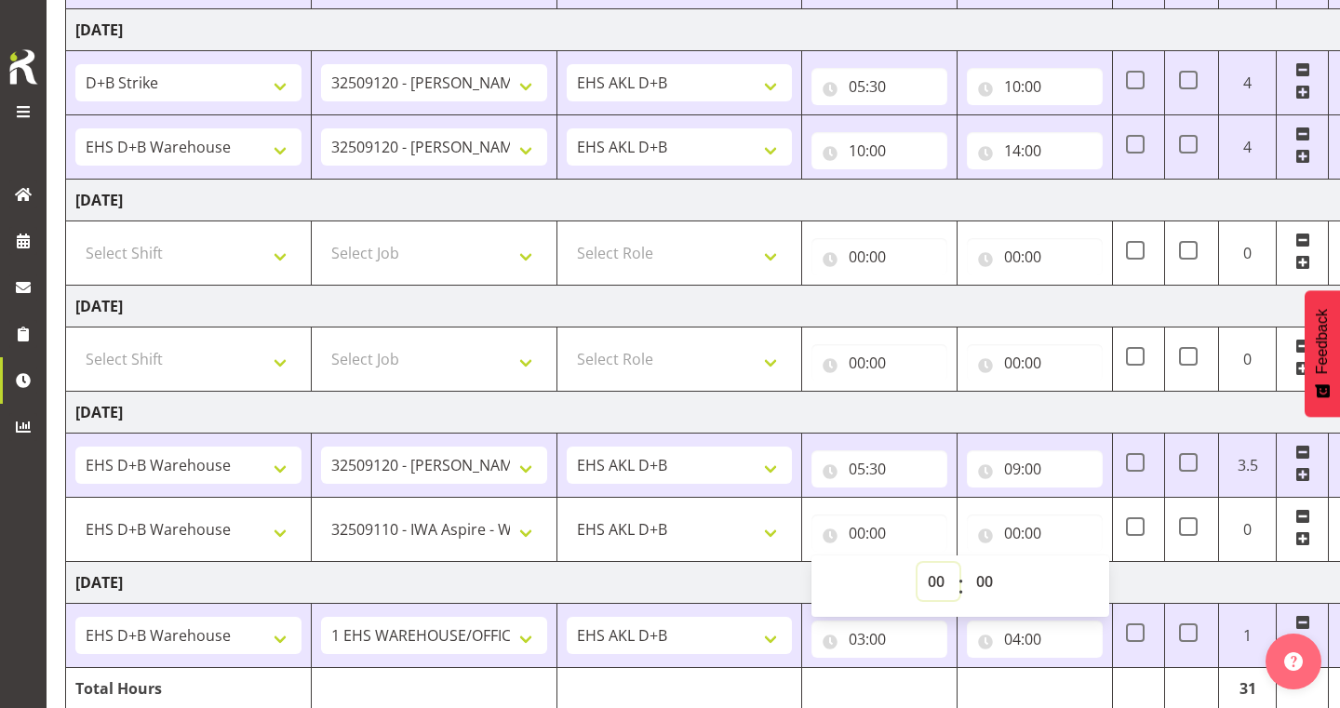
click at [932, 574] on select "00 01 02 03 04 05 06 07 08 09 10 11 12 13 14 15 16 17 18 19 20 21 22 23" at bounding box center [939, 581] width 42 height 37
select select "9"
type input "09:00"
click at [1032, 535] on input "00:00" at bounding box center [1035, 533] width 136 height 37
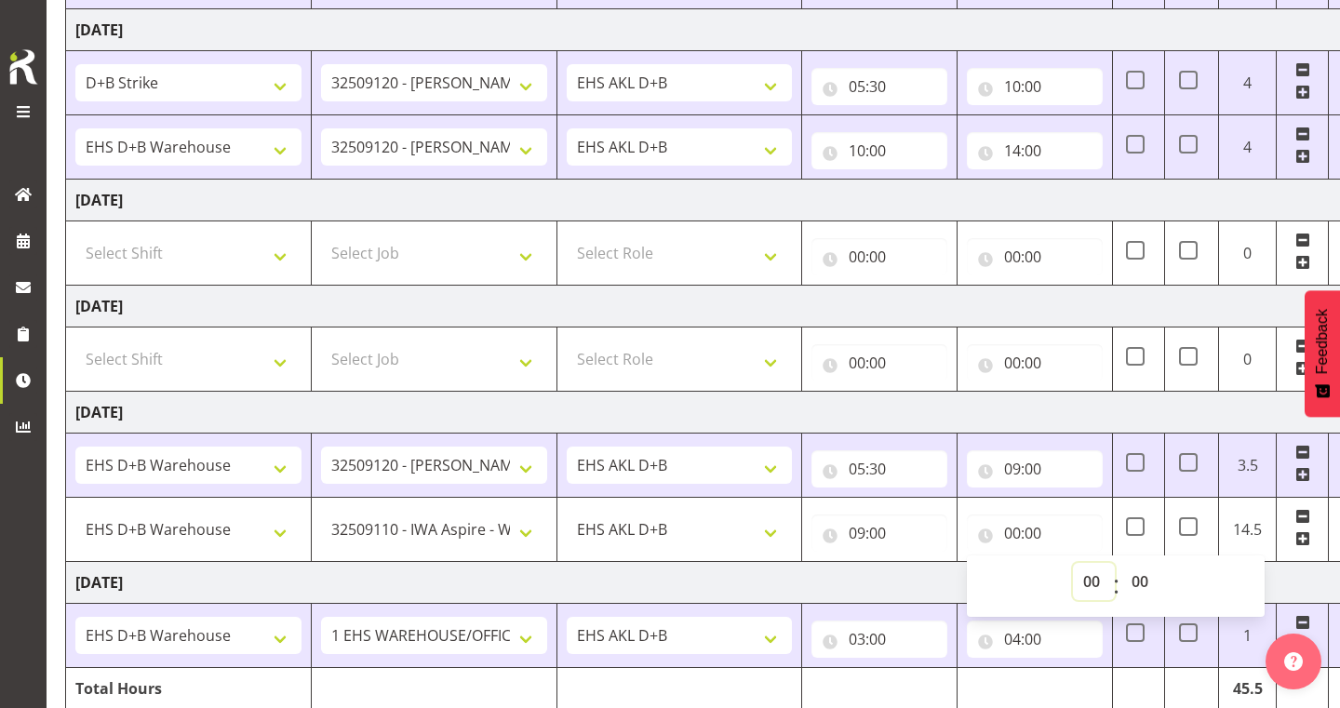
click at [1085, 579] on select "00 01 02 03 04 05 06 07 08 09 10 11 12 13 14 15 16 17 18 19 20 21 22 23" at bounding box center [1094, 581] width 42 height 37
select select "12"
type input "12:00"
click at [1298, 539] on span at bounding box center [1302, 538] width 15 height 15
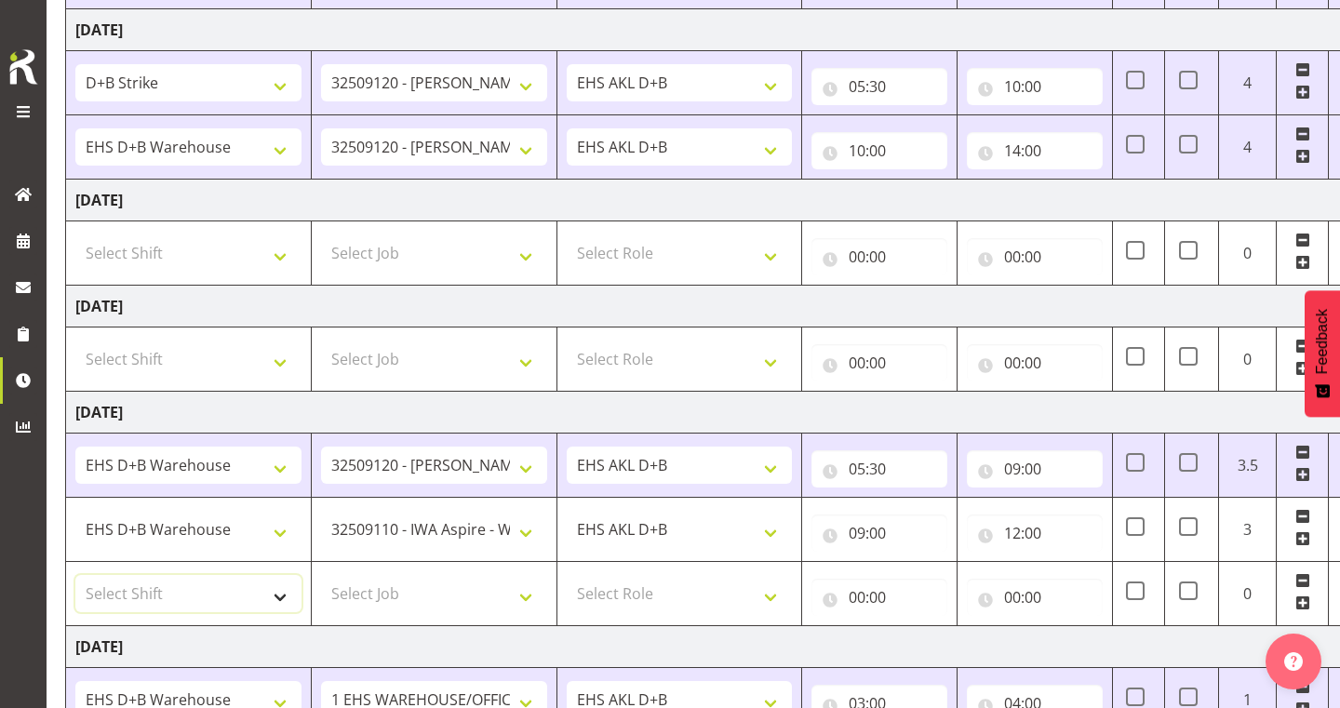
click at [236, 586] on select "Select Shift # Fieldays--[GEOGRAPHIC_DATA]. # Install Hutchwilco Boat Show at […" at bounding box center [188, 593] width 226 height 37
select select "1352"
click at [414, 594] on select "Select Job 1 Carlton Events 1 [PERSON_NAME][GEOGRAPHIC_DATA] 1 [PERSON_NAME][GE…" at bounding box center [434, 593] width 226 height 37
select select "10497"
click at [637, 590] on select "Select Role EHS AKL D+B" at bounding box center [680, 593] width 226 height 37
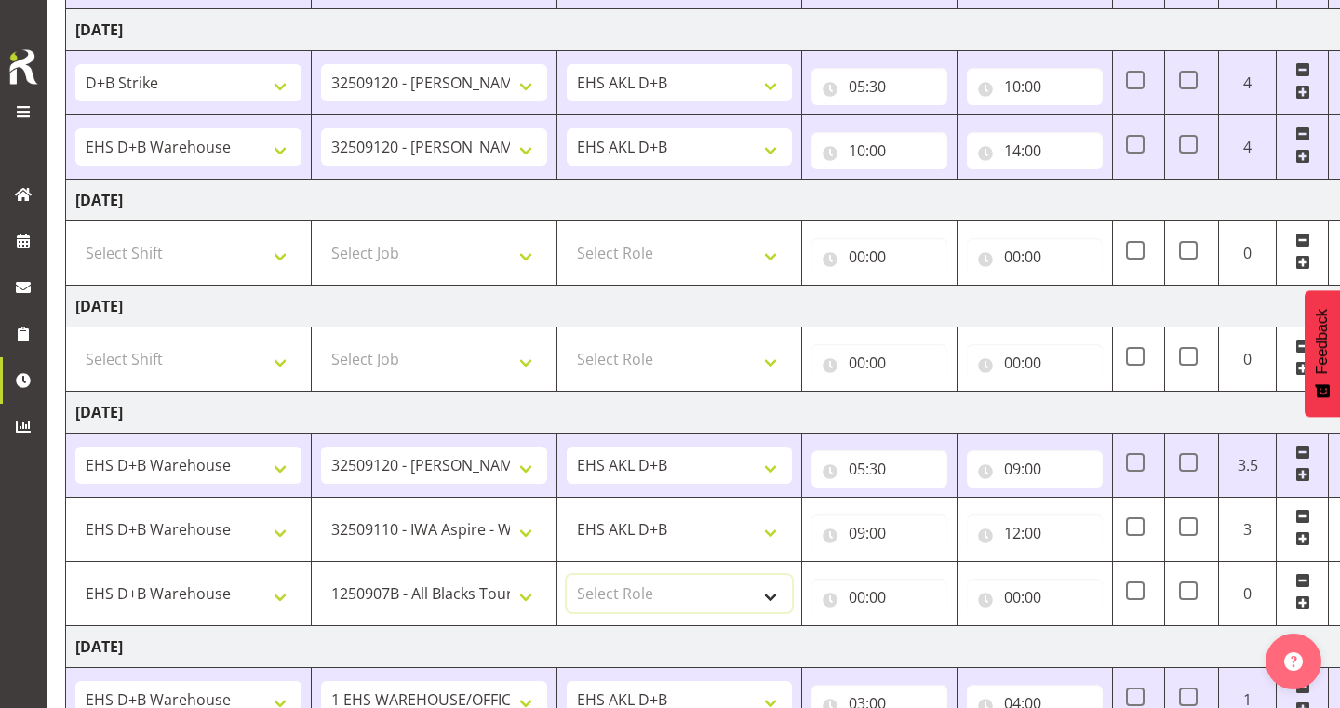
select select "194"
click at [861, 593] on input "00:00" at bounding box center [880, 597] width 136 height 37
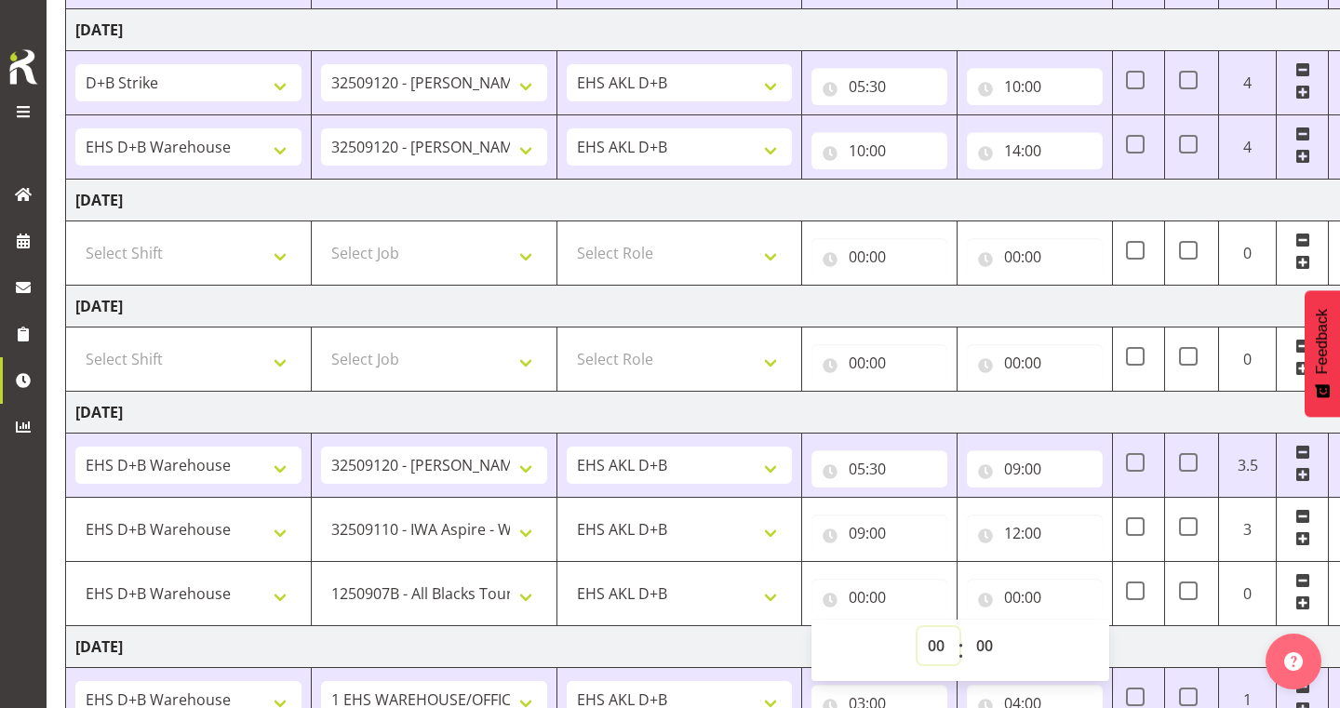
click at [940, 646] on select "00 01 02 03 04 05 06 07 08 09 10 11 12 13 14 15 16 17 18 19 20 21 22 23" at bounding box center [939, 645] width 42 height 37
select select "12"
type input "12:00"
click at [1026, 603] on input "00:00" at bounding box center [1035, 597] width 136 height 37
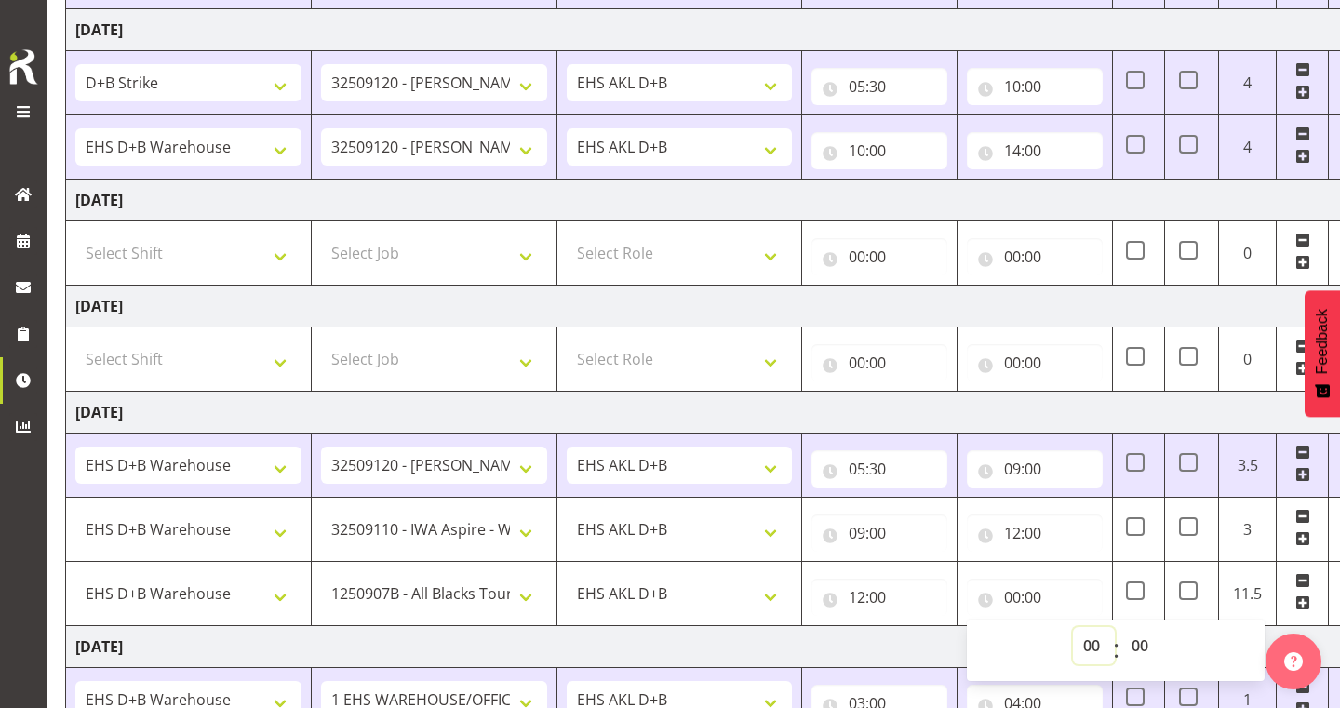
click at [1093, 649] on select "00 01 02 03 04 05 06 07 08 09 10 11 12 13 14 15 16 17 18 19 20 21 22 23" at bounding box center [1094, 645] width 42 height 37
click at [1050, 412] on td "[DATE]" at bounding box center [717, 413] width 1302 height 42
type input "15:00"
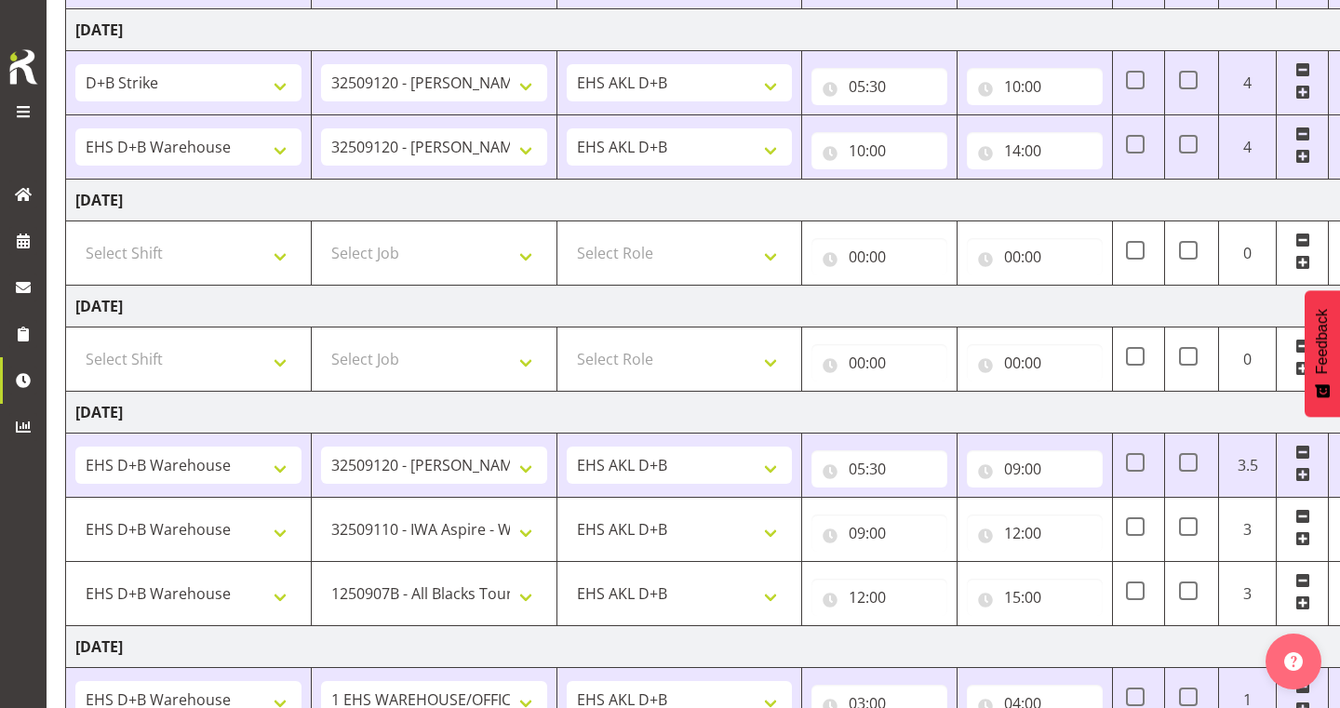
scroll to position [754, 0]
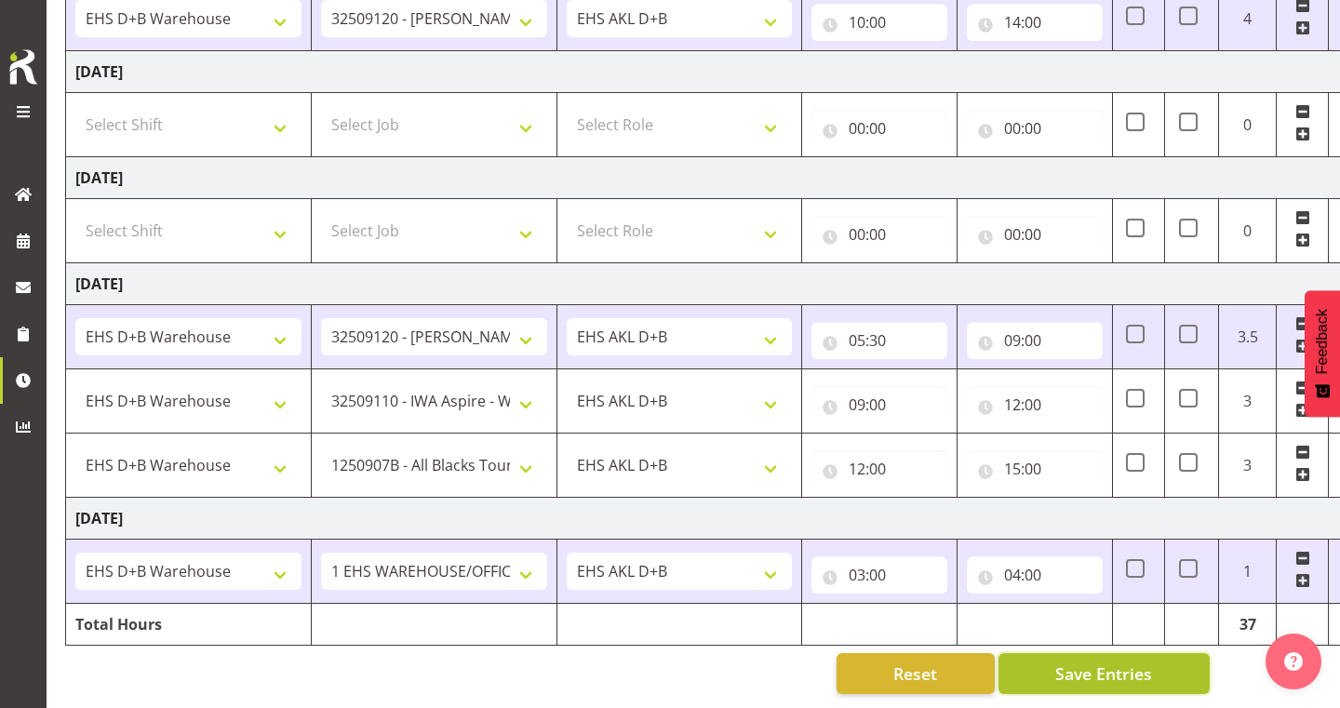
click at [1096, 674] on span "Save Entries" at bounding box center [1103, 674] width 97 height 24
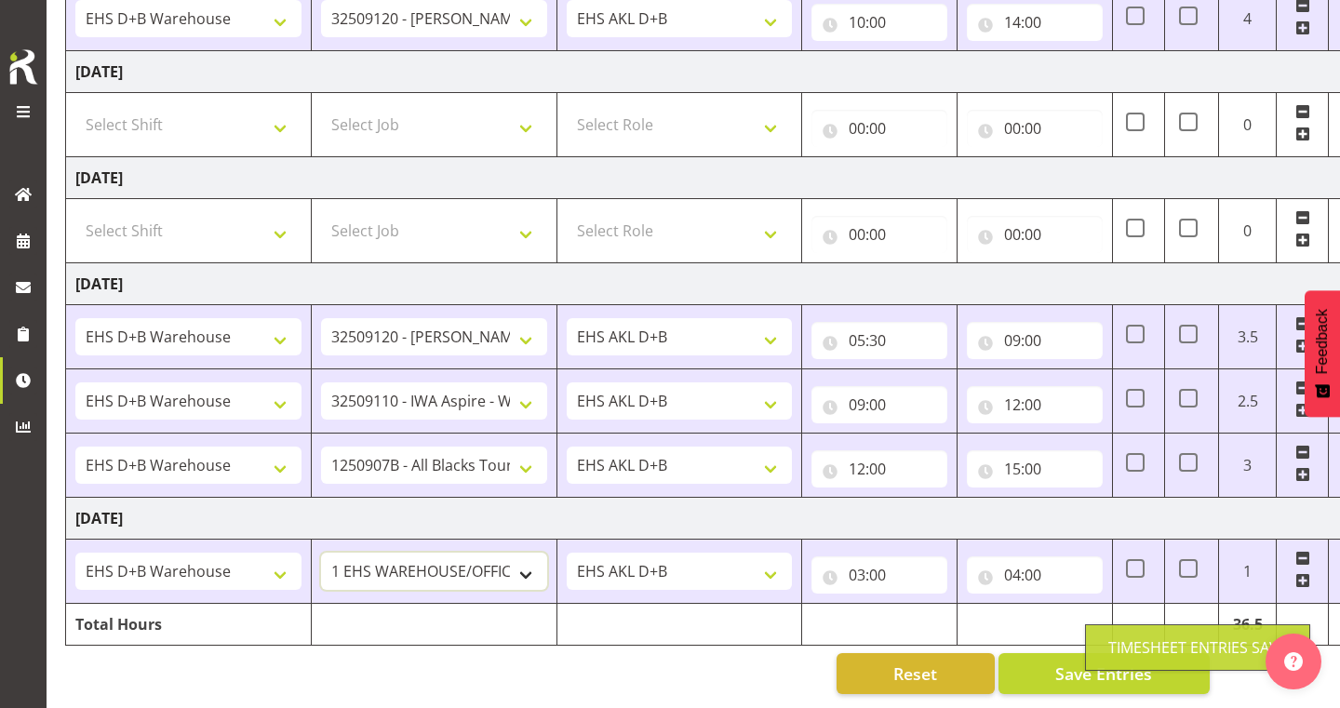
click at [476, 570] on select "1 Carlton Events 1 [PERSON_NAME] 1 [PERSON_NAME][GEOGRAPHIC_DATA] 1 EHS WAREHOU…" at bounding box center [434, 571] width 226 height 37
select select "9028"
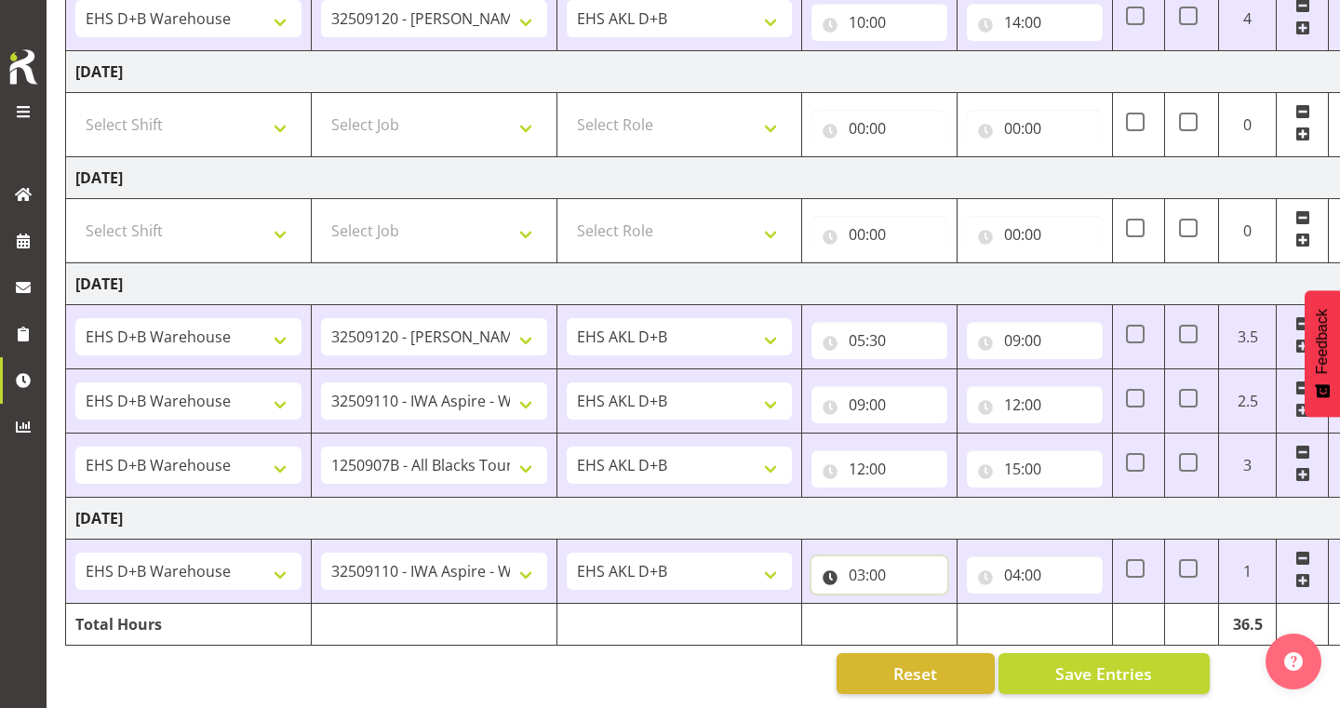
click at [873, 574] on input "03:00" at bounding box center [880, 575] width 136 height 37
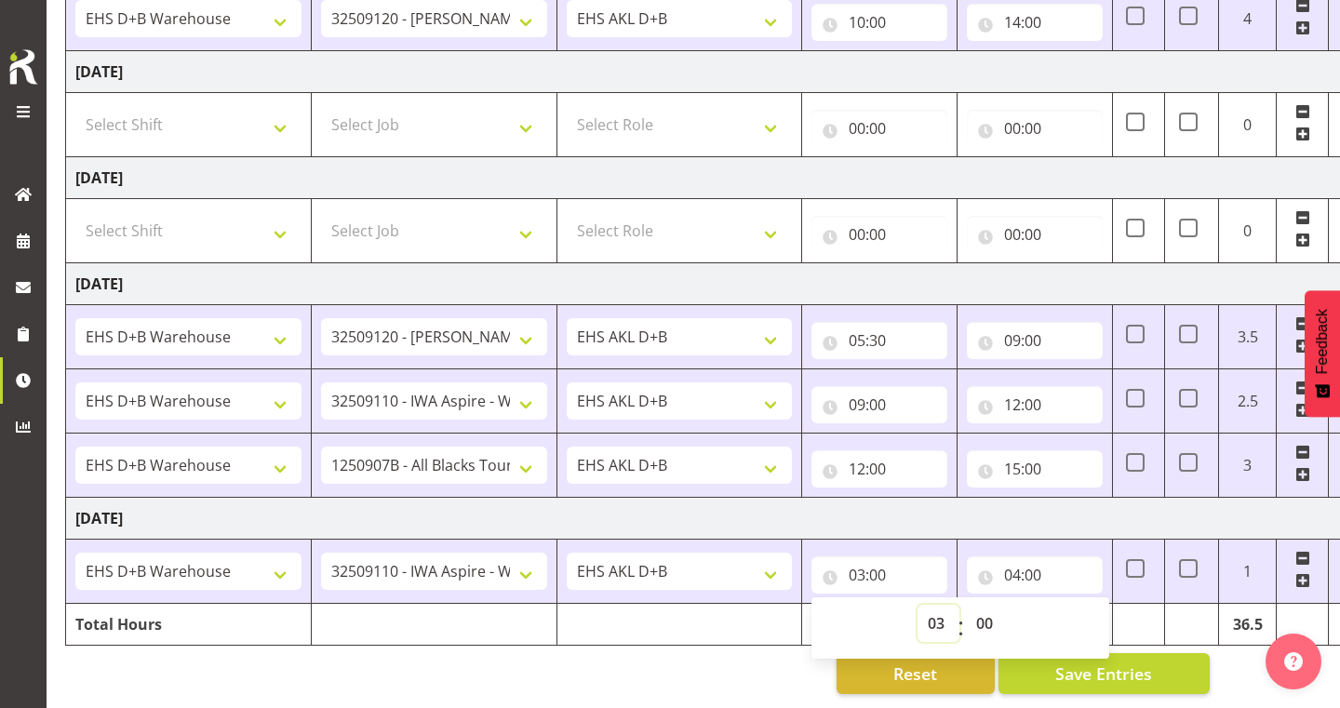
click at [940, 625] on select "00 01 02 03 04 05 06 07 08 09 10 11 12 13 14 15 16 17 18 19 20 21 22 23" at bounding box center [939, 623] width 42 height 37
select select "5"
type input "05:00"
click at [983, 615] on select "00 01 02 03 04 05 06 07 08 09 10 11 12 13 14 15 16 17 18 19 20 21 22 23 24 25 2…" at bounding box center [987, 623] width 42 height 37
select select "30"
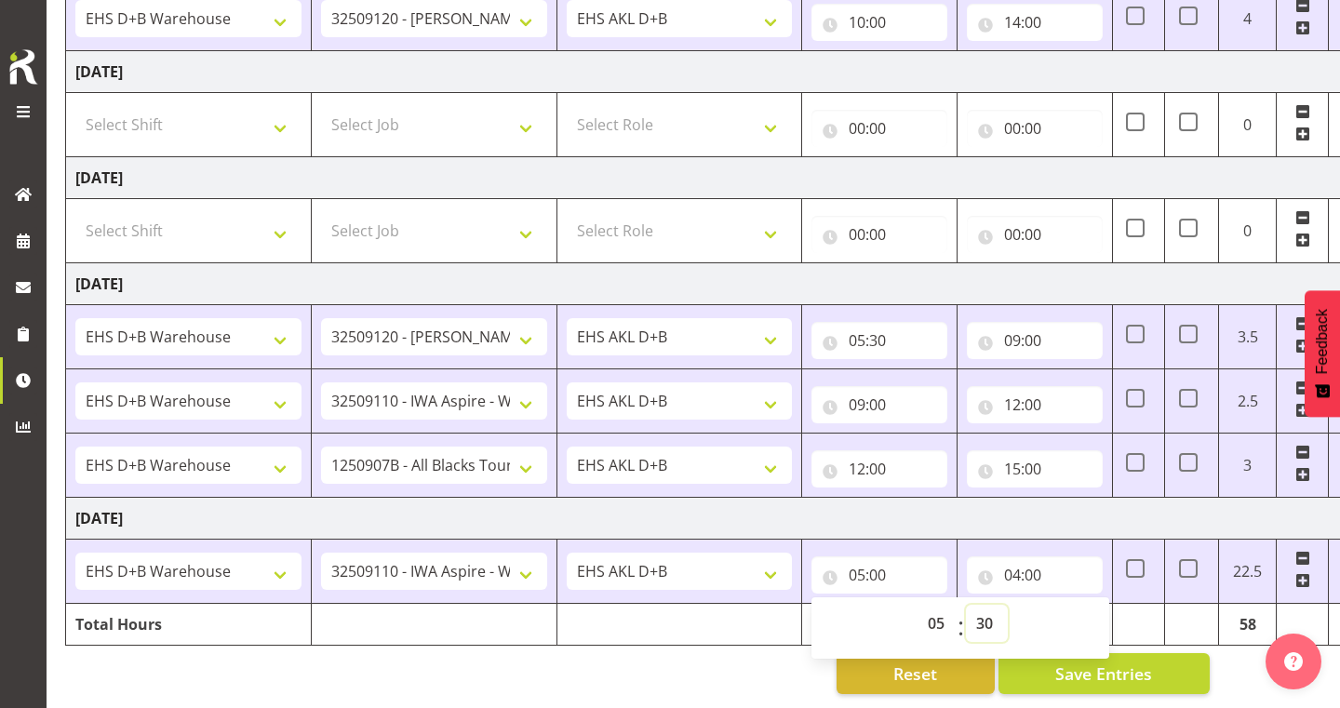
type input "05:30"
click at [1021, 573] on input "04:00" at bounding box center [1035, 575] width 136 height 37
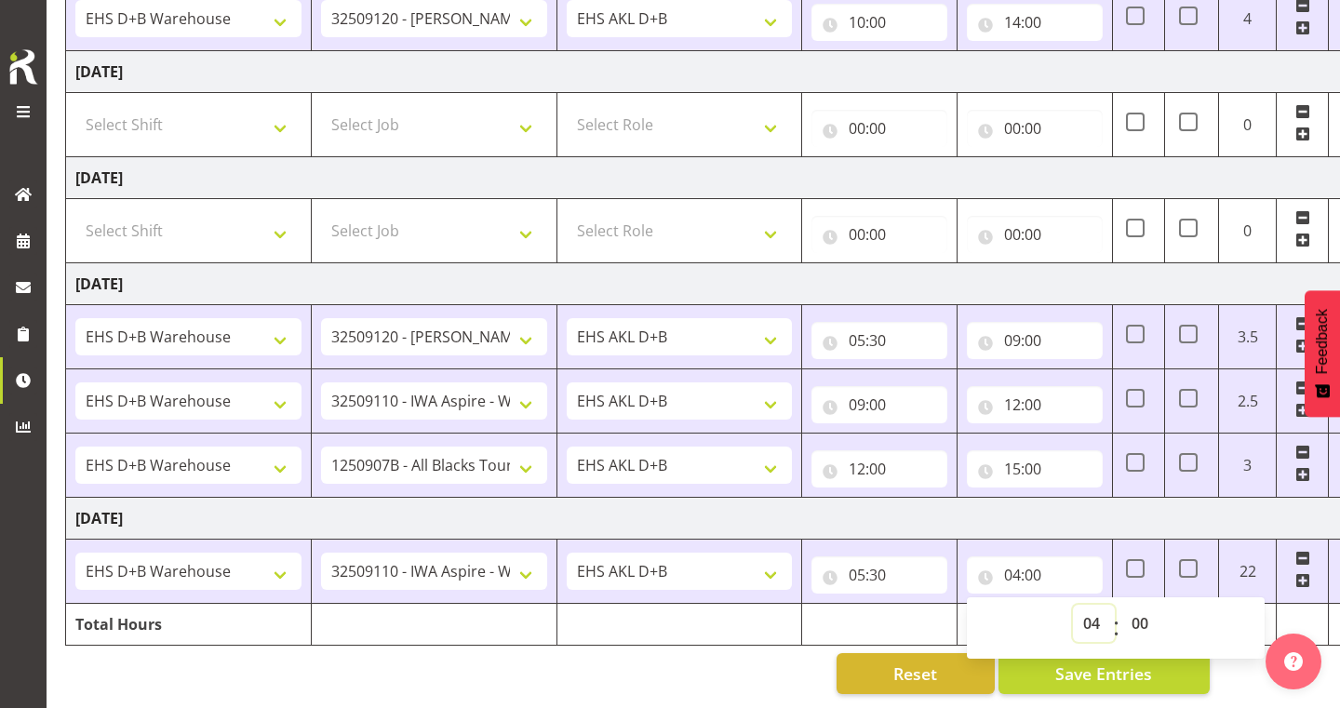
click at [1087, 612] on select "00 01 02 03 04 05 06 07 08 09 10 11 12 13 14 15 16 17 18 19 20 21 22 23" at bounding box center [1094, 623] width 42 height 37
click at [1090, 517] on td "[DATE]" at bounding box center [717, 519] width 1302 height 42
type input "12:00"
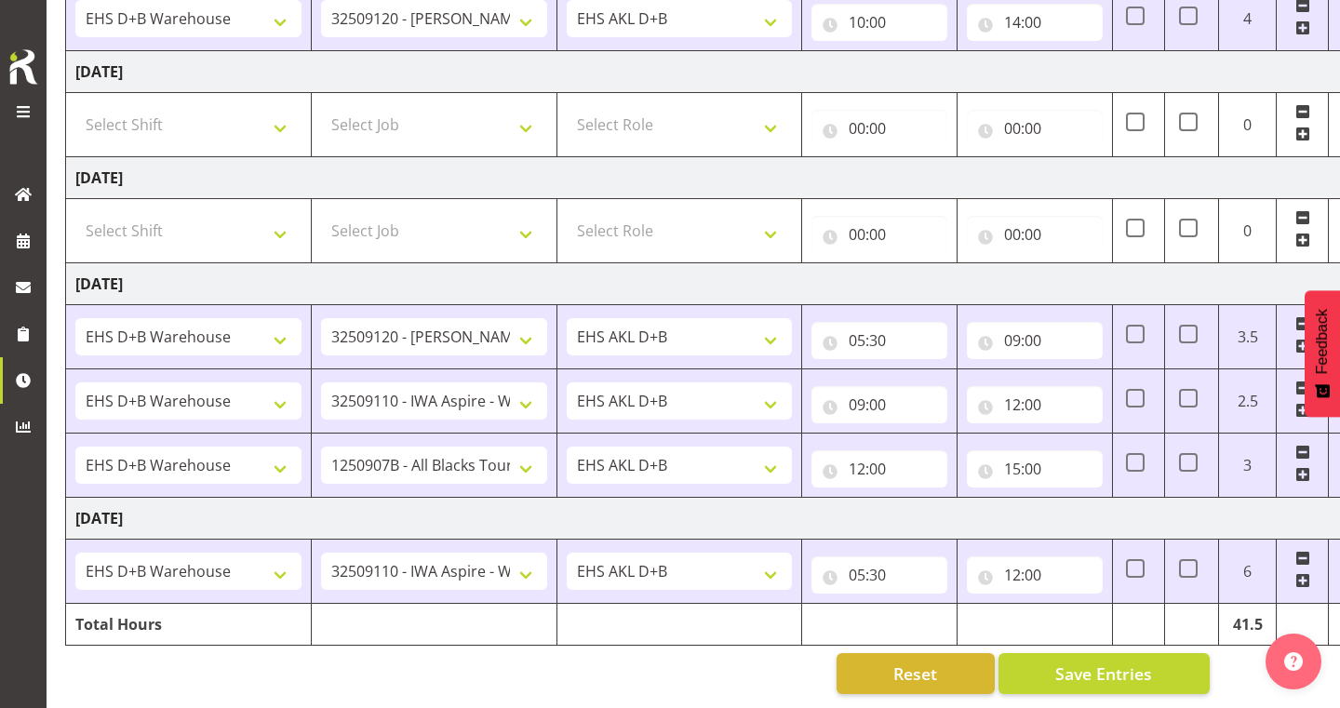
click at [1301, 579] on span at bounding box center [1302, 580] width 15 height 15
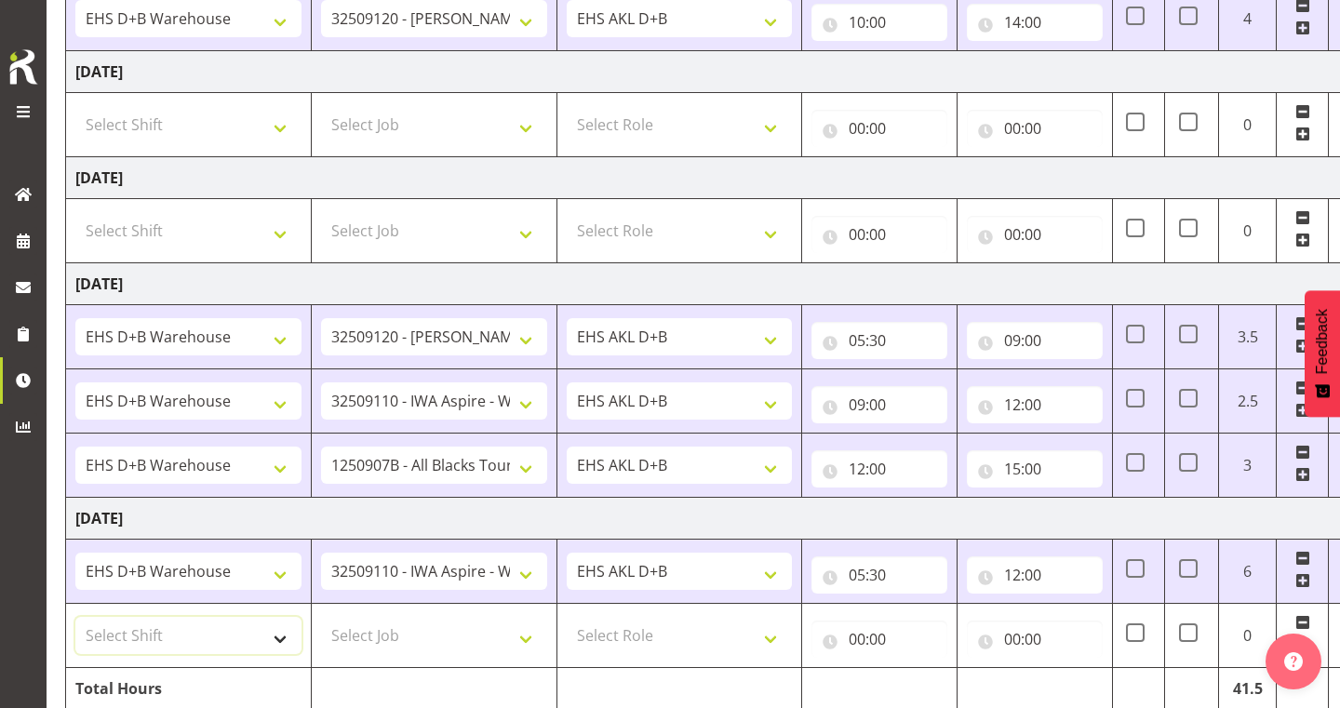
click at [218, 639] on select "Select Shift # Fieldays--[GEOGRAPHIC_DATA]. # Install Hutchwilco Boat Show at […" at bounding box center [188, 635] width 226 height 37
select select "1352"
click at [361, 647] on select "Select Job 1 Carlton Events 1 [PERSON_NAME][GEOGRAPHIC_DATA] 1 [PERSON_NAME][GE…" at bounding box center [434, 635] width 226 height 37
select select "8636"
click at [614, 635] on select "Select Role EHS AKL D+B" at bounding box center [680, 635] width 226 height 37
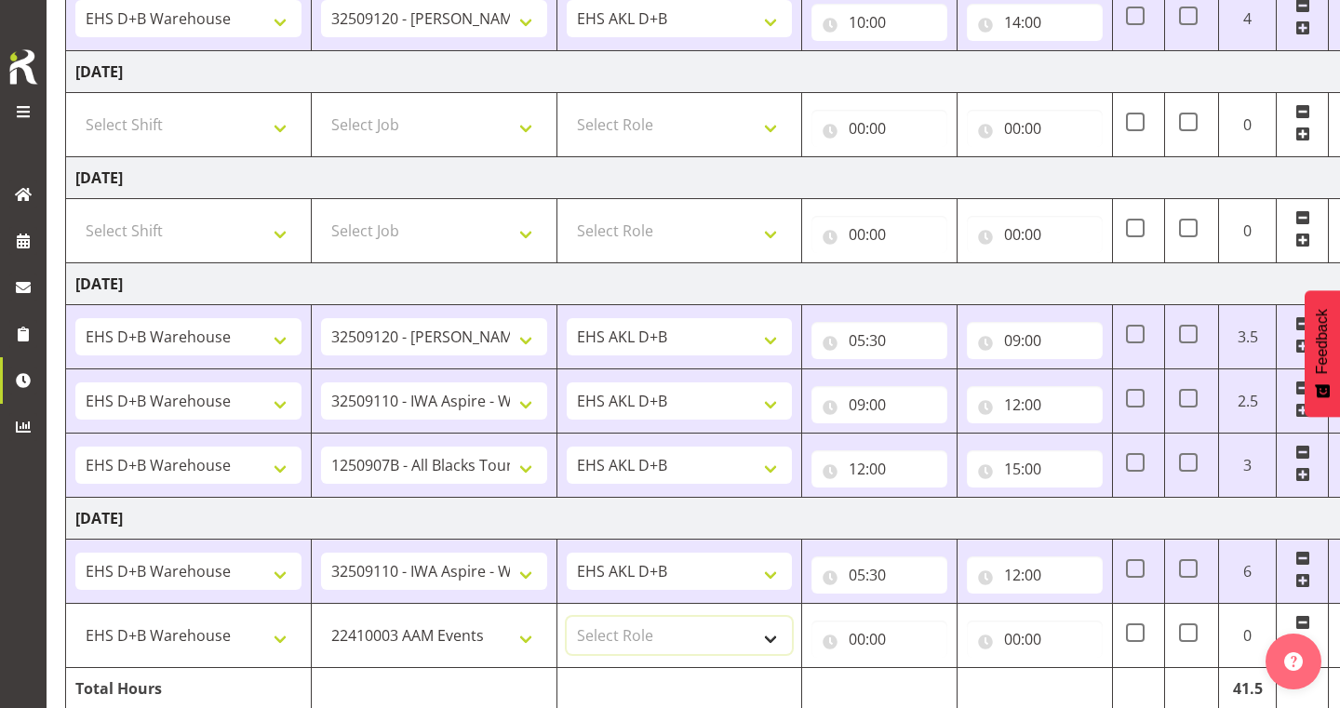
select select "194"
click at [862, 641] on input "00:00" at bounding box center [880, 639] width 136 height 37
click at [934, 684] on select "00 01 02 03 04 05 06 07 08 09 10 11 12 13 14 15 16 17 18 19 20 21 22 23" at bounding box center [939, 687] width 42 height 37
select select "12"
type input "12:00"
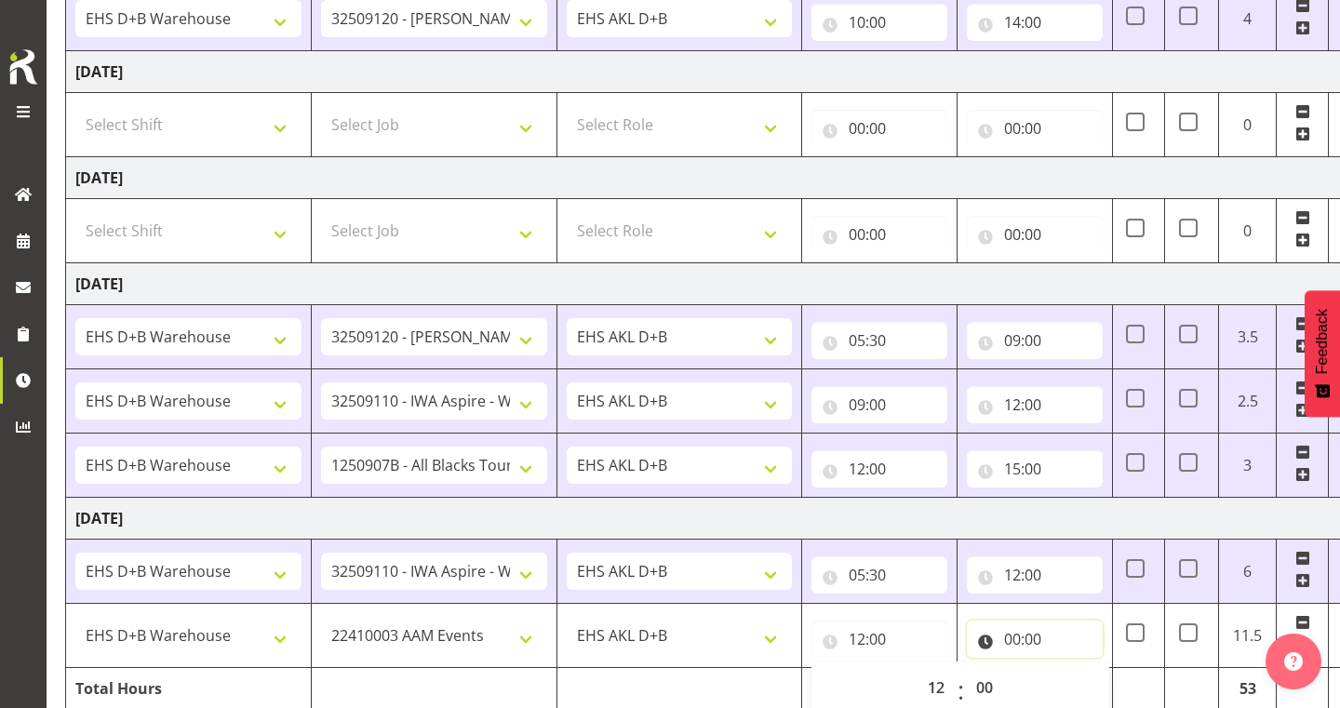
click at [1024, 637] on input "00:00" at bounding box center [1035, 639] width 136 height 37
click at [1088, 681] on select "00 01 02 03 04 05 06 07 08 09 10 11 12 13 14 15 16 17 18 19 20 21 22 23" at bounding box center [1094, 687] width 42 height 37
select select "15"
type input "15:00"
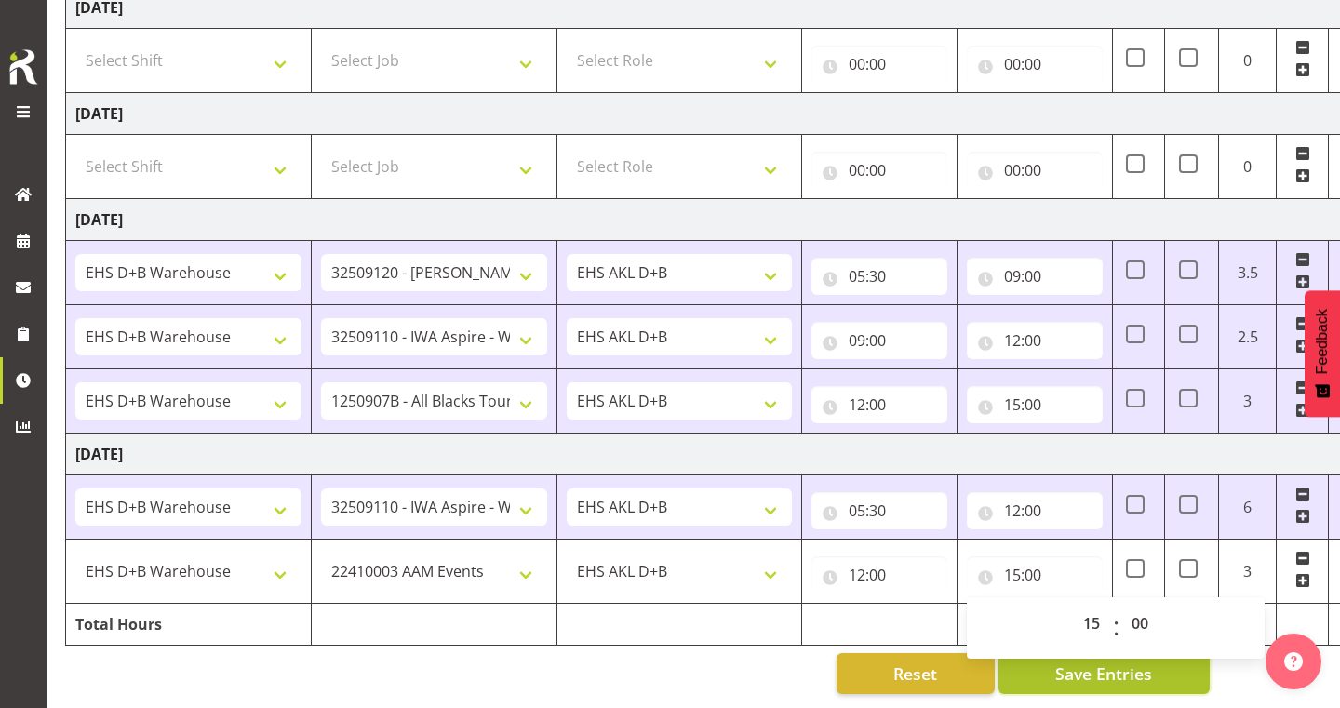
click at [1068, 673] on span "Save Entries" at bounding box center [1103, 674] width 97 height 24
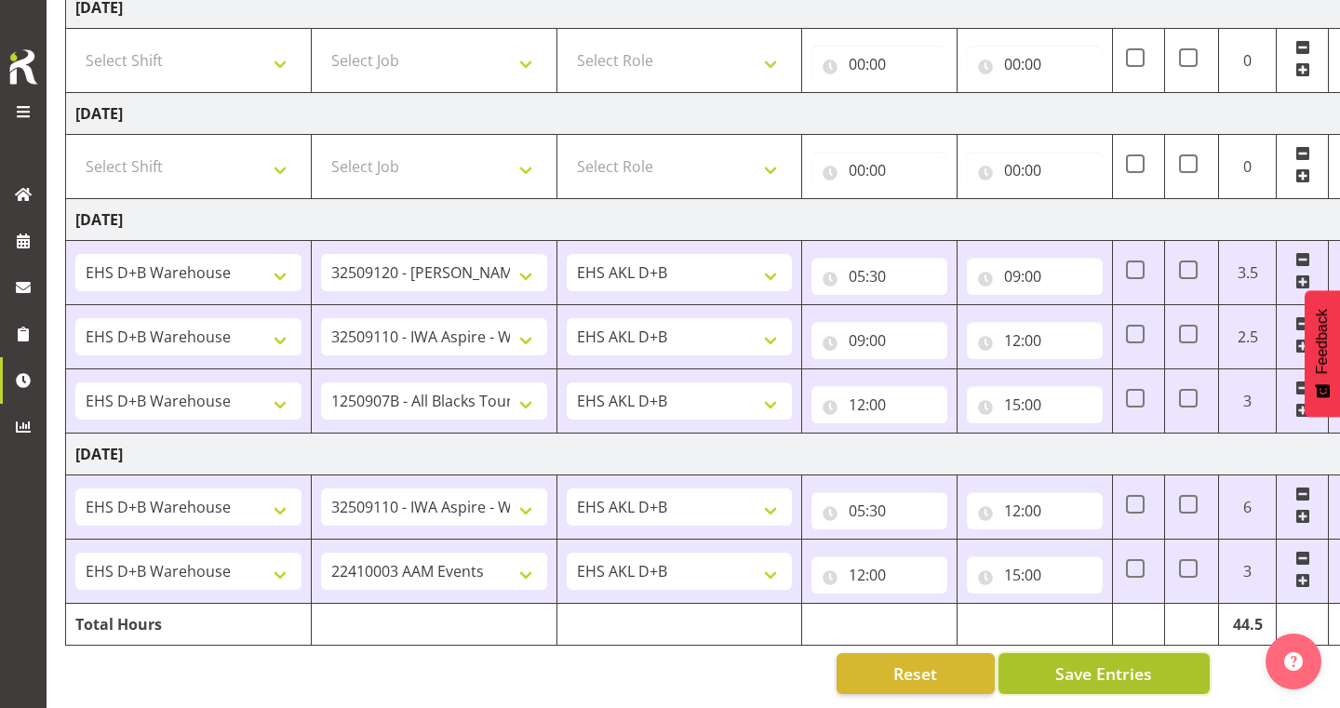
click at [1066, 664] on span "Save Entries" at bounding box center [1103, 674] width 97 height 24
click at [1092, 670] on span "Save Entries" at bounding box center [1103, 674] width 97 height 24
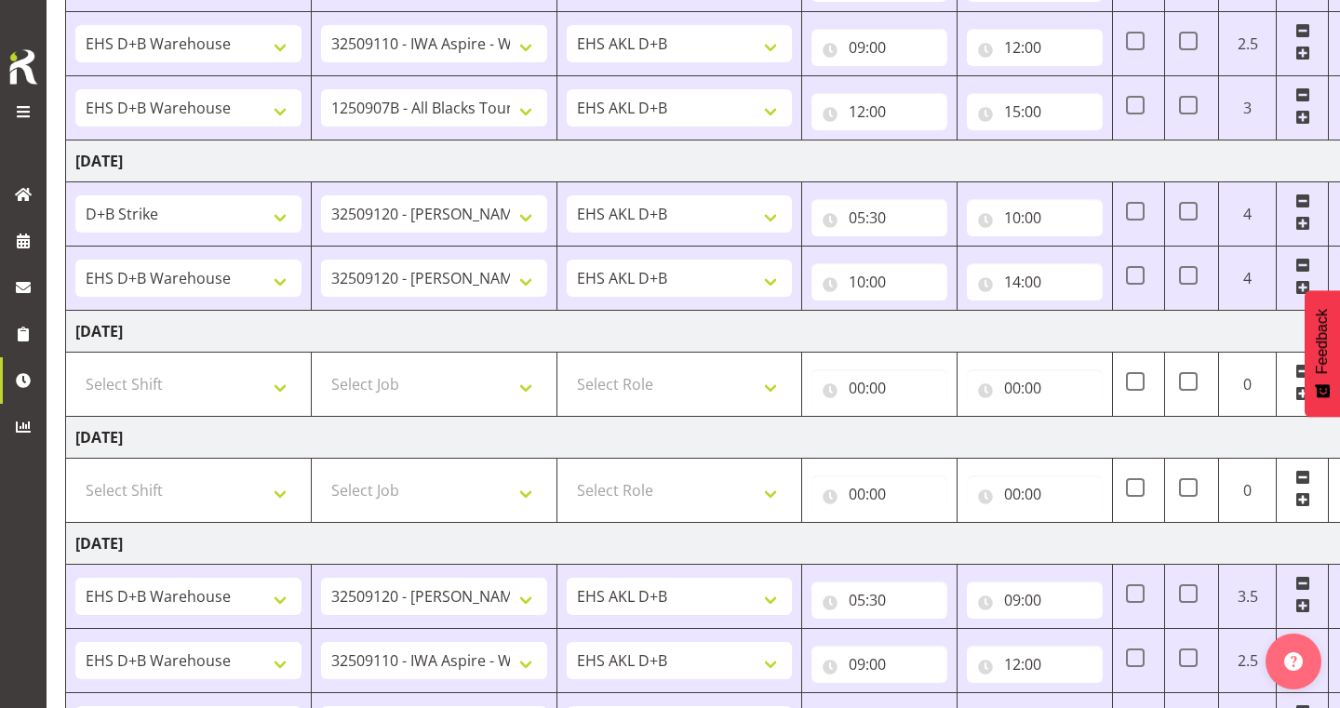
scroll to position [0, 0]
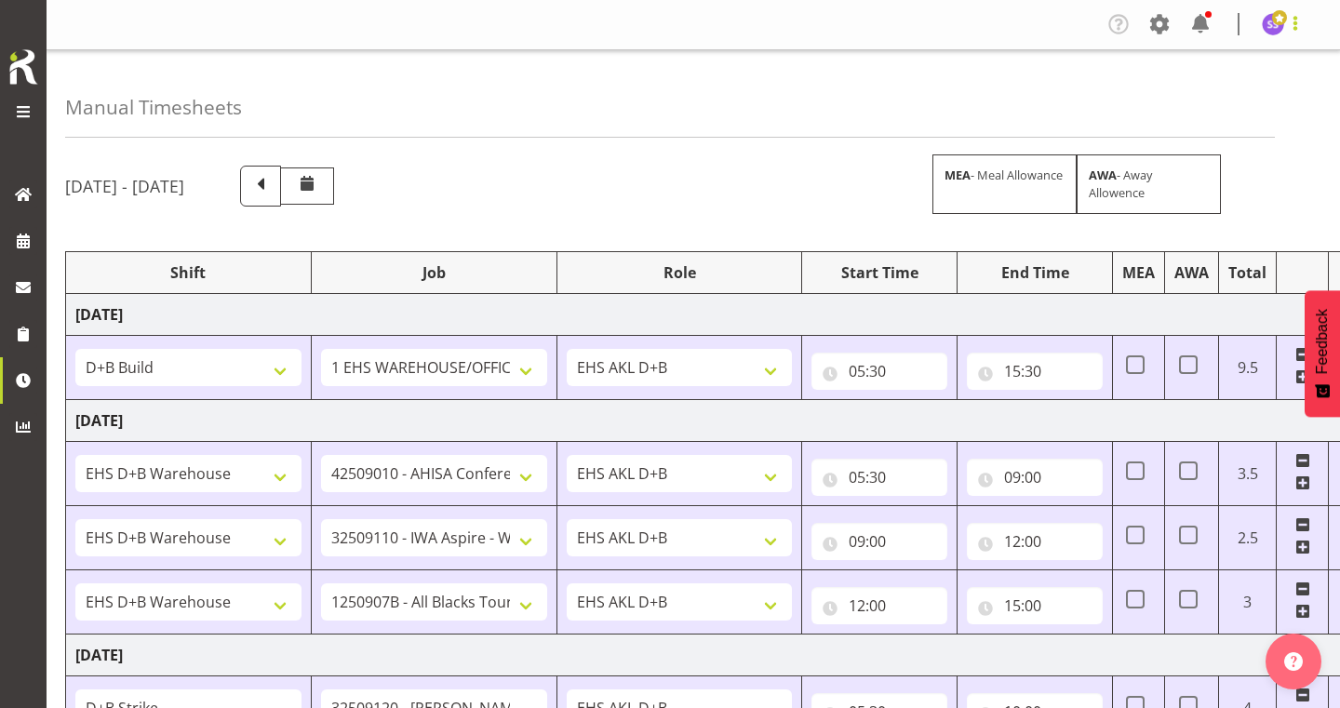
click at [1298, 26] on span at bounding box center [1295, 23] width 22 height 22
click at [1238, 93] on link "Log Out" at bounding box center [1217, 98] width 179 height 34
